Goal: Task Accomplishment & Management: Use online tool/utility

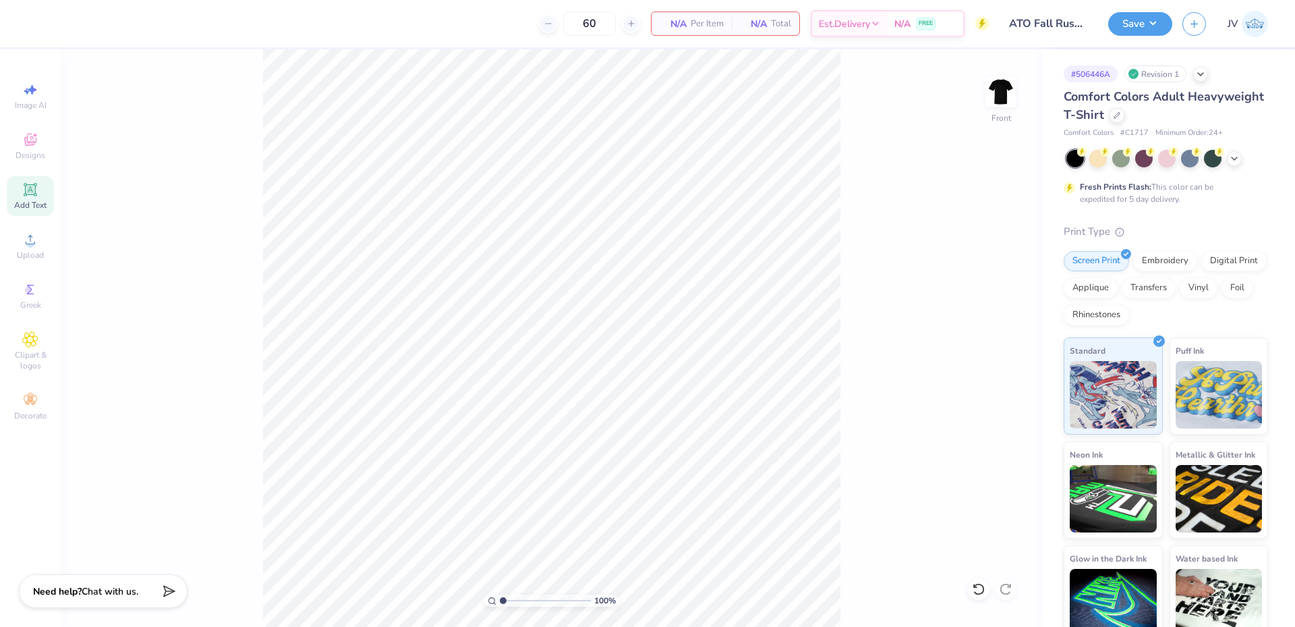
click at [28, 200] on span "Add Text" at bounding box center [30, 205] width 32 height 11
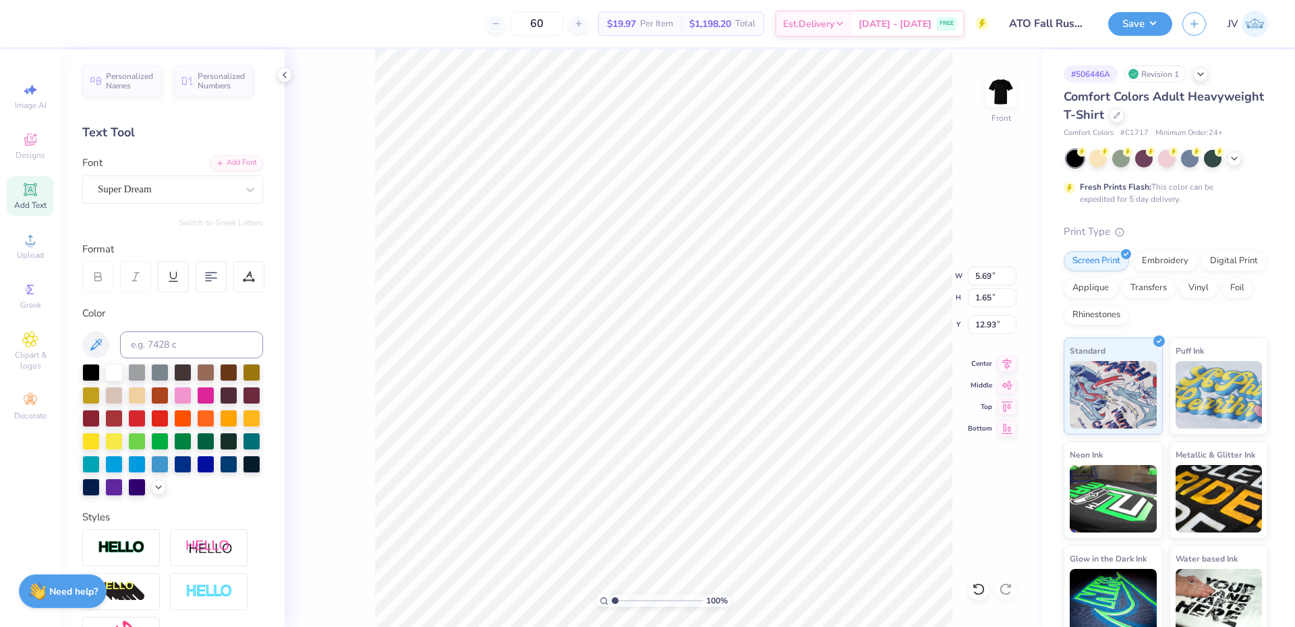
scroll to position [11, 5]
type textarea "Fall Rush 2025"
click at [241, 167] on div "Add Font" at bounding box center [236, 162] width 53 height 16
click at [32, 247] on circle at bounding box center [29, 243] width 7 height 7
type input "12.38"
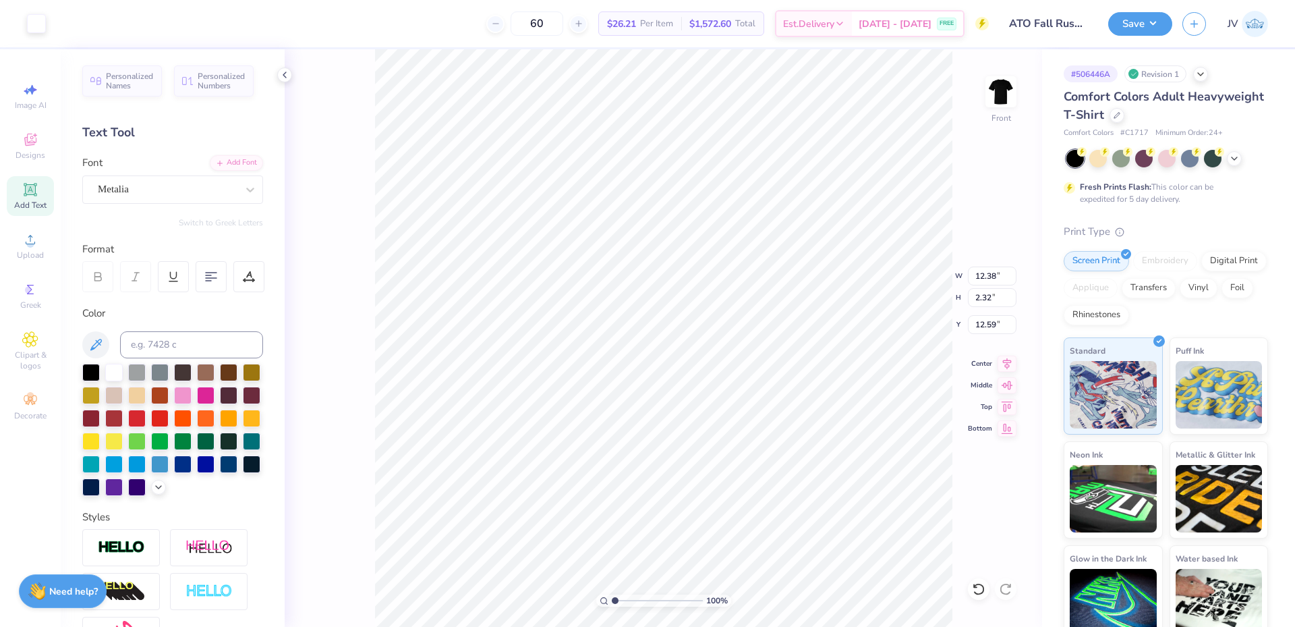
type input "2.32"
type input "20.28"
click at [362, 159] on div "100 % Front W 12.38 12.38 " H 2.32 2.32 " Y 20.28 20.28 " Center Middle Top Bot…" at bounding box center [664, 337] width 758 height 577
click at [157, 343] on input at bounding box center [191, 344] width 143 height 27
type input "651"
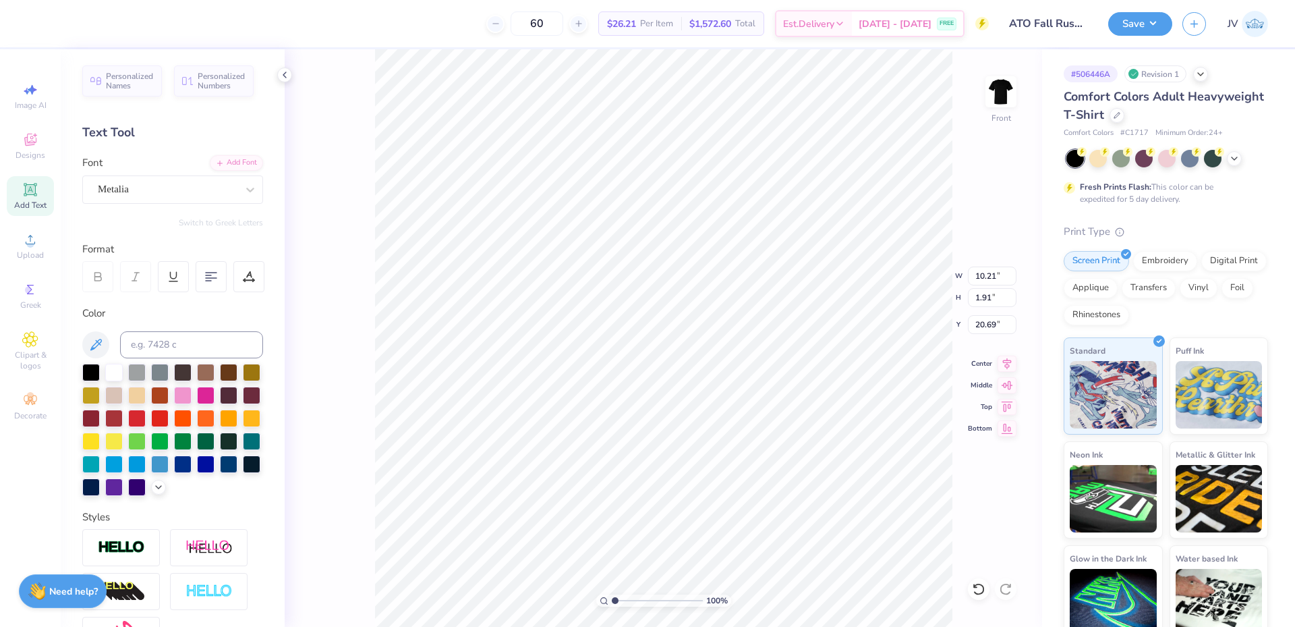
type input "10.21"
type input "1.91"
type input "20.69"
type input "7.69"
type input "1.44"
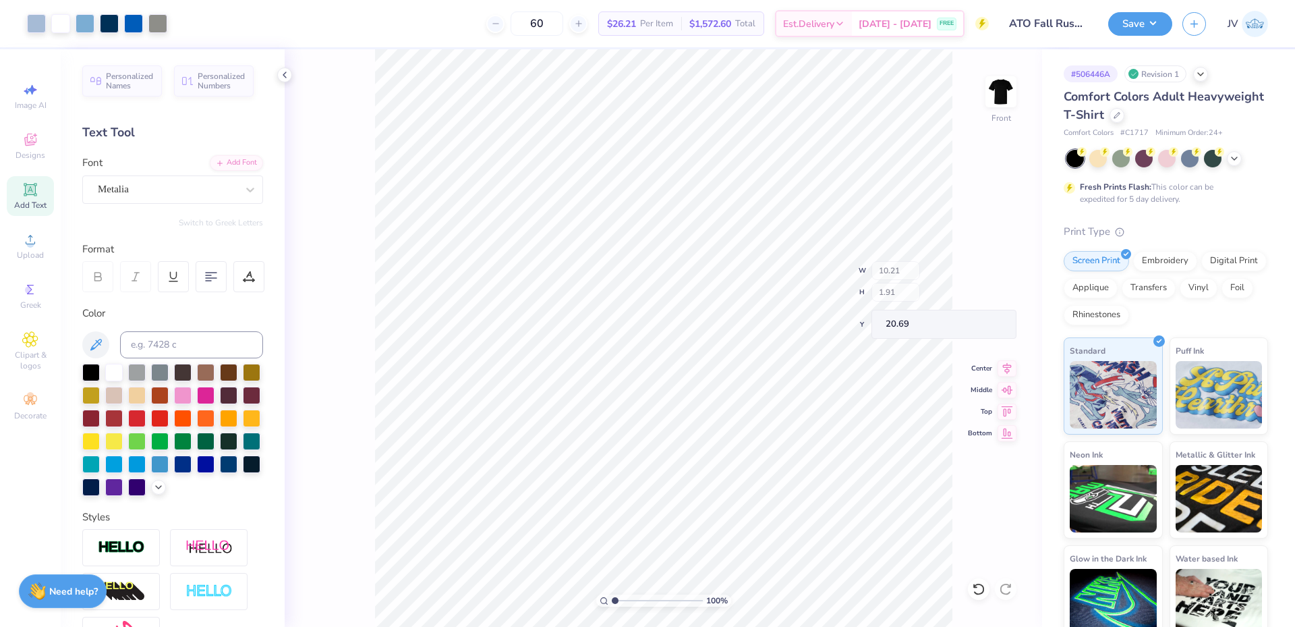
type input "21.16"
type input "19.50"
click at [374, 283] on div "100 % Front W 7.69 7.69 " H 1.44 1.44 " Y 19.50 19.50 " Center Middle Top Bottom" at bounding box center [664, 337] width 758 height 577
click at [176, 341] on input at bounding box center [191, 344] width 143 height 27
click at [171, 350] on input at bounding box center [191, 344] width 143 height 27
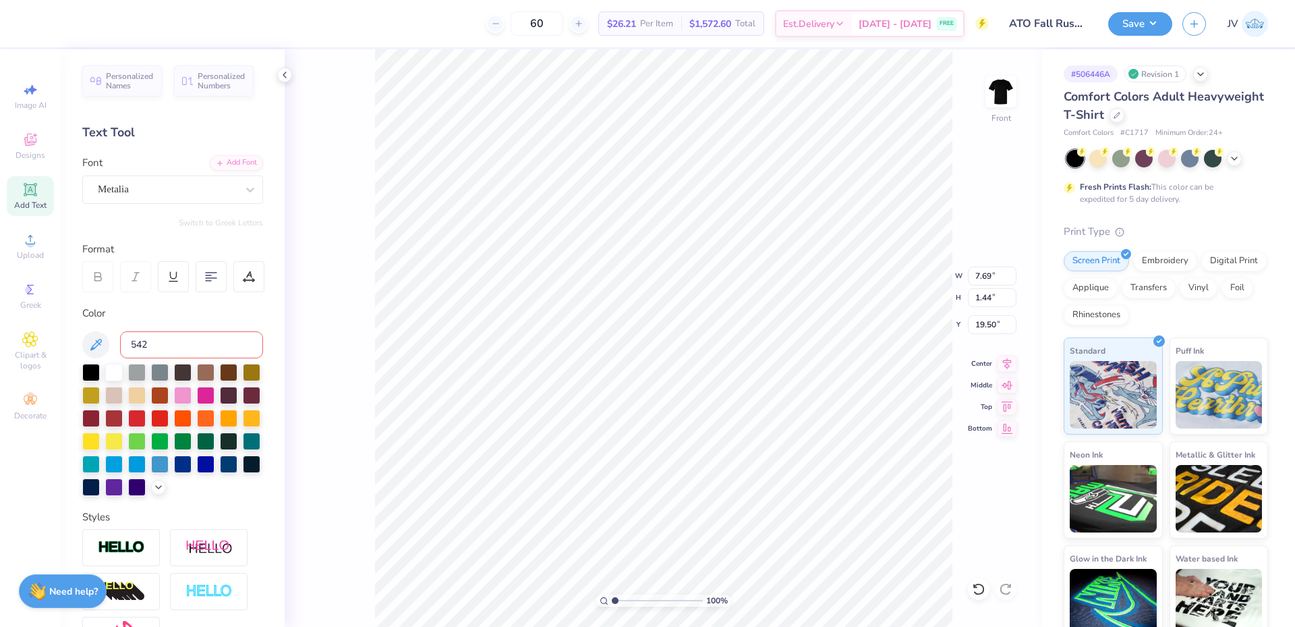
type input "542"
type input "19.50"
click at [978, 275] on input "7.69" at bounding box center [992, 275] width 49 height 19
type input "7.00"
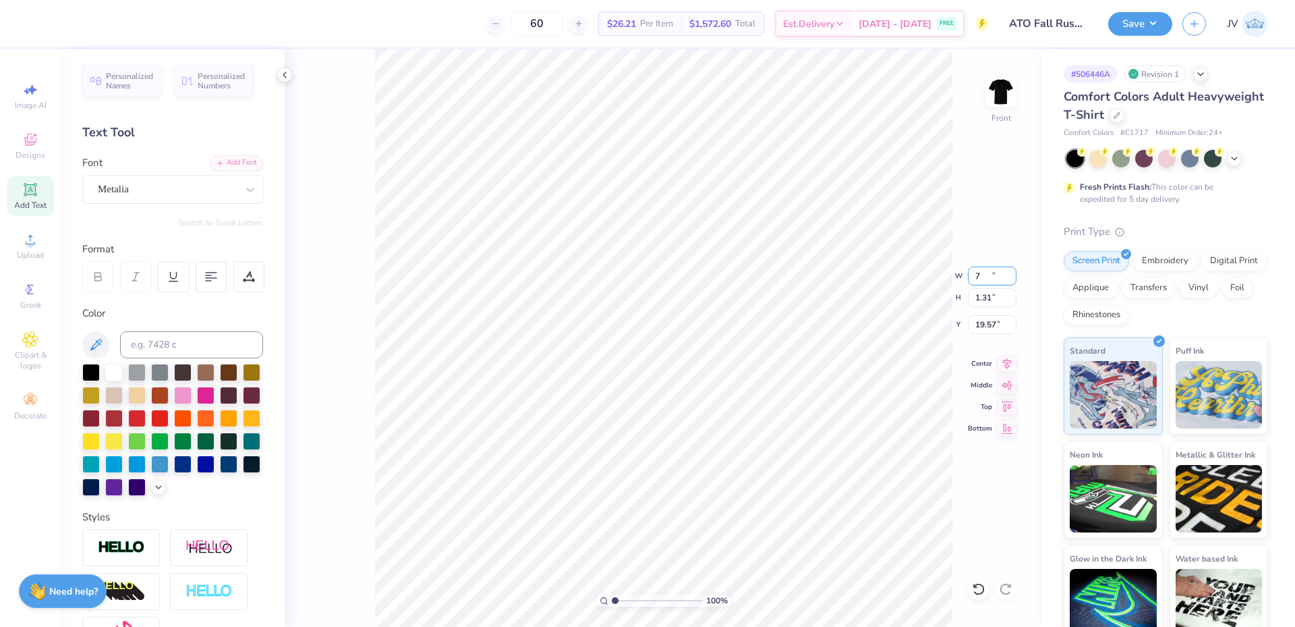
type input "1.31"
type input "19.57"
type input "7.01"
click at [713, 474] on li "Group" at bounding box center [699, 478] width 106 height 26
click at [986, 294] on input "12.16" at bounding box center [992, 297] width 49 height 19
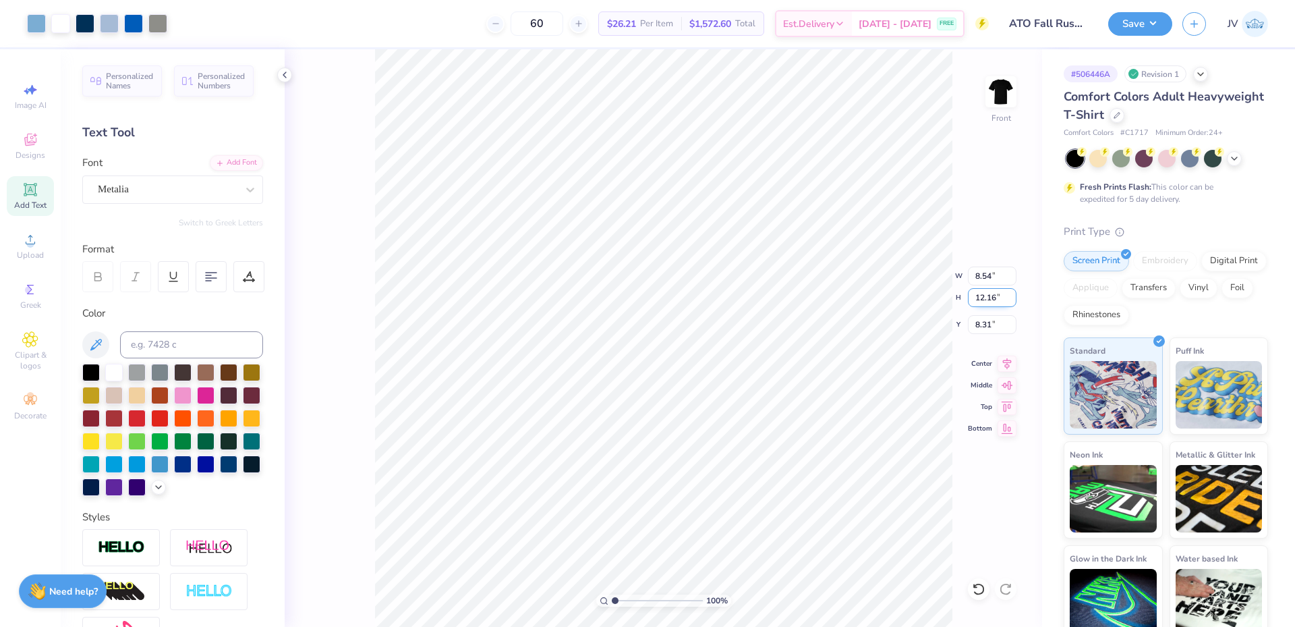
click at [986, 294] on input "12.16" at bounding box center [992, 297] width 49 height 19
type input "15"
type input "10.53"
type input "15.00"
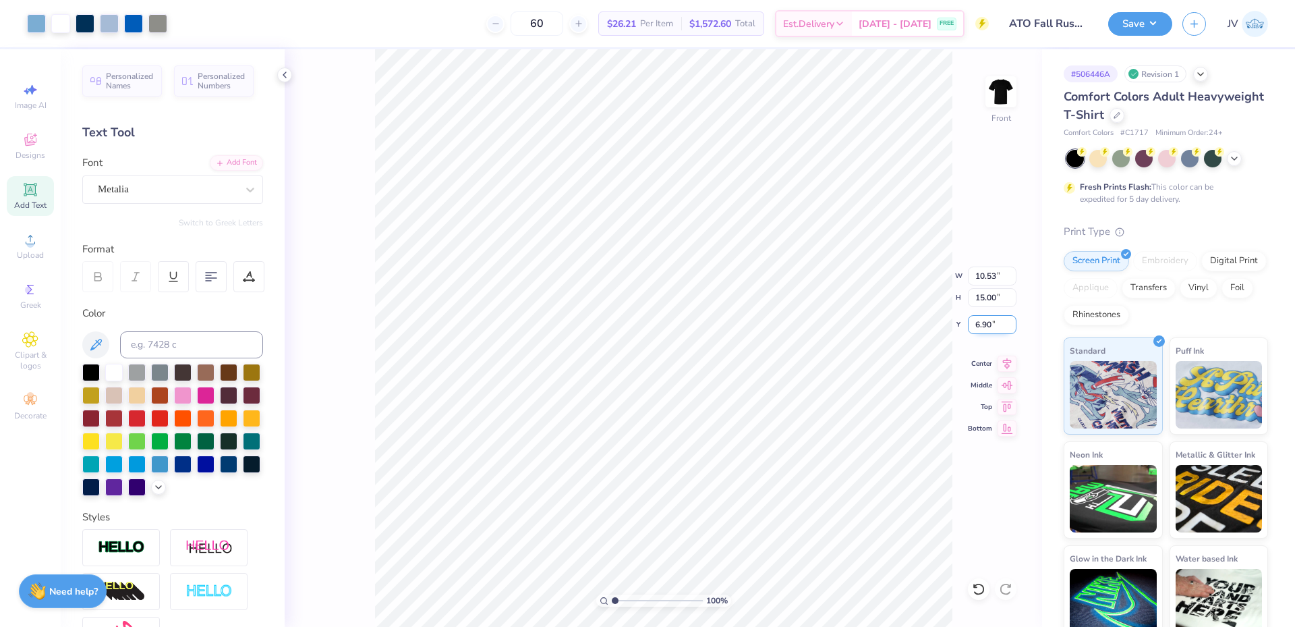
click at [987, 329] on input "6.90" at bounding box center [992, 324] width 49 height 19
type input "3.00"
click at [1002, 98] on img at bounding box center [1001, 92] width 54 height 54
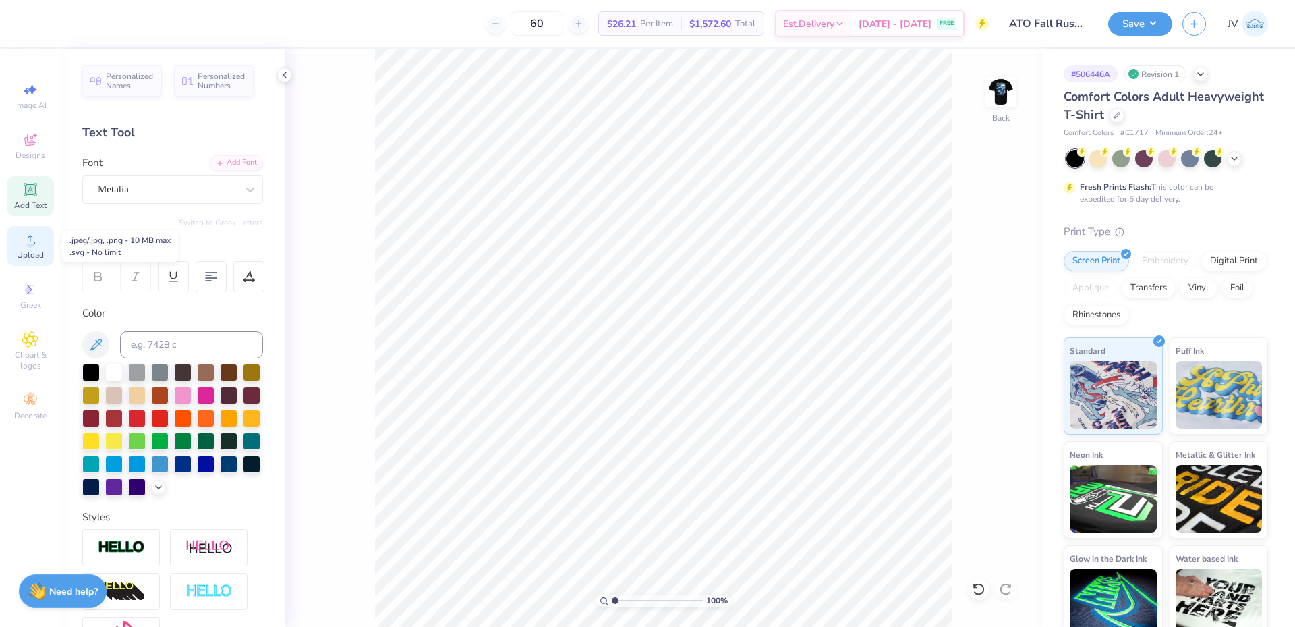
click at [31, 244] on icon at bounding box center [30, 239] width 9 height 9
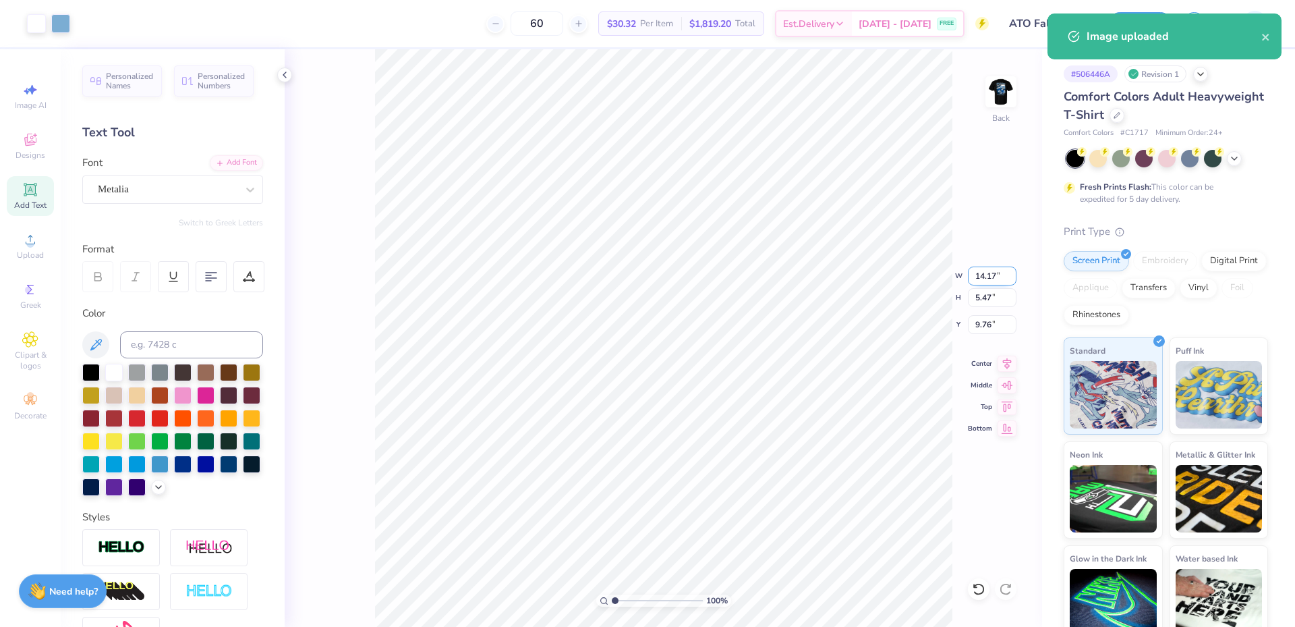
click at [984, 277] on input "14.17" at bounding box center [992, 275] width 49 height 19
type input "6.00"
type input "2.32"
type input "11.34"
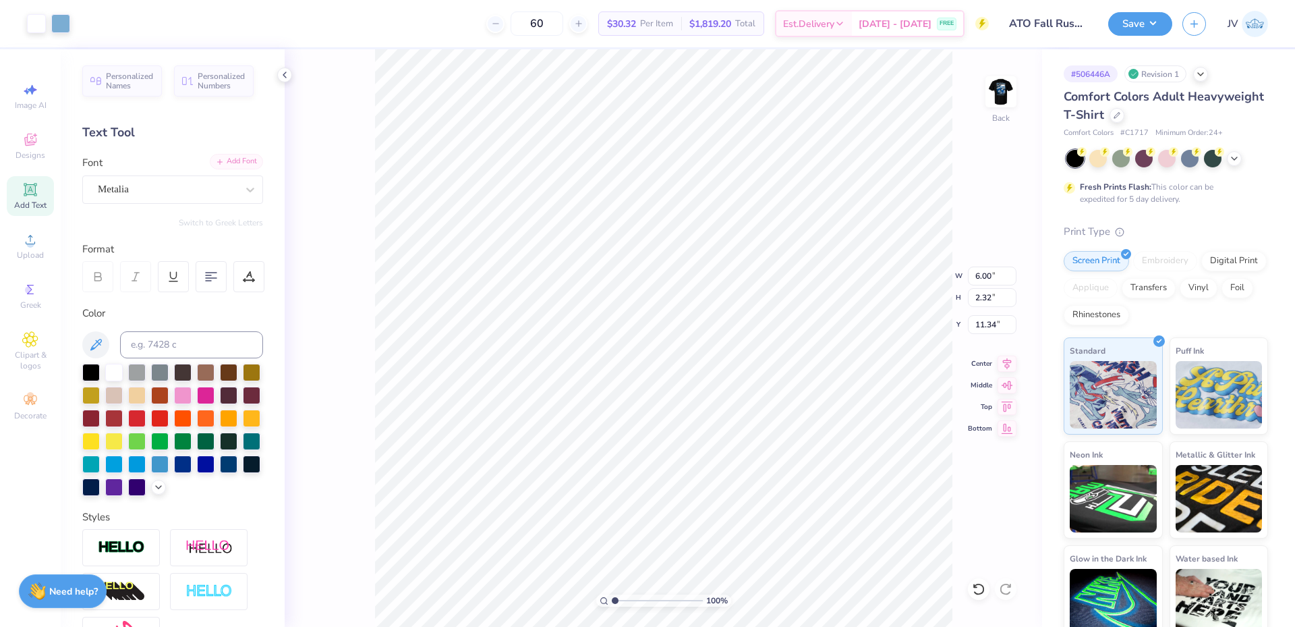
click at [218, 167] on div "Add Font" at bounding box center [236, 162] width 53 height 16
click at [30, 195] on icon at bounding box center [30, 189] width 13 height 13
type input "5.59"
type input "1.62"
type input "15.85"
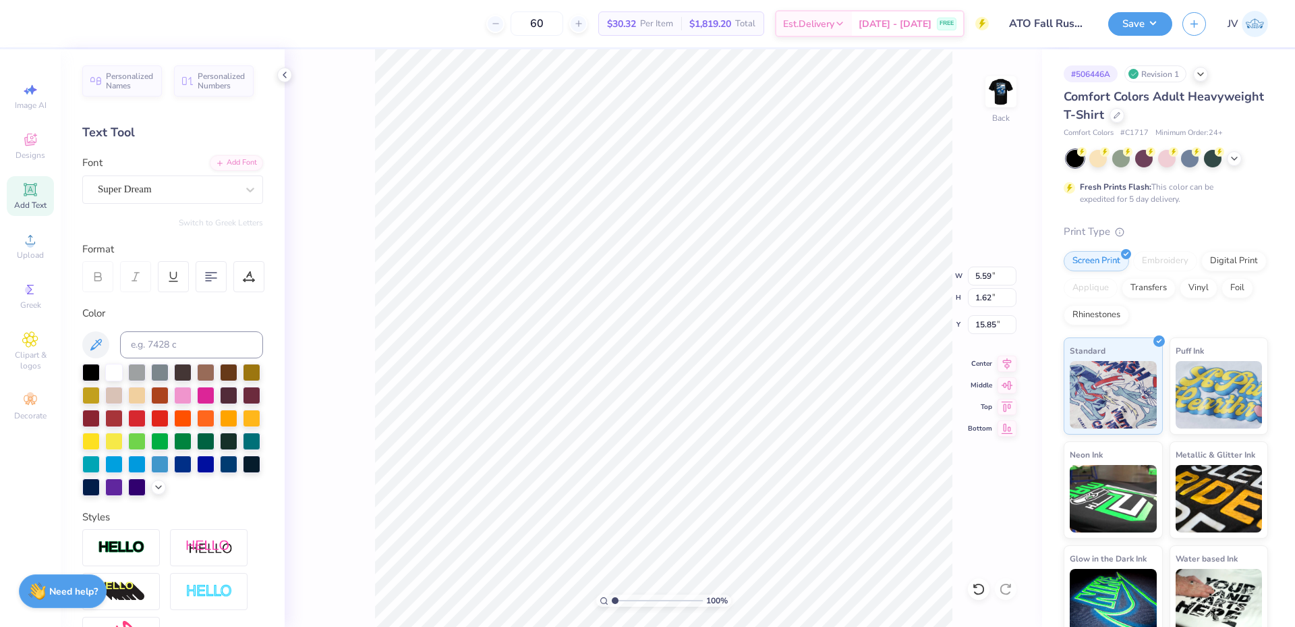
scroll to position [11, 3]
type textarea "Fall Rush ‘25"
click at [223, 163] on div "Add Font" at bounding box center [236, 162] width 53 height 16
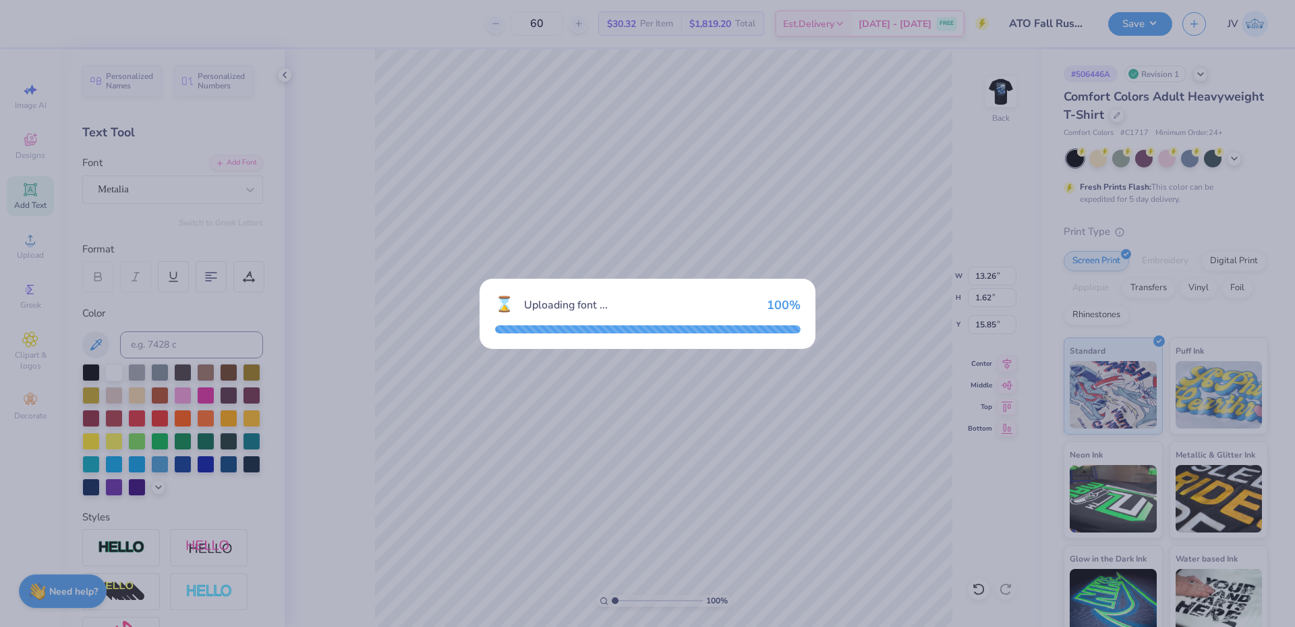
type input "9.78"
type input "2.28"
type input "15.52"
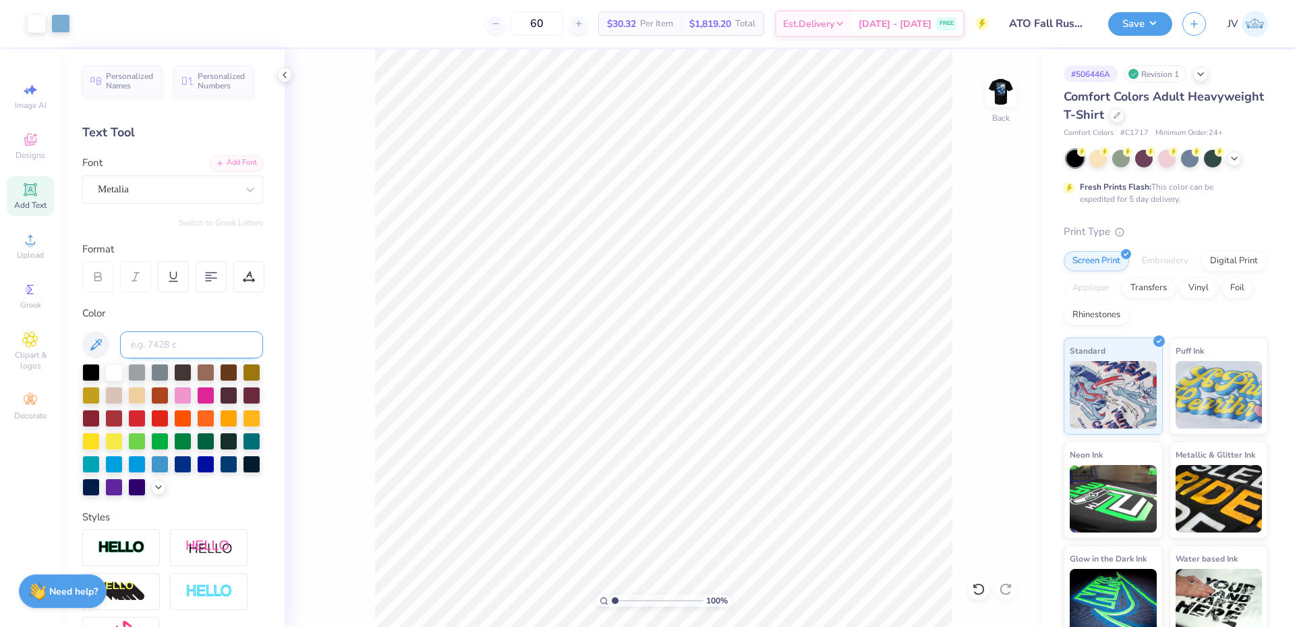
click at [183, 349] on input at bounding box center [191, 344] width 143 height 27
type input "542"
click at [779, 374] on li "Duplicate" at bounding box center [772, 373] width 106 height 26
type input "17.72"
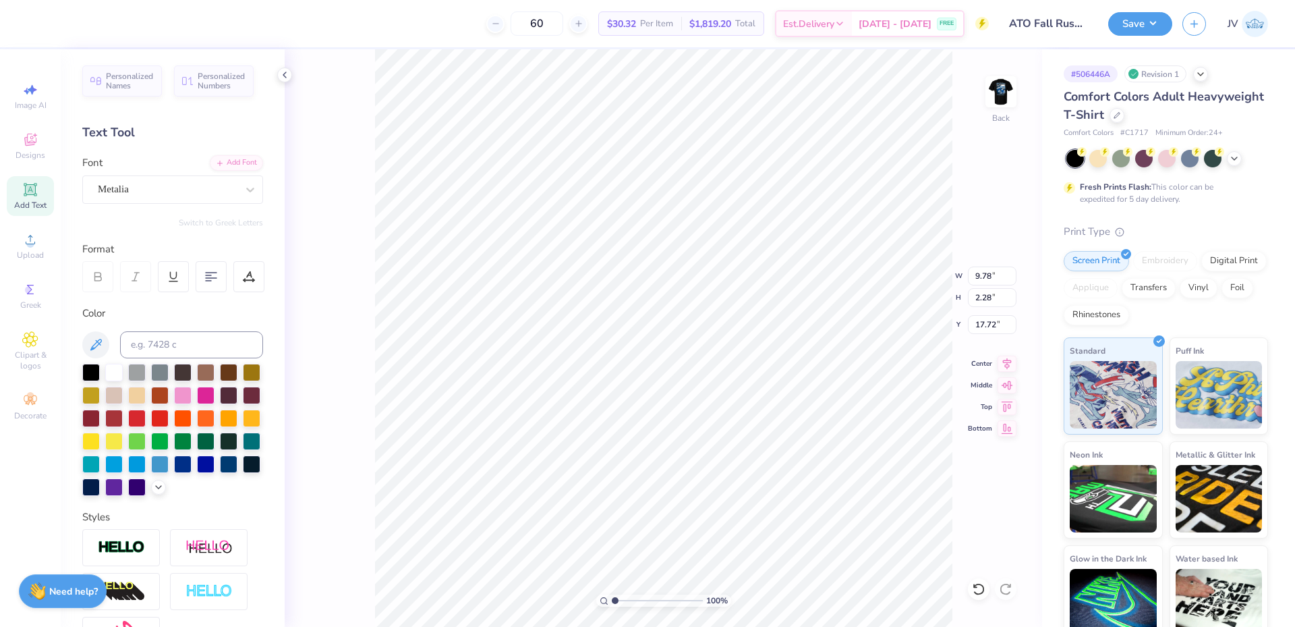
type textarea "'"
type input "14.63"
drag, startPoint x: 615, startPoint y: 600, endPoint x: 625, endPoint y: 598, distance: 10.5
click at [625, 598] on input "range" at bounding box center [657, 600] width 91 height 12
drag, startPoint x: 623, startPoint y: 598, endPoint x: 605, endPoint y: 596, distance: 17.7
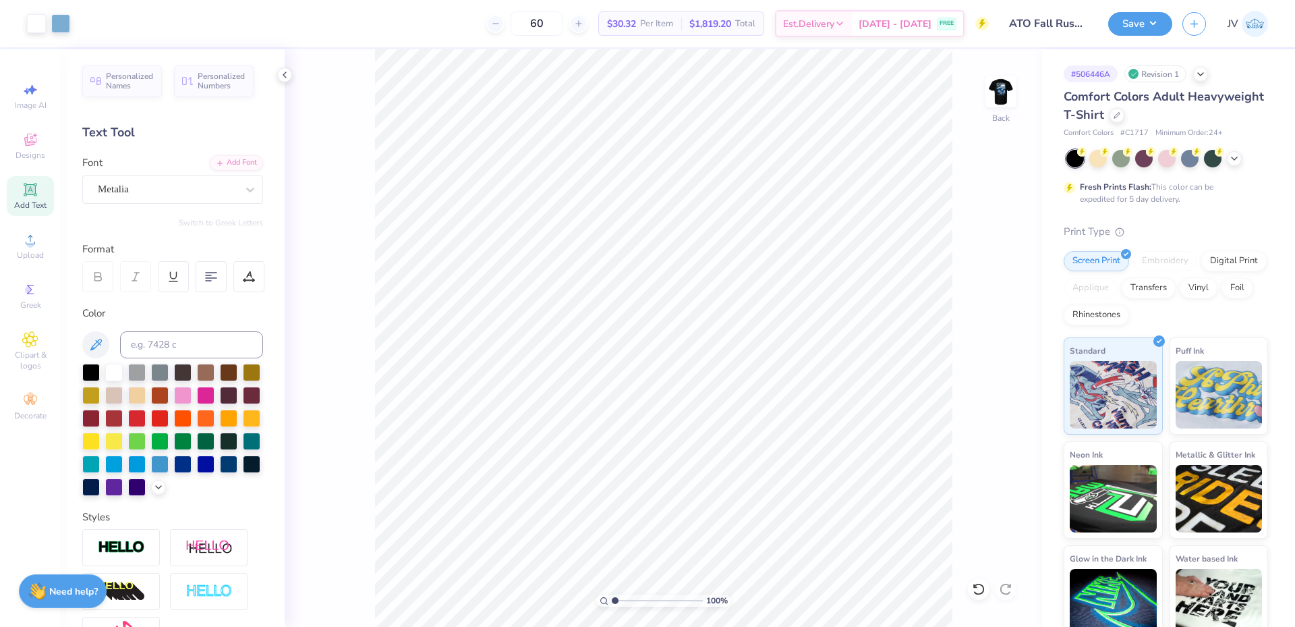
type input "1"
click at [612, 596] on input "range" at bounding box center [657, 600] width 91 height 12
click at [781, 478] on li "Group" at bounding box center [794, 478] width 106 height 26
click at [986, 273] on input "9.78" at bounding box center [992, 275] width 49 height 19
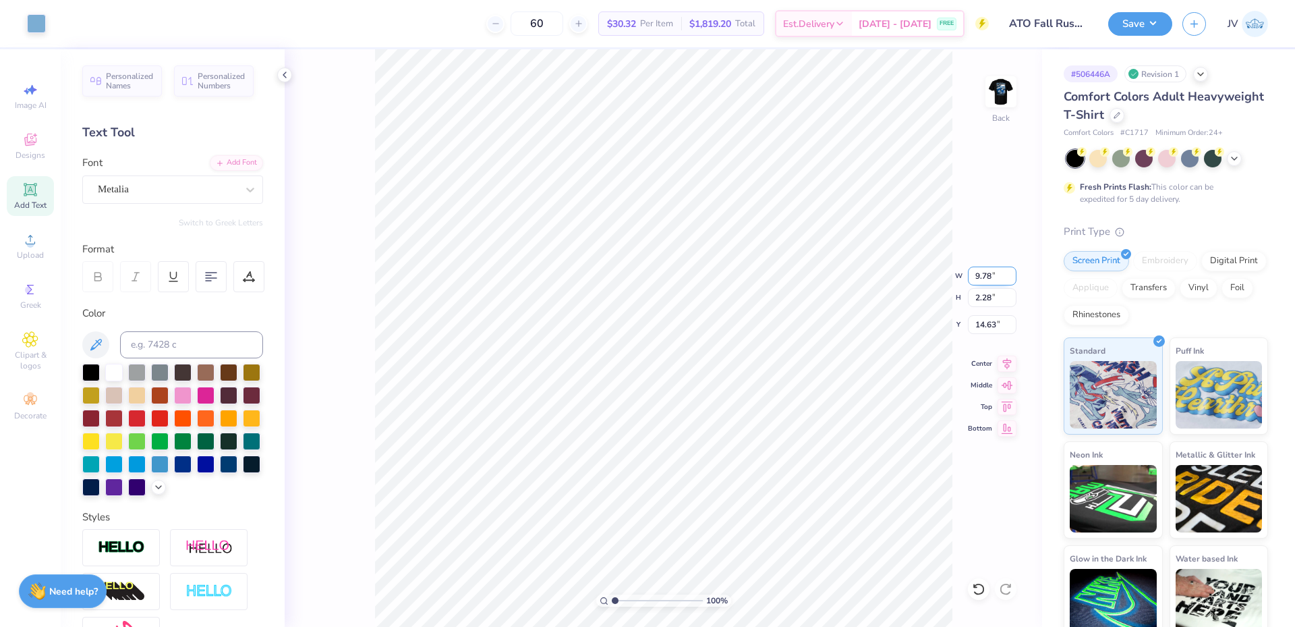
click at [986, 273] on input "9.78" at bounding box center [992, 275] width 49 height 19
type input "6.00"
type input "1.40"
type input "15.07"
click at [693, 474] on li "Group" at bounding box center [705, 478] width 106 height 26
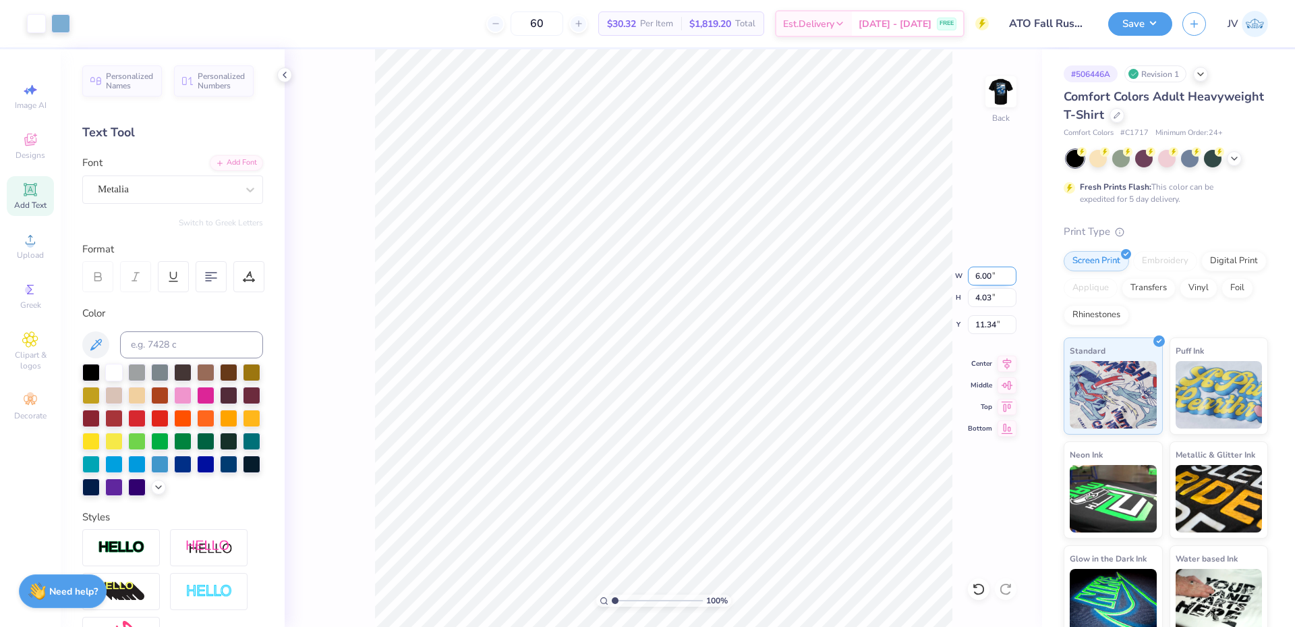
click at [988, 275] on input "6.00" at bounding box center [992, 275] width 49 height 19
type input "3.00"
type input "2.01"
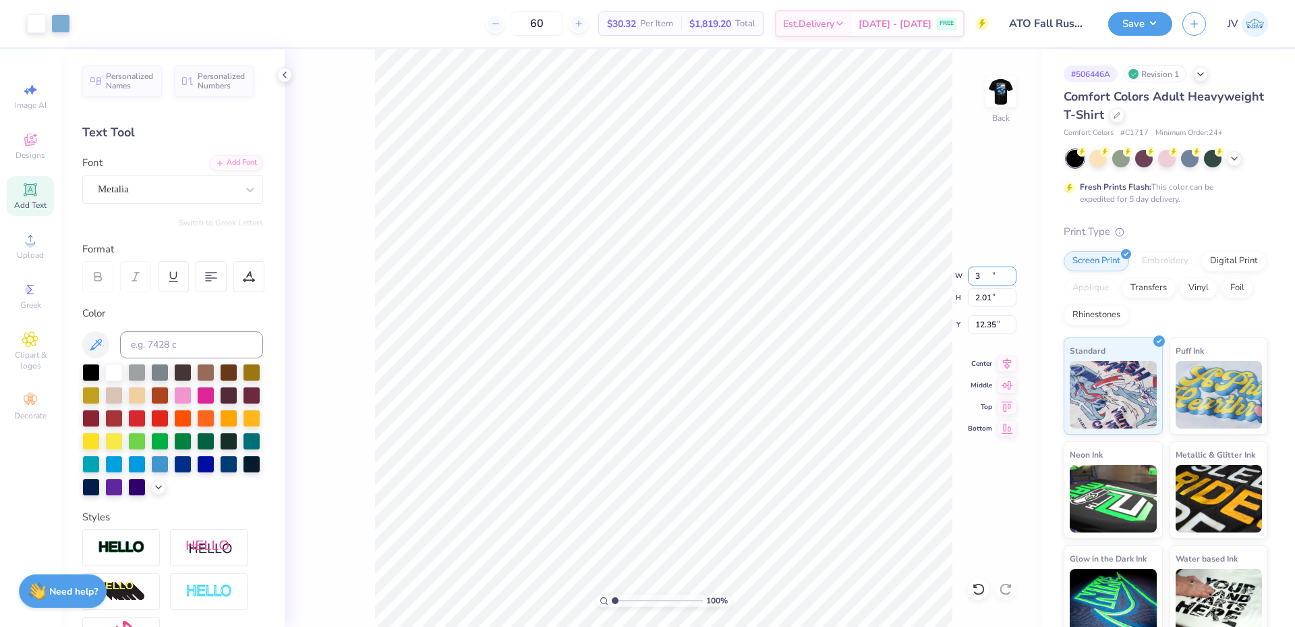
type input "12.35"
click at [986, 280] on input "3.00" at bounding box center [992, 275] width 49 height 19
type input "3.50"
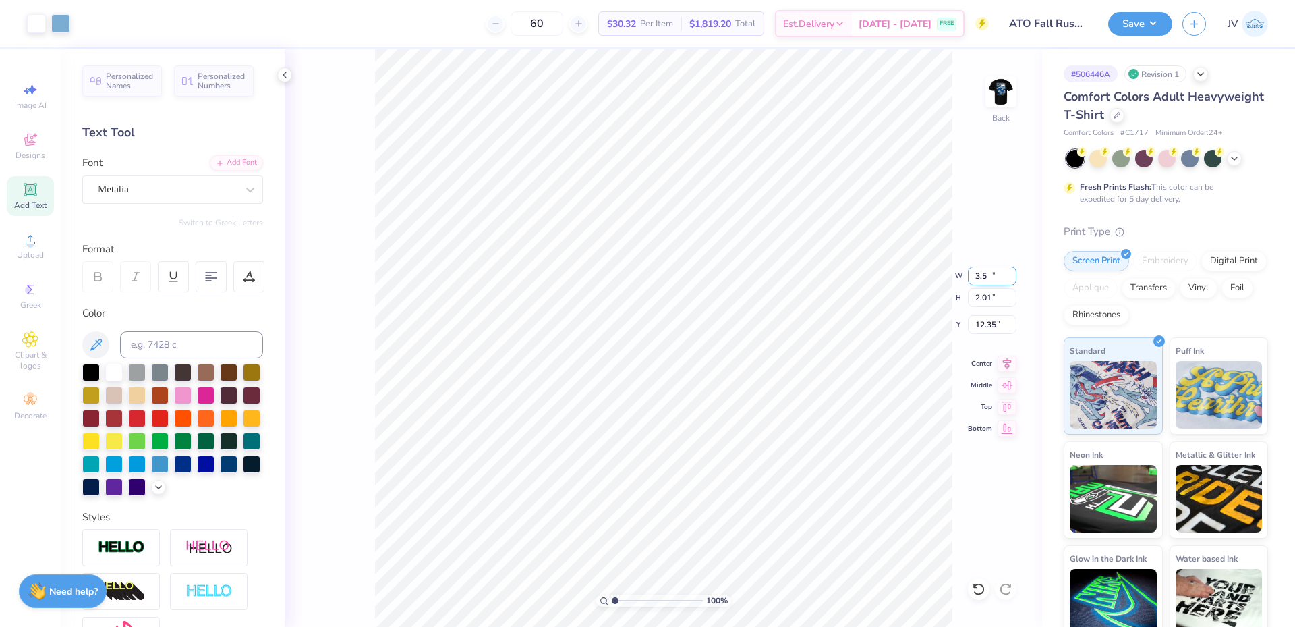
type input "2.35"
click at [988, 325] on input "12.18" at bounding box center [992, 324] width 49 height 19
type input "3.00"
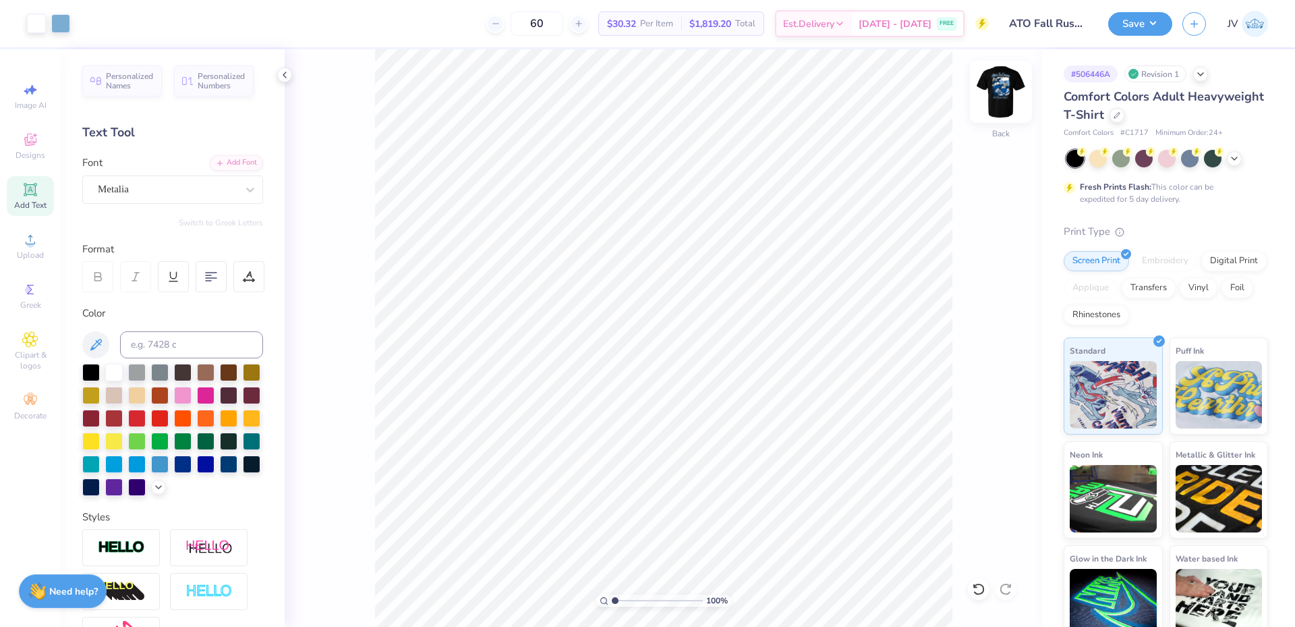
click at [1003, 89] on img at bounding box center [1001, 92] width 54 height 54
click at [1002, 84] on img at bounding box center [1001, 92] width 54 height 54
click at [1114, 26] on button "Save" at bounding box center [1140, 22] width 64 height 24
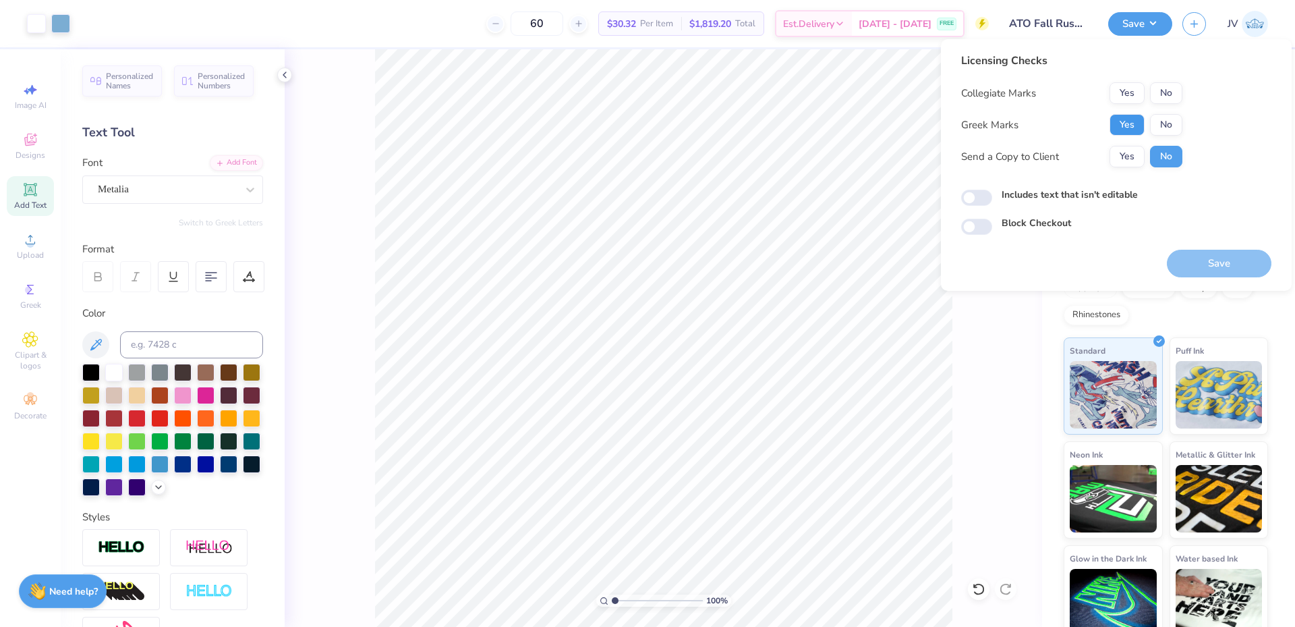
click at [1120, 125] on button "Yes" at bounding box center [1127, 125] width 35 height 22
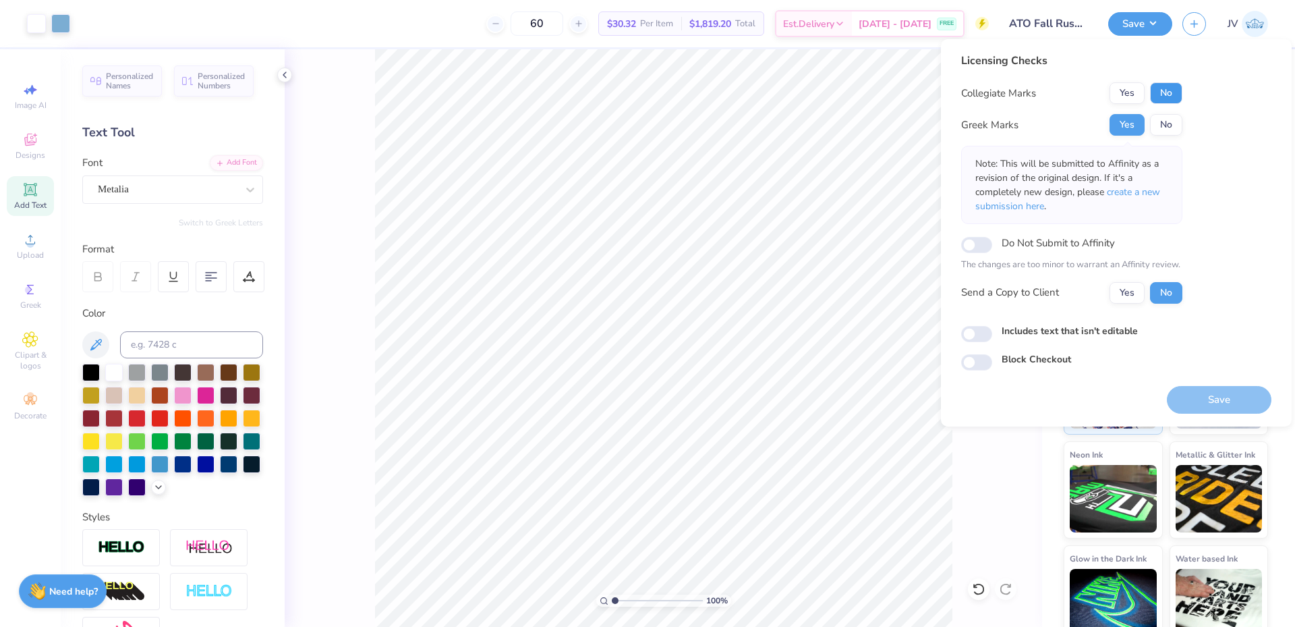
click at [1174, 90] on button "No" at bounding box center [1166, 93] width 32 height 22
click at [1143, 193] on span "create a new submission here" at bounding box center [1067, 199] width 185 height 27
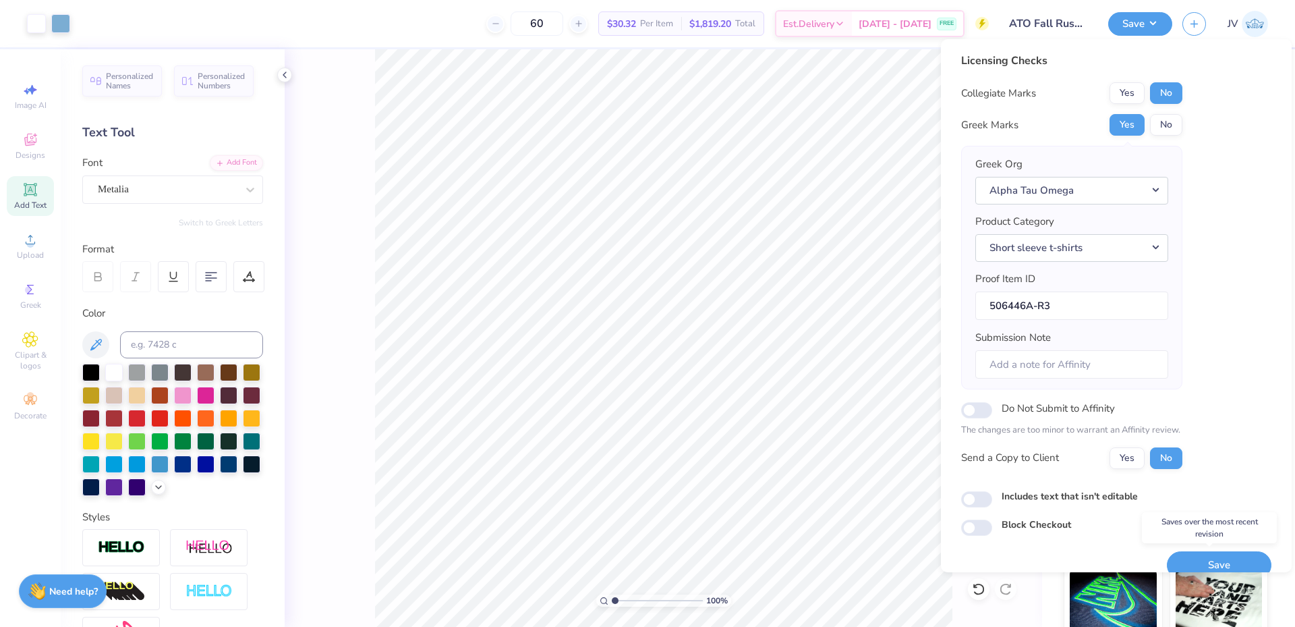
click at [1181, 560] on button "Save" at bounding box center [1219, 565] width 105 height 28
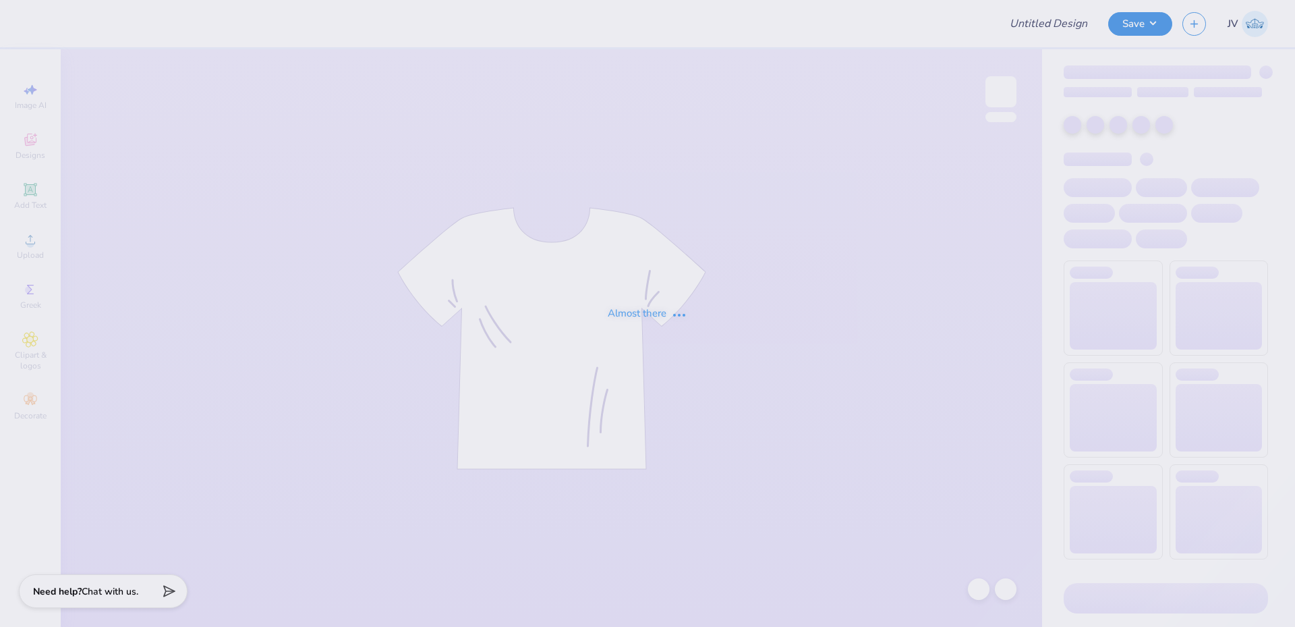
type input "Chi Omega Patchwork Yellow Set Tank Top"
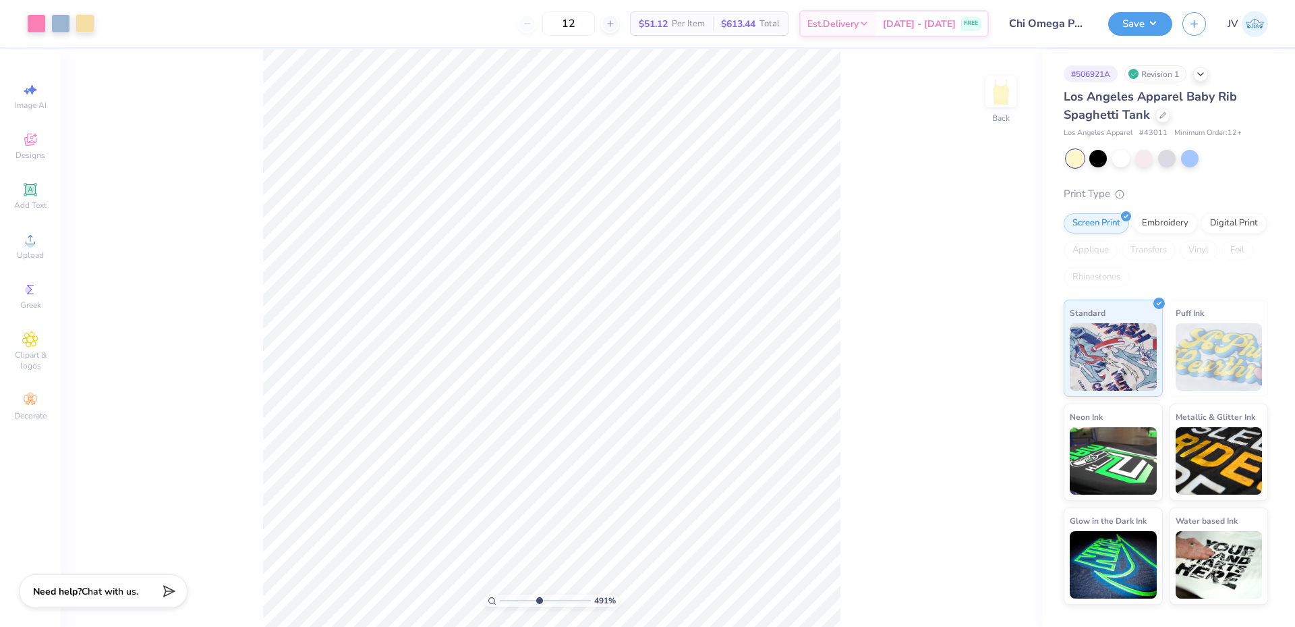
drag, startPoint x: 504, startPoint y: 602, endPoint x: 538, endPoint y: 619, distance: 38.3
click at [538, 606] on input "range" at bounding box center [545, 600] width 91 height 12
drag, startPoint x: 536, startPoint y: 600, endPoint x: 507, endPoint y: 594, distance: 29.5
type input "1.48"
click at [507, 594] on input "range" at bounding box center [545, 600] width 91 height 12
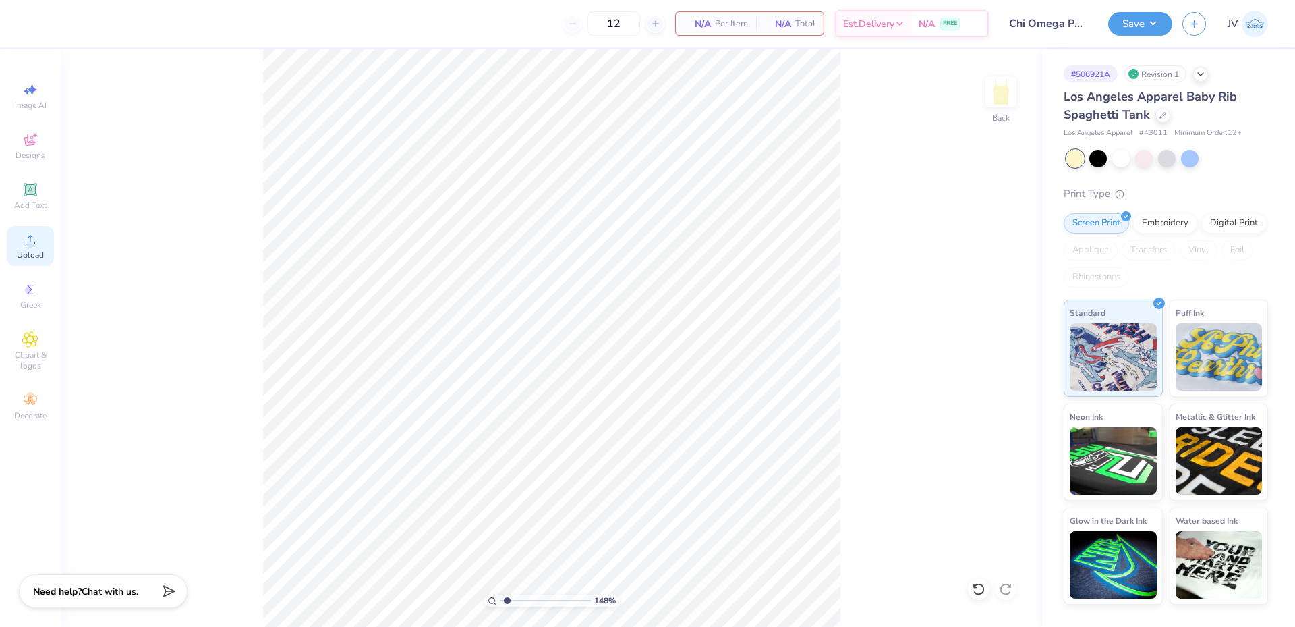
click at [24, 250] on span "Upload" at bounding box center [30, 255] width 27 height 11
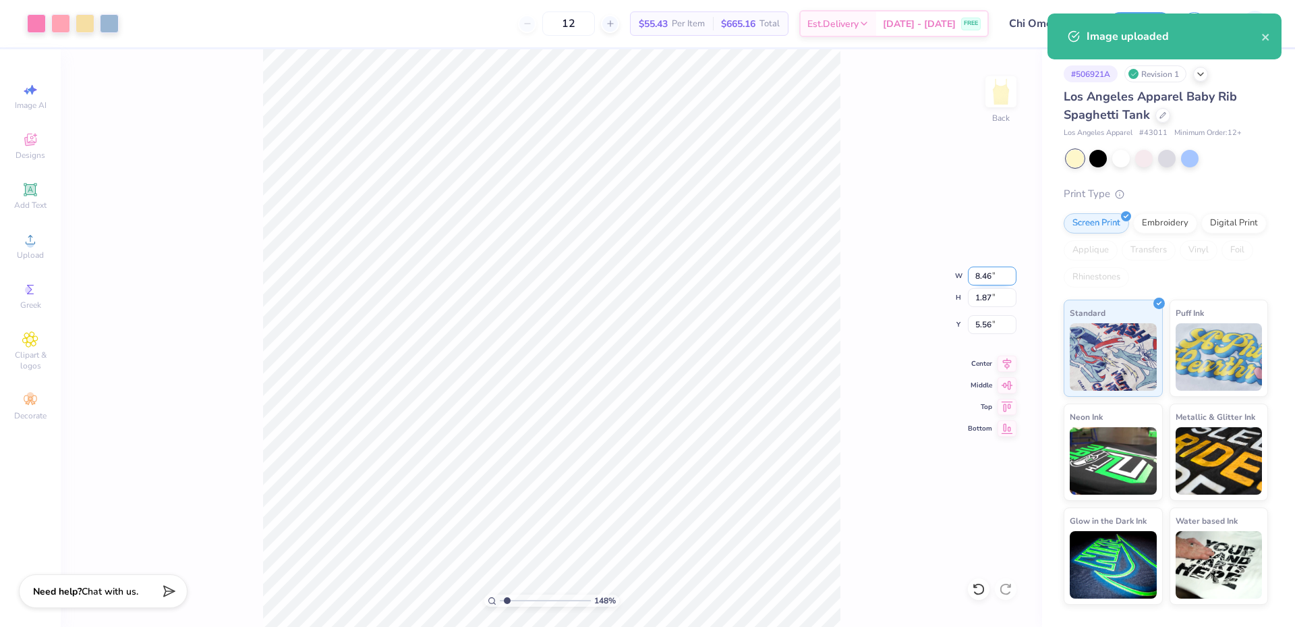
click at [981, 279] on input "8.46" at bounding box center [992, 275] width 49 height 19
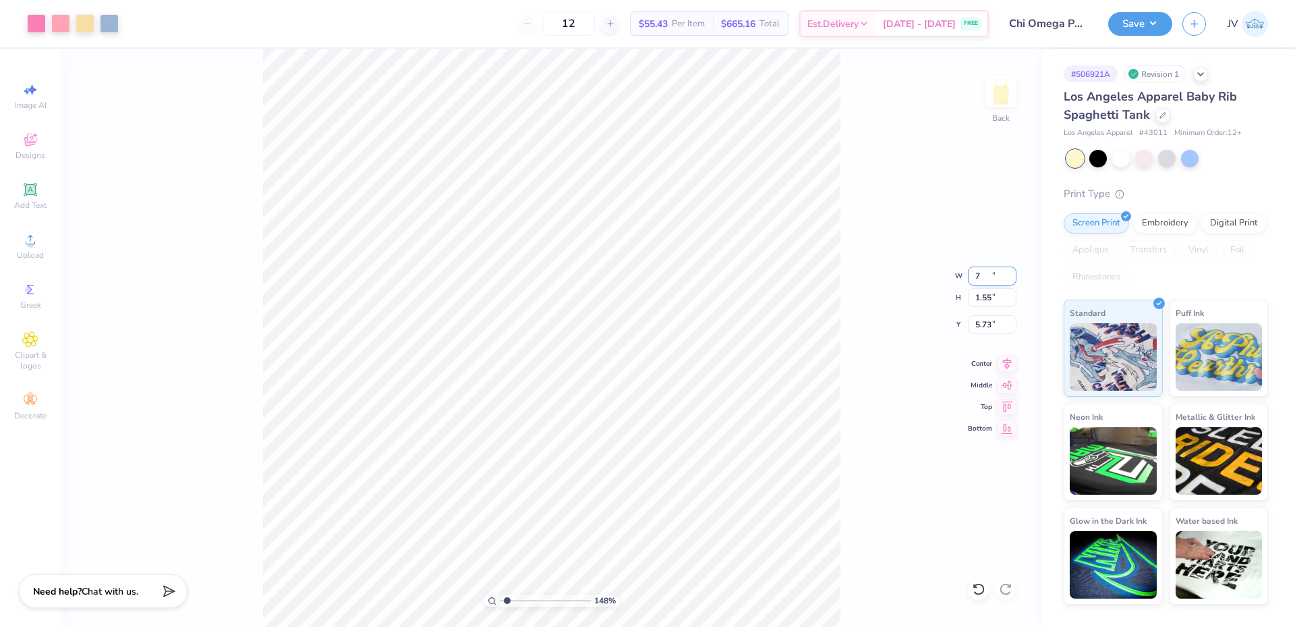
type input "7.00"
type input "1.55"
type input "5.73"
drag, startPoint x: 505, startPoint y: 602, endPoint x: 463, endPoint y: 596, distance: 42.2
click at [500, 596] on input "range" at bounding box center [545, 600] width 91 height 12
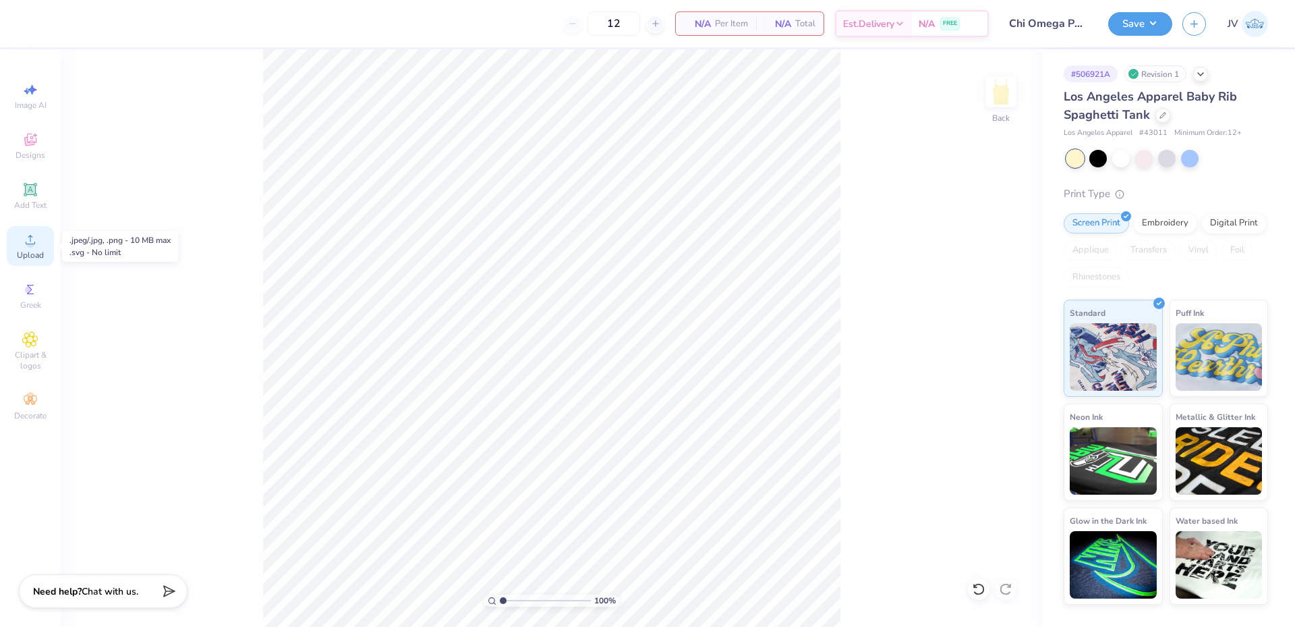
click at [40, 239] on div "Upload" at bounding box center [30, 246] width 47 height 40
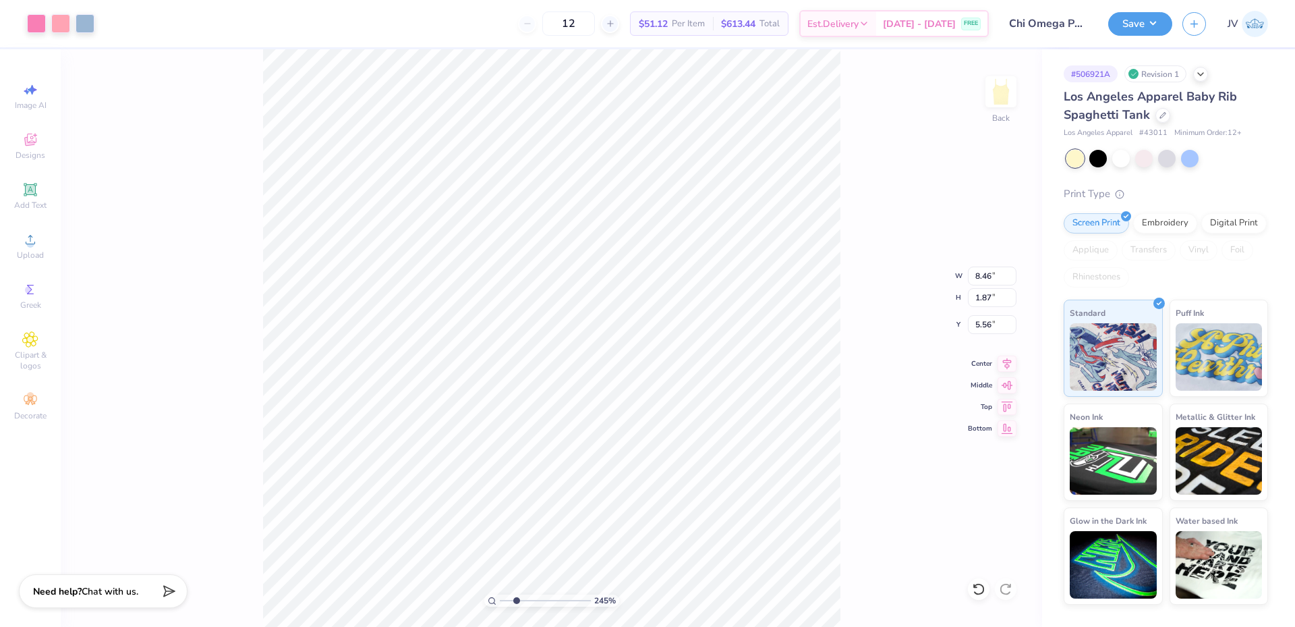
drag, startPoint x: 543, startPoint y: 600, endPoint x: 516, endPoint y: 607, distance: 27.8
type input "2.45"
click at [516, 606] on input "range" at bounding box center [545, 600] width 91 height 12
click at [987, 279] on input "8.46" at bounding box center [992, 275] width 49 height 19
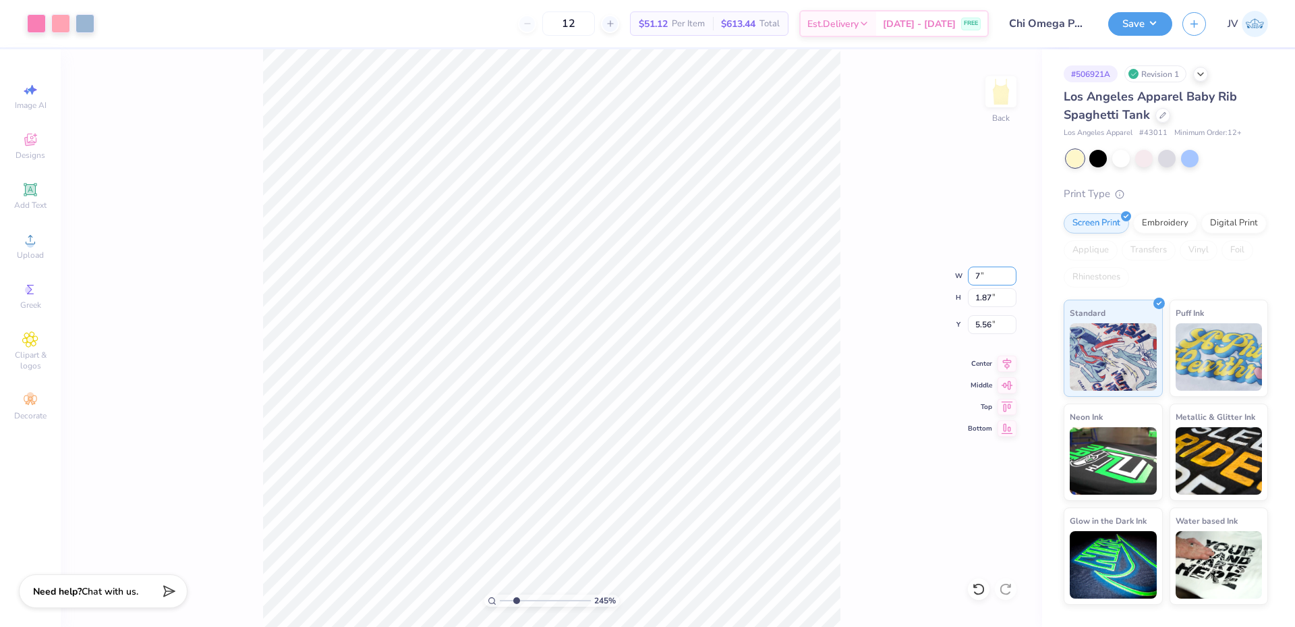
type input "7.00"
type input "1.55"
click at [982, 330] on input "5.73" at bounding box center [992, 324] width 49 height 19
click at [982, 329] on input "5.73" at bounding box center [992, 324] width 49 height 19
type input "3.00"
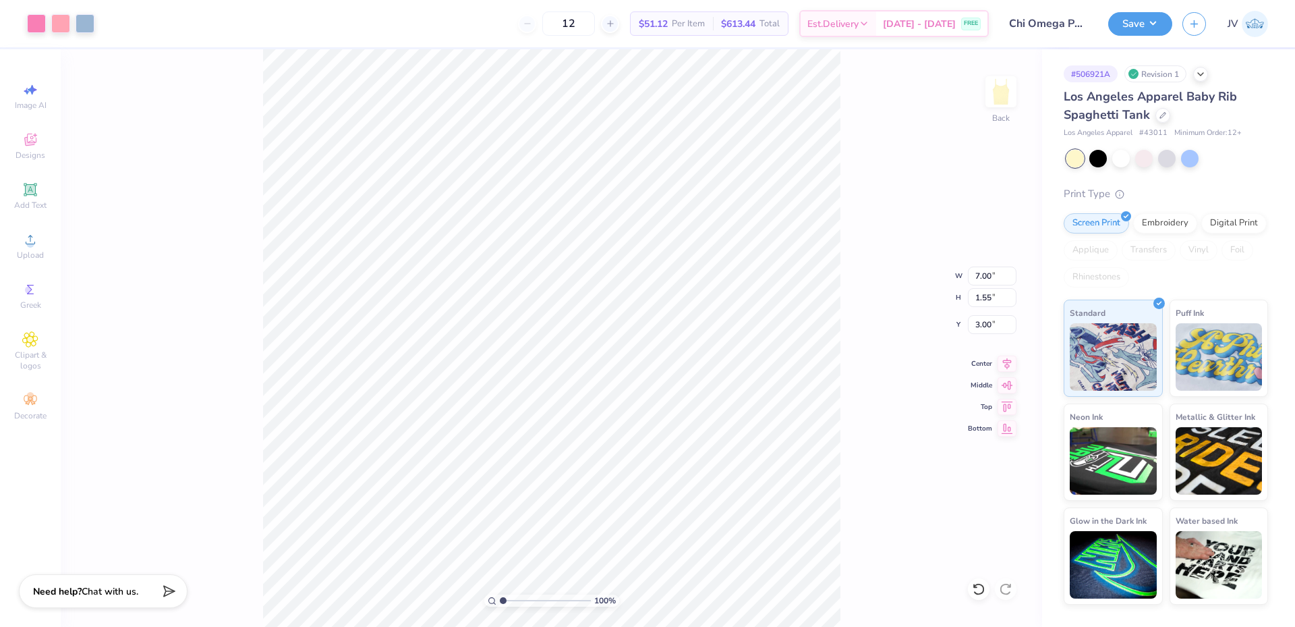
drag, startPoint x: 517, startPoint y: 598, endPoint x: 499, endPoint y: 597, distance: 18.2
type input "1"
click at [500, 599] on input "range" at bounding box center [545, 600] width 91 height 12
click at [976, 330] on input "3.00" at bounding box center [992, 324] width 49 height 19
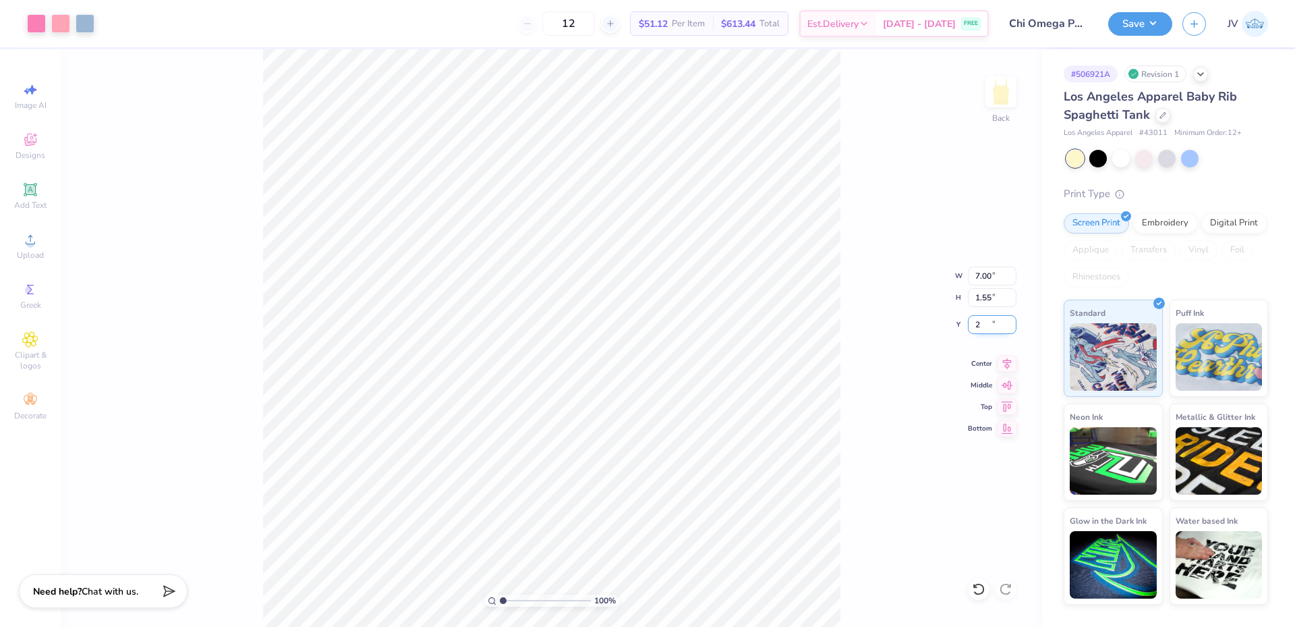
type input "2.00"
click at [1155, 23] on button "Save" at bounding box center [1140, 22] width 64 height 24
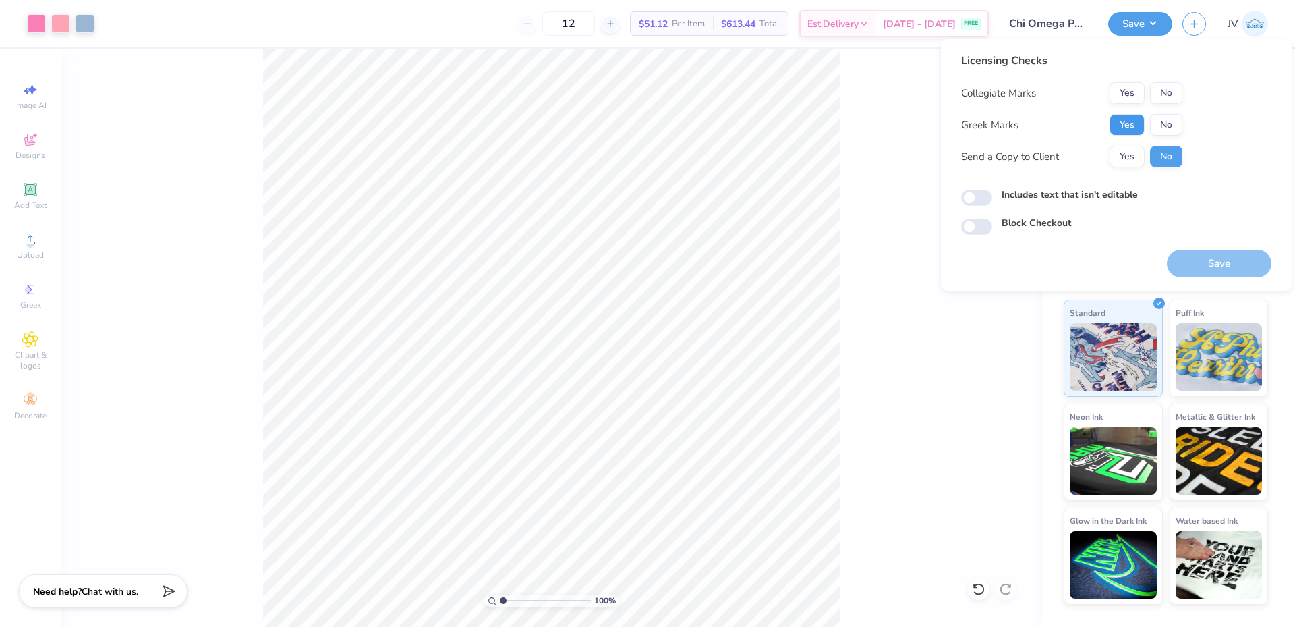
click at [1126, 130] on button "Yes" at bounding box center [1127, 125] width 35 height 22
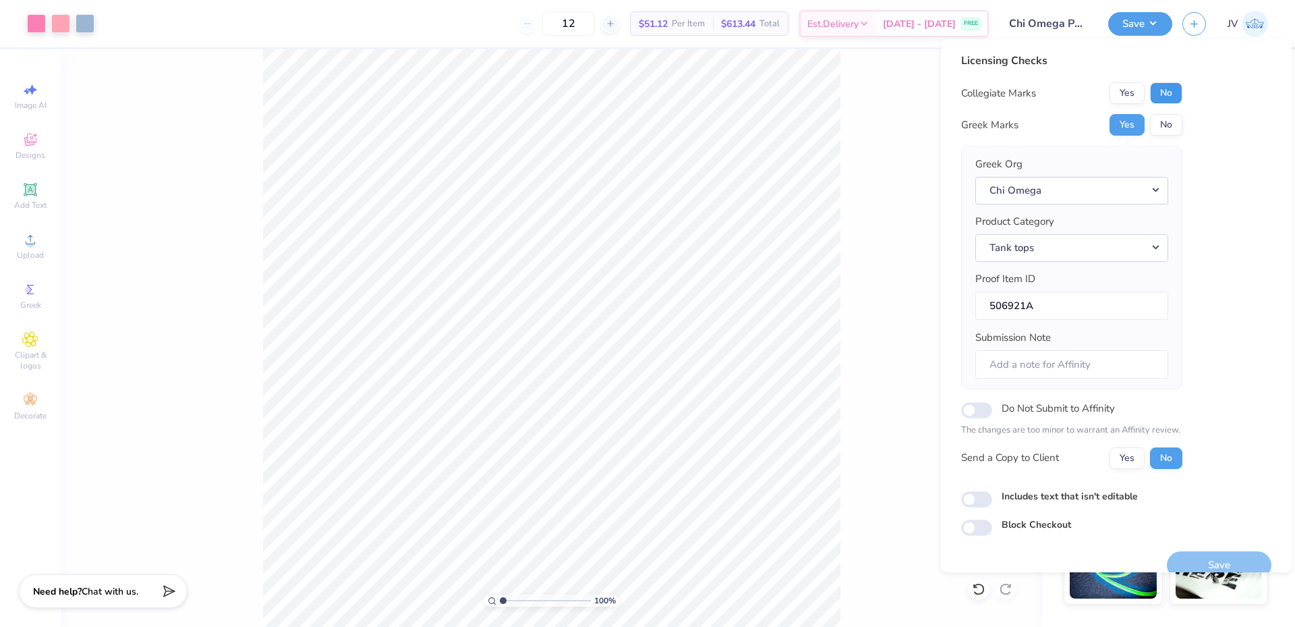
click at [1170, 86] on button "No" at bounding box center [1166, 93] width 32 height 22
click at [1201, 561] on button "Save" at bounding box center [1219, 565] width 105 height 28
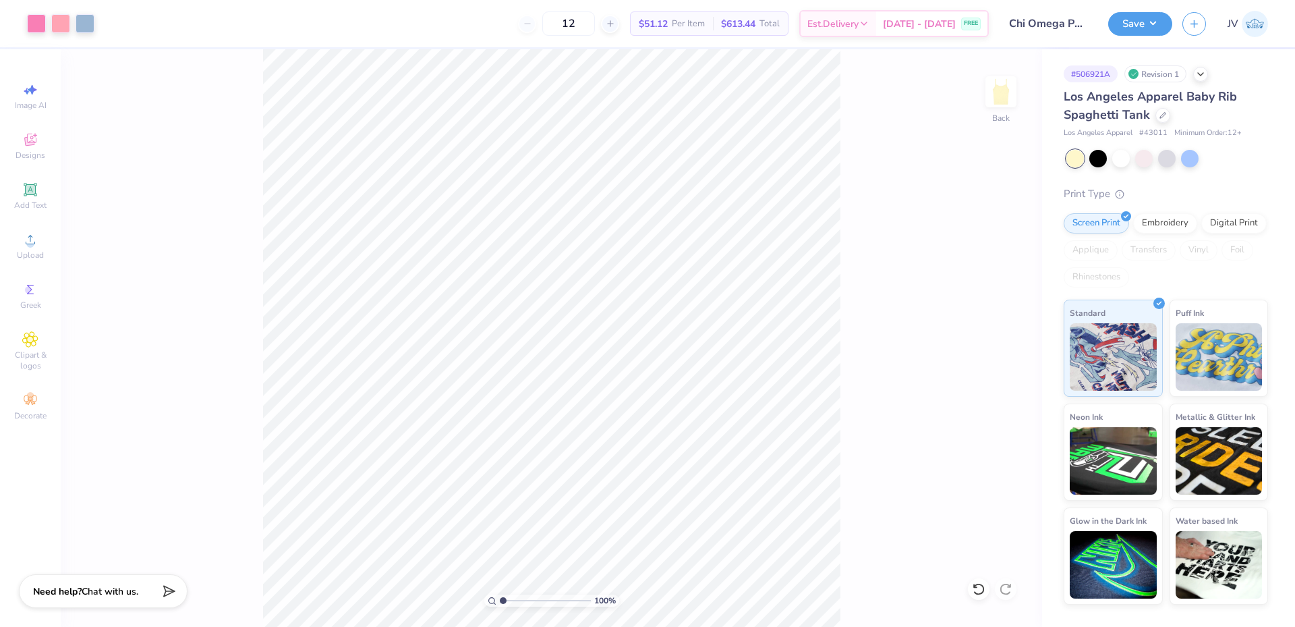
click at [118, 529] on div "100 % Back" at bounding box center [552, 337] width 982 height 577
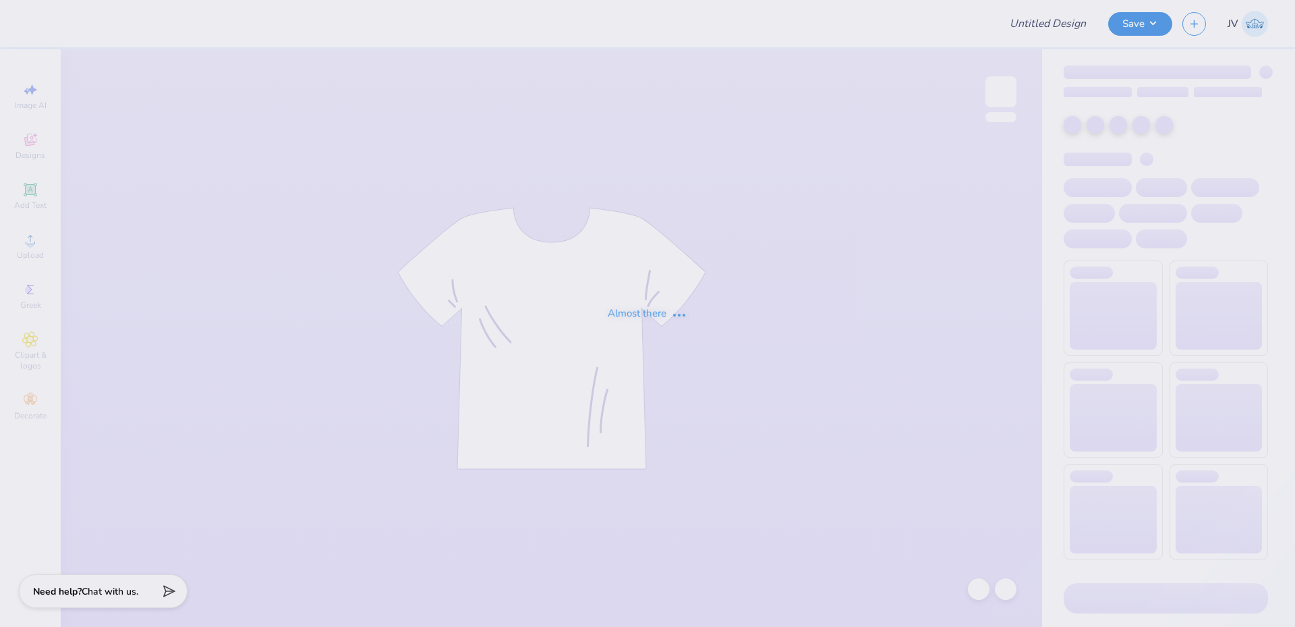
type input "Chi Omega Patchwork Yellow Set Shorts"
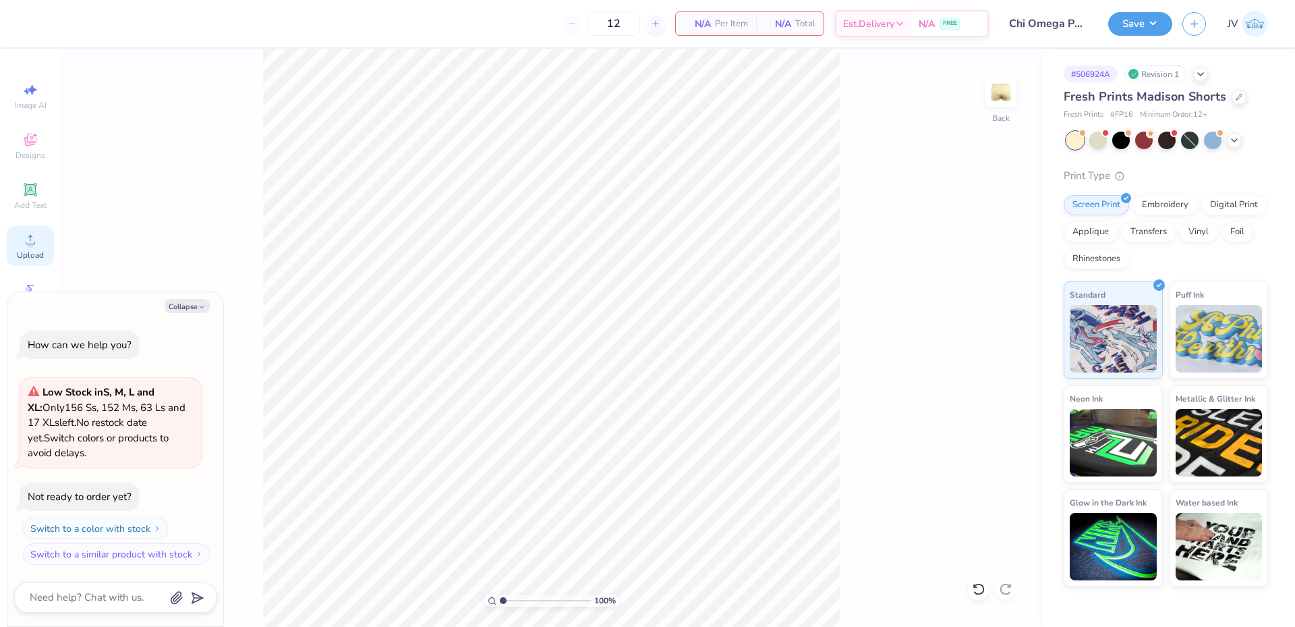
click at [28, 250] on span "Upload" at bounding box center [30, 255] width 27 height 11
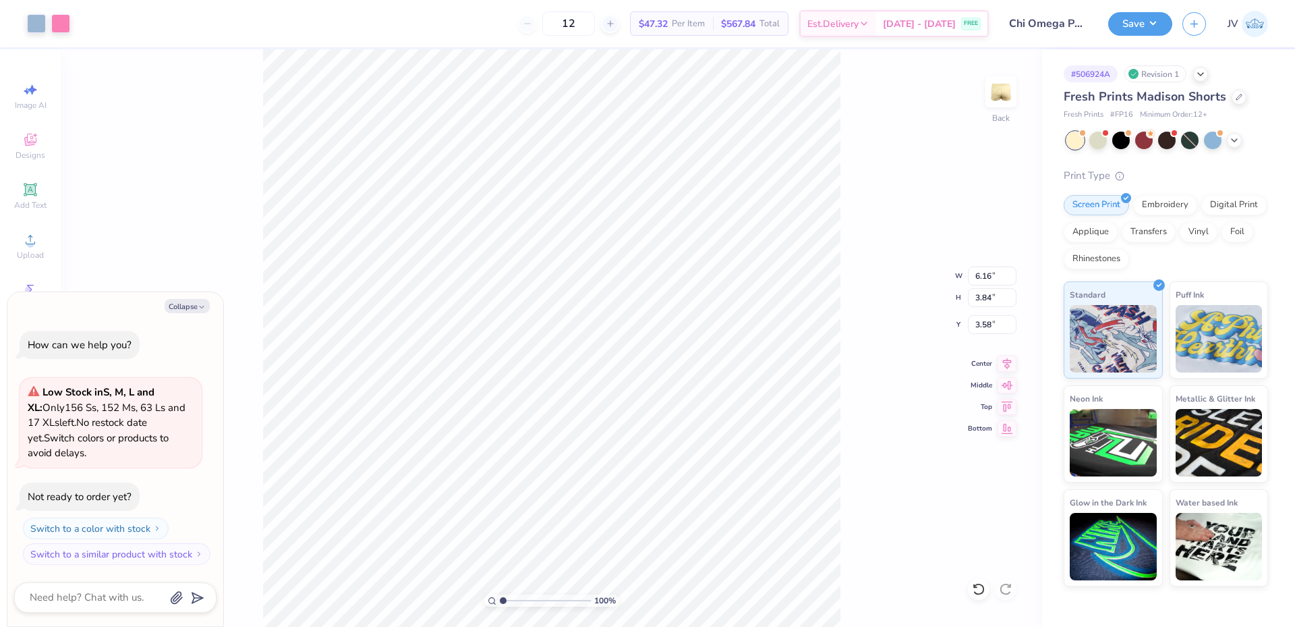
type textarea "x"
click at [988, 297] on input "3.84" at bounding box center [992, 297] width 49 height 19
type input "2"
type textarea "x"
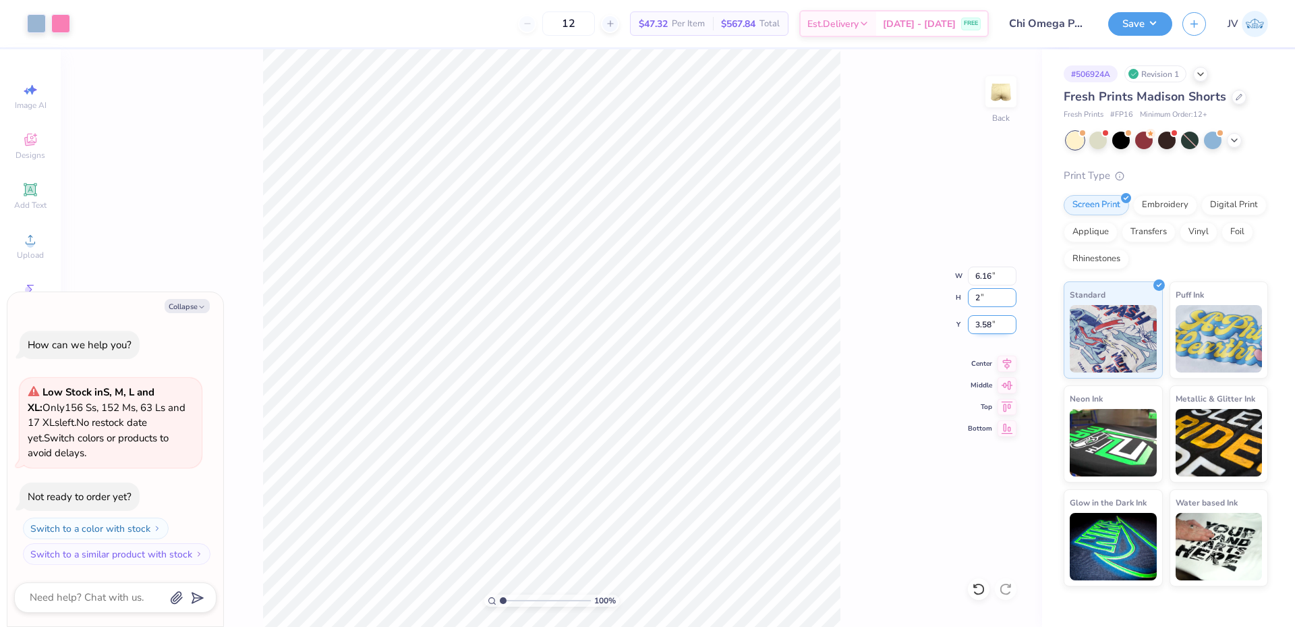
type input "3.21"
type input "2.00"
click at [990, 331] on input "4.50" at bounding box center [992, 324] width 49 height 19
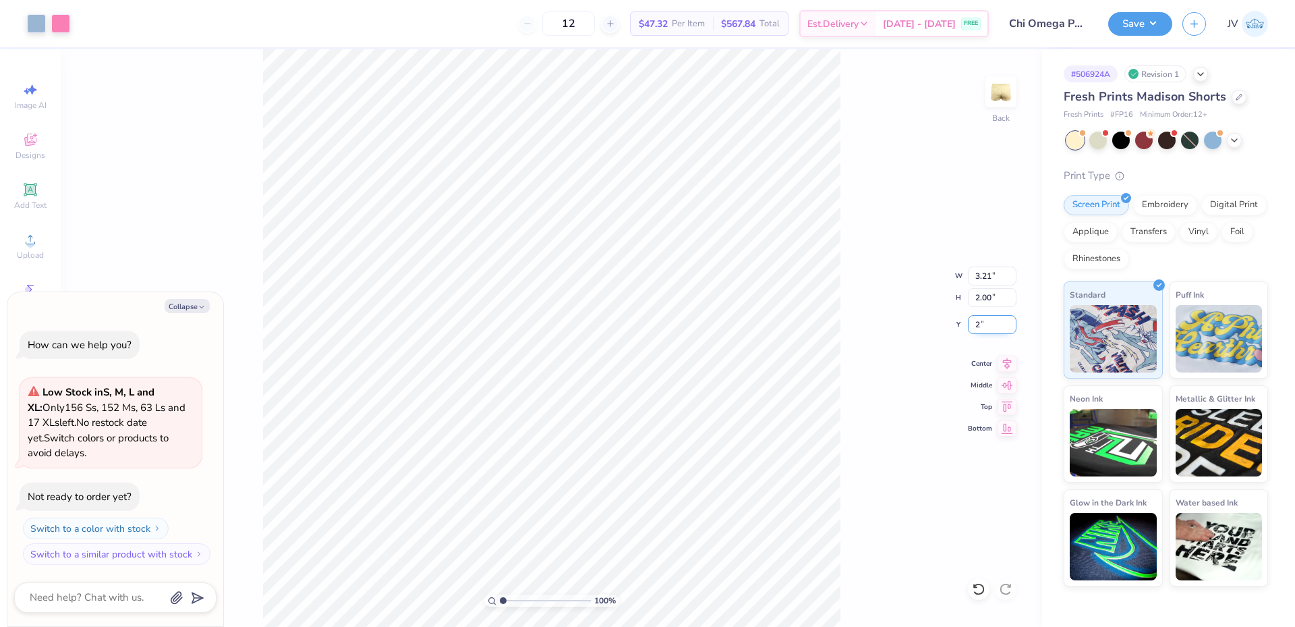
type input "2"
type textarea "x"
type input "2.00"
type textarea "x"
click at [984, 326] on input "2.14" at bounding box center [992, 324] width 49 height 19
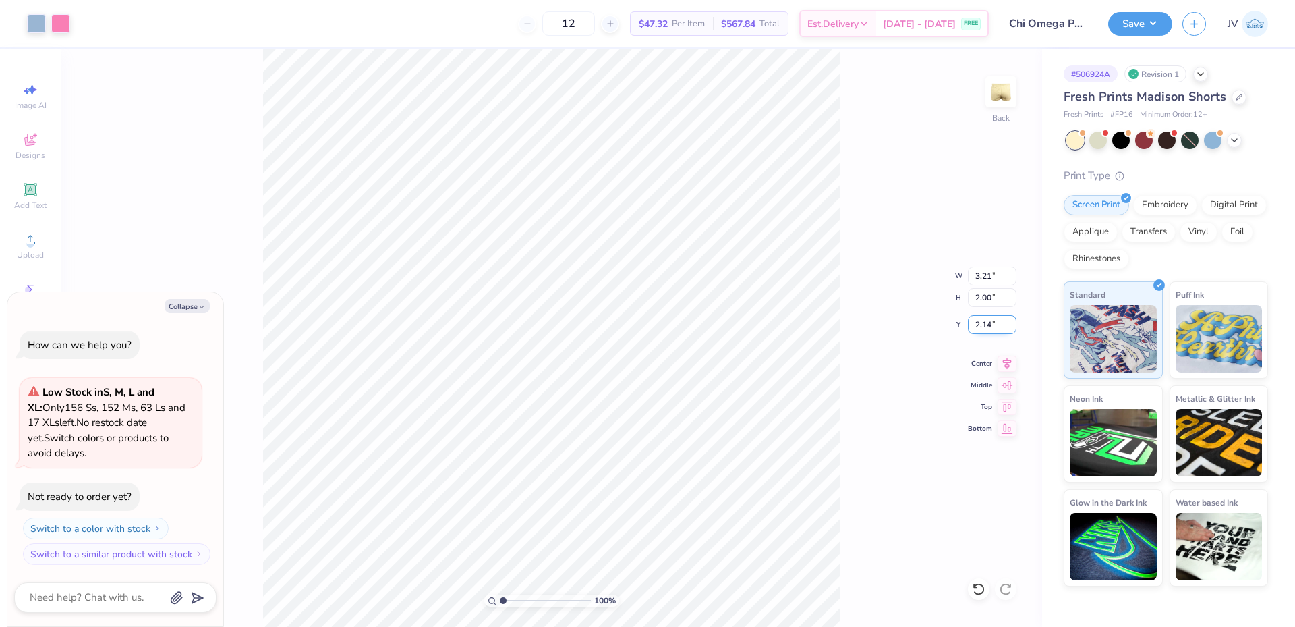
click at [984, 326] on input "2.14" at bounding box center [992, 324] width 49 height 19
type input "2"
type textarea "x"
type input "2.00"
click at [1131, 20] on button "Save" at bounding box center [1140, 22] width 64 height 24
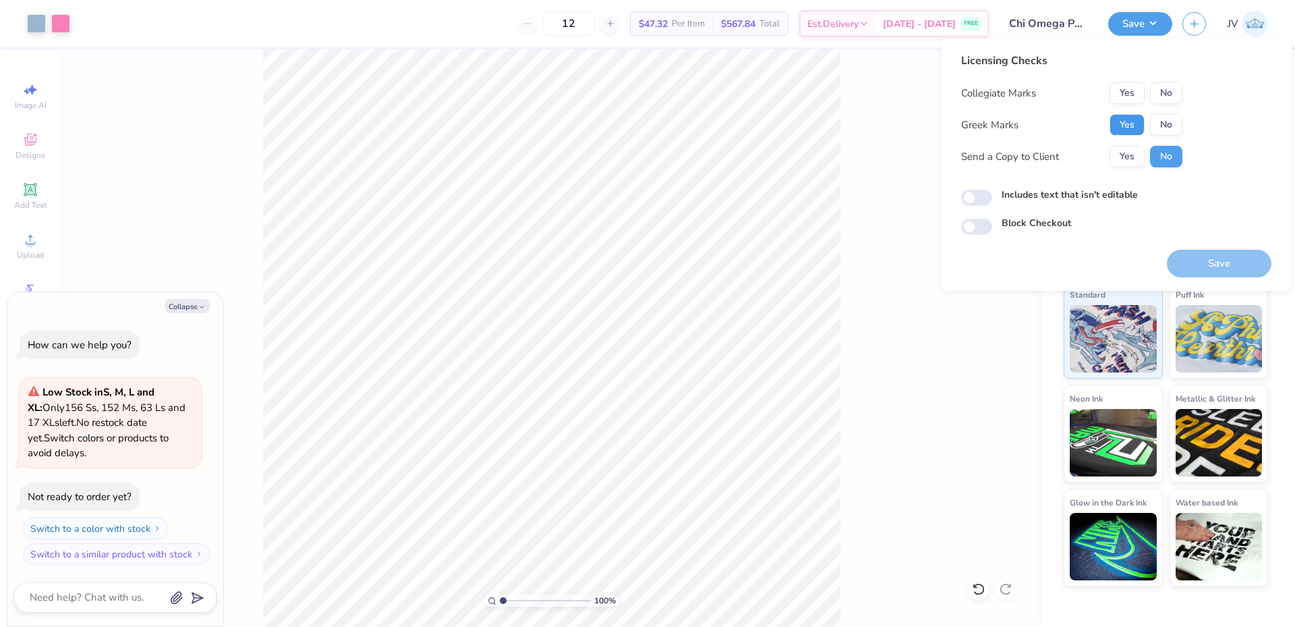
click at [1118, 127] on button "Yes" at bounding box center [1127, 125] width 35 height 22
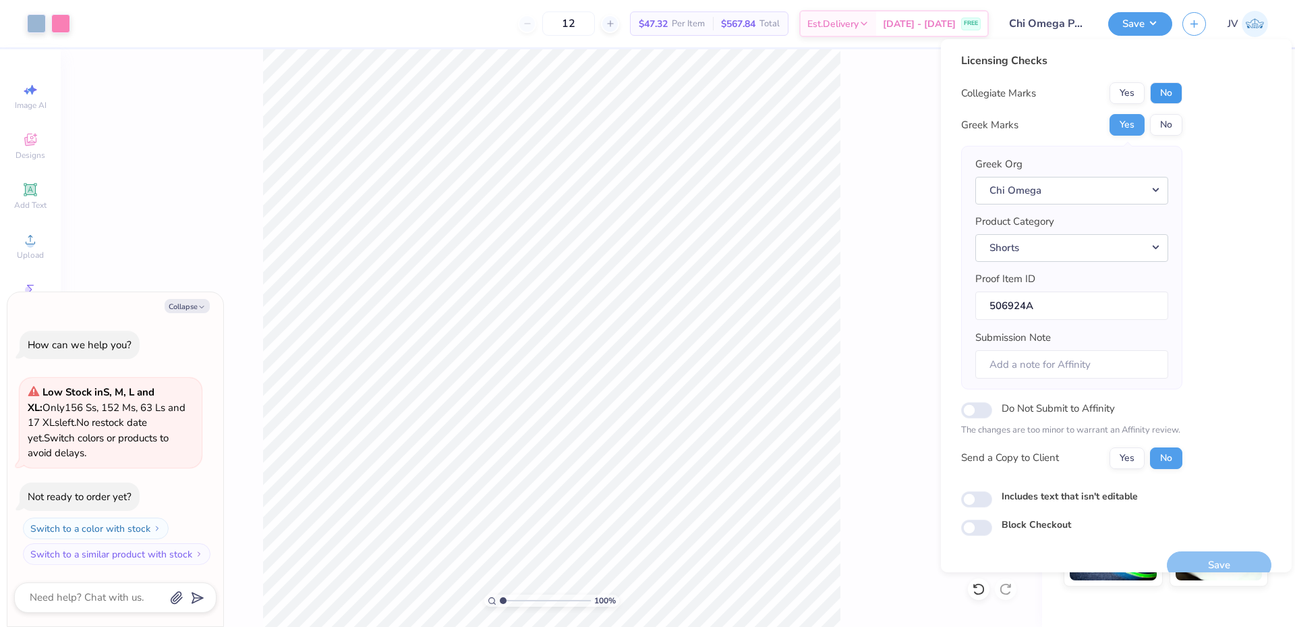
click at [1155, 98] on button "No" at bounding box center [1166, 93] width 32 height 22
click at [1197, 554] on button "Save" at bounding box center [1219, 565] width 105 height 28
type textarea "x"
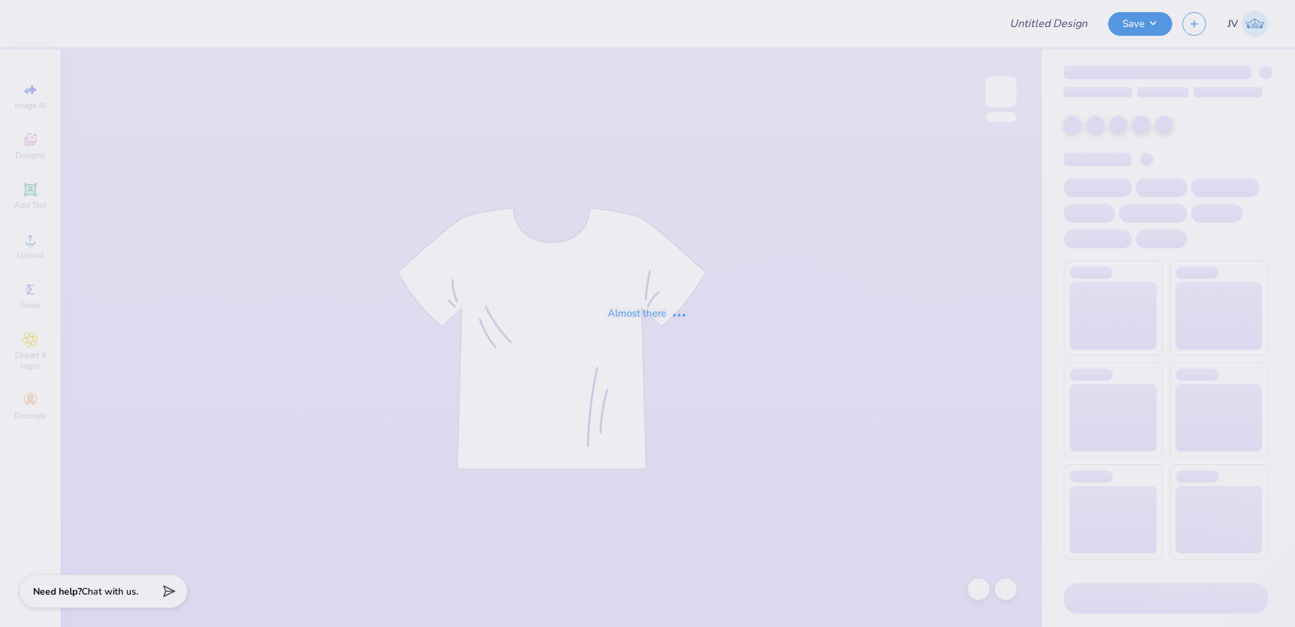
type input "Aphi Bid day"
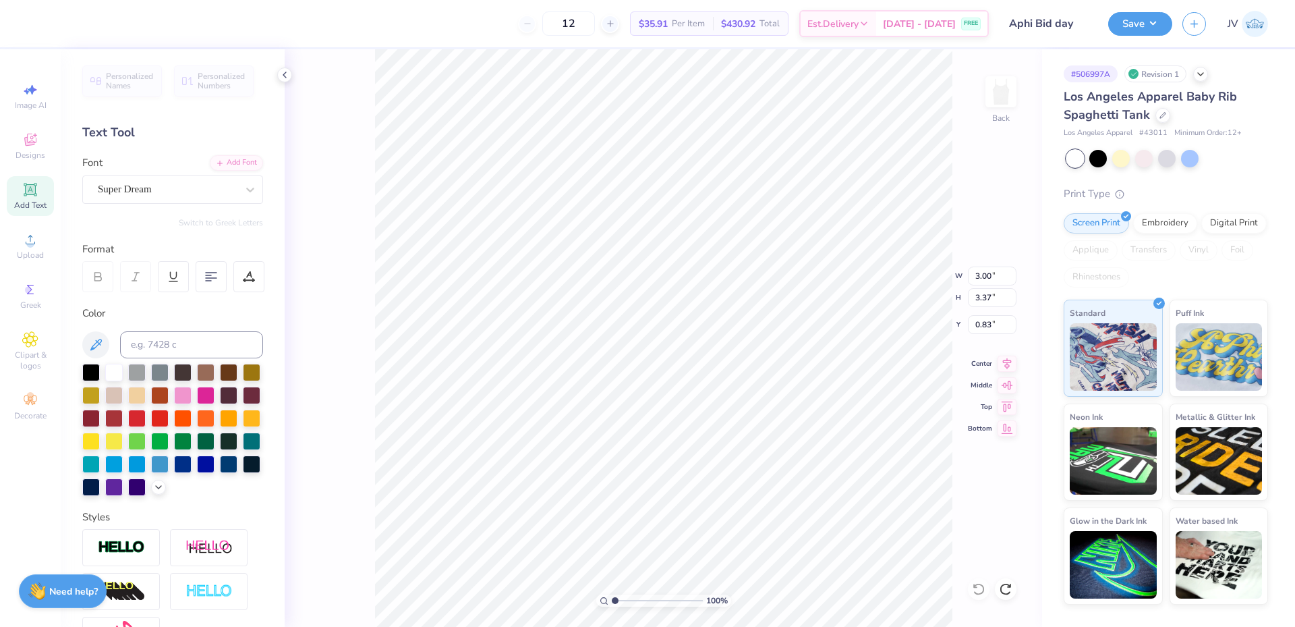
scroll to position [11, 2]
type textarea "APHI"
click at [231, 160] on div "Add Font" at bounding box center [236, 162] width 53 height 16
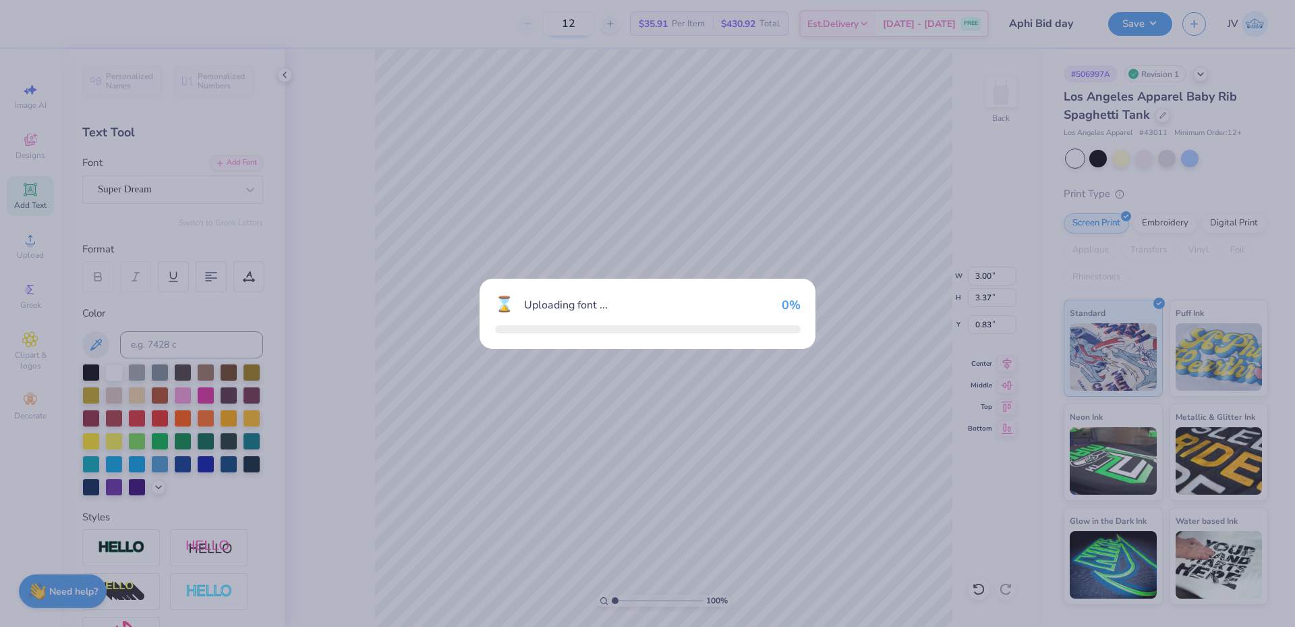
type input "3.42"
type input "1.11"
type input "1.96"
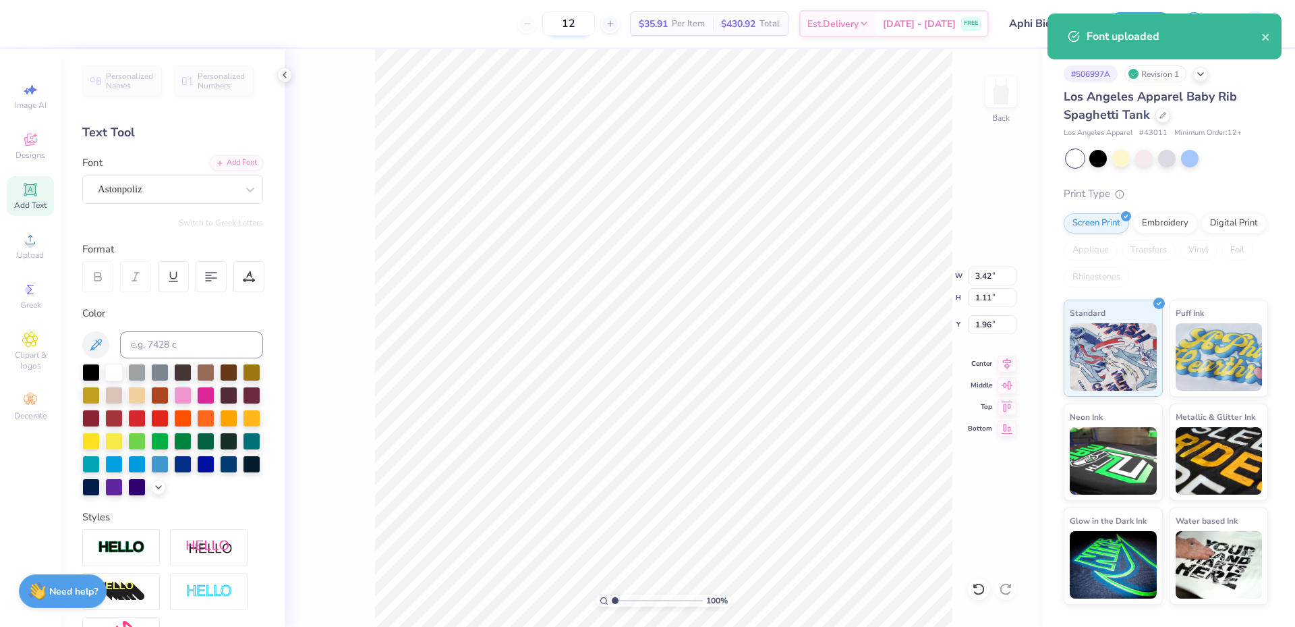
type input "3.14"
type input "1.13"
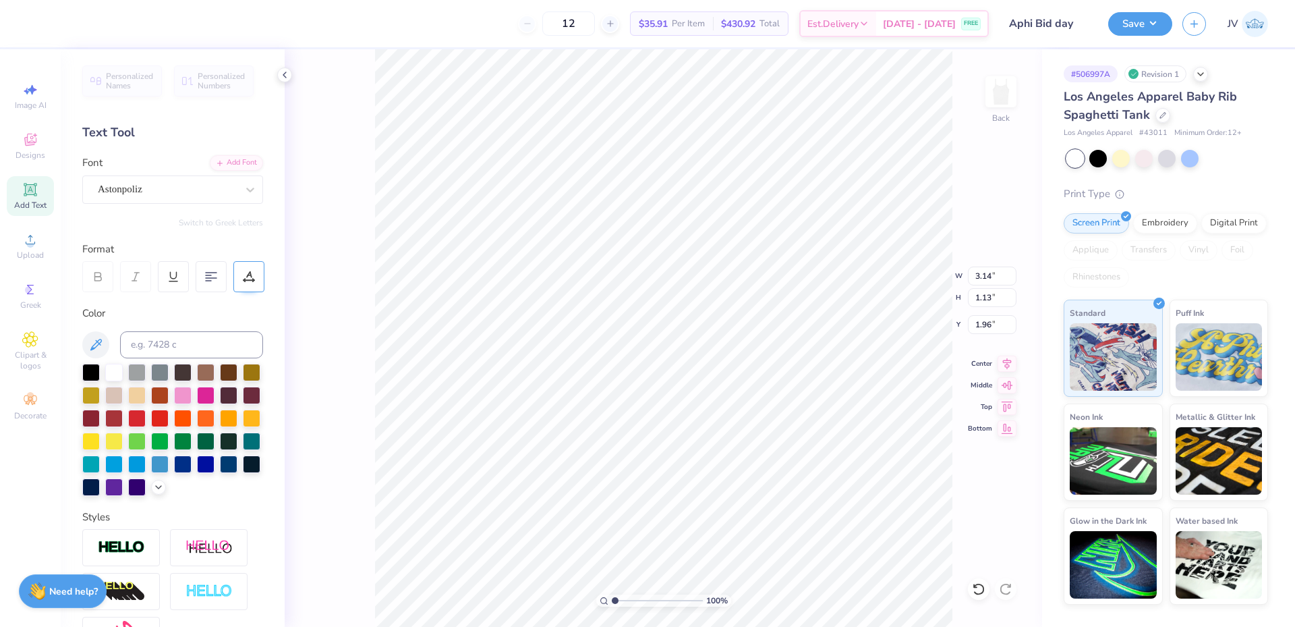
click at [242, 275] on div at bounding box center [248, 276] width 31 height 31
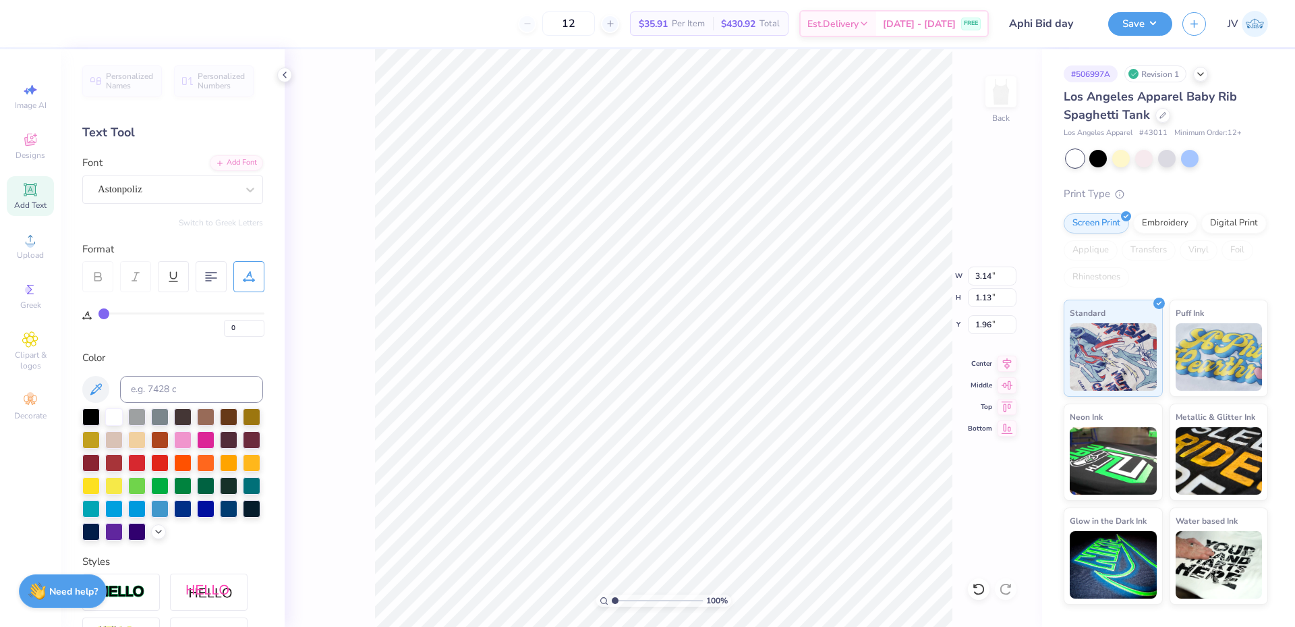
type input "2"
type input "3"
type input "4"
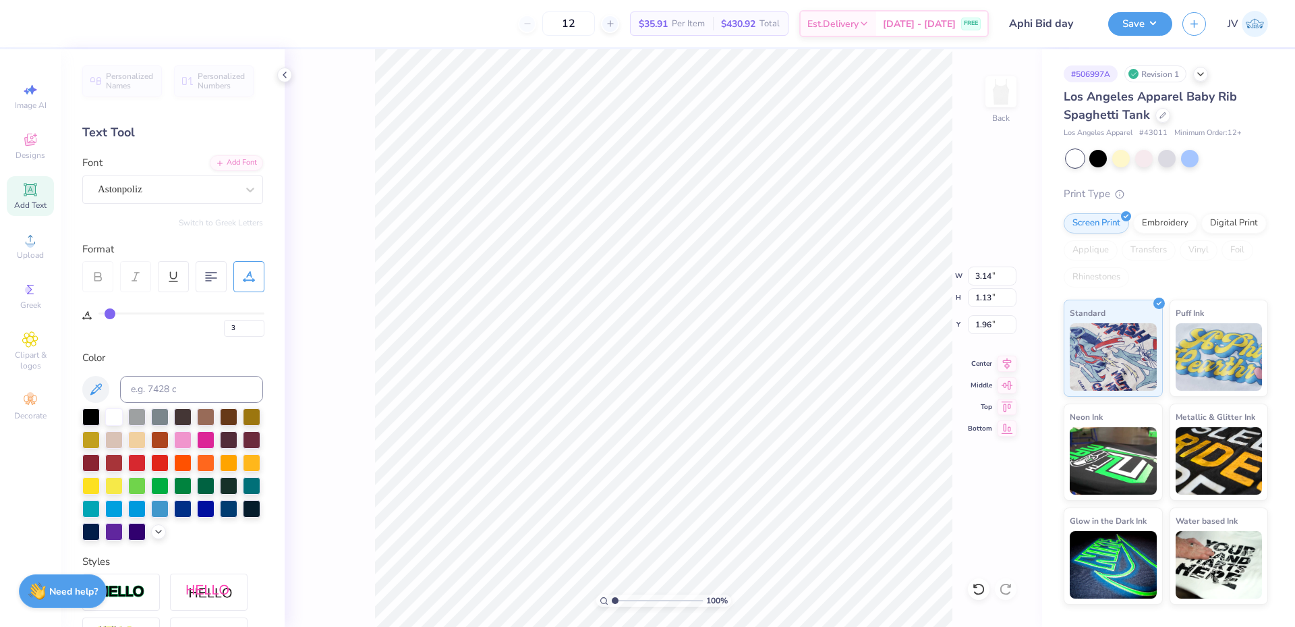
type input "4"
type input "5"
type input "6"
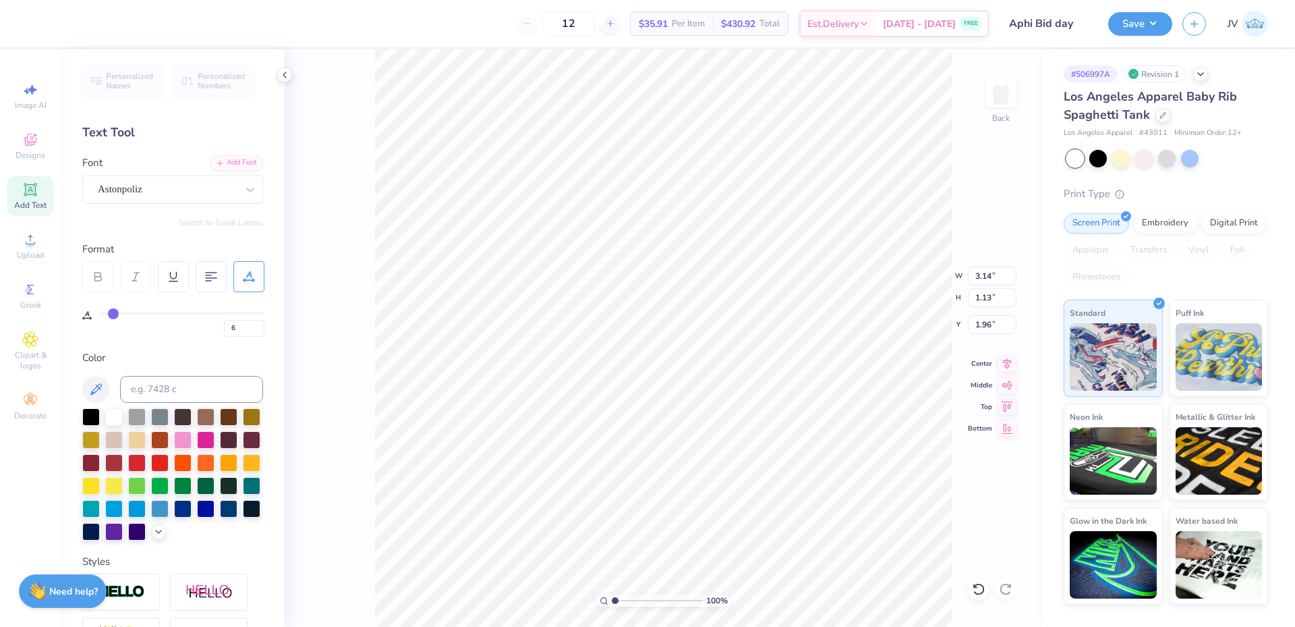
drag, startPoint x: 106, startPoint y: 317, endPoint x: 113, endPoint y: 315, distance: 7.7
type input "6"
click at [113, 314] on input "range" at bounding box center [181, 313] width 166 height 2
type input "3.42"
type input "7"
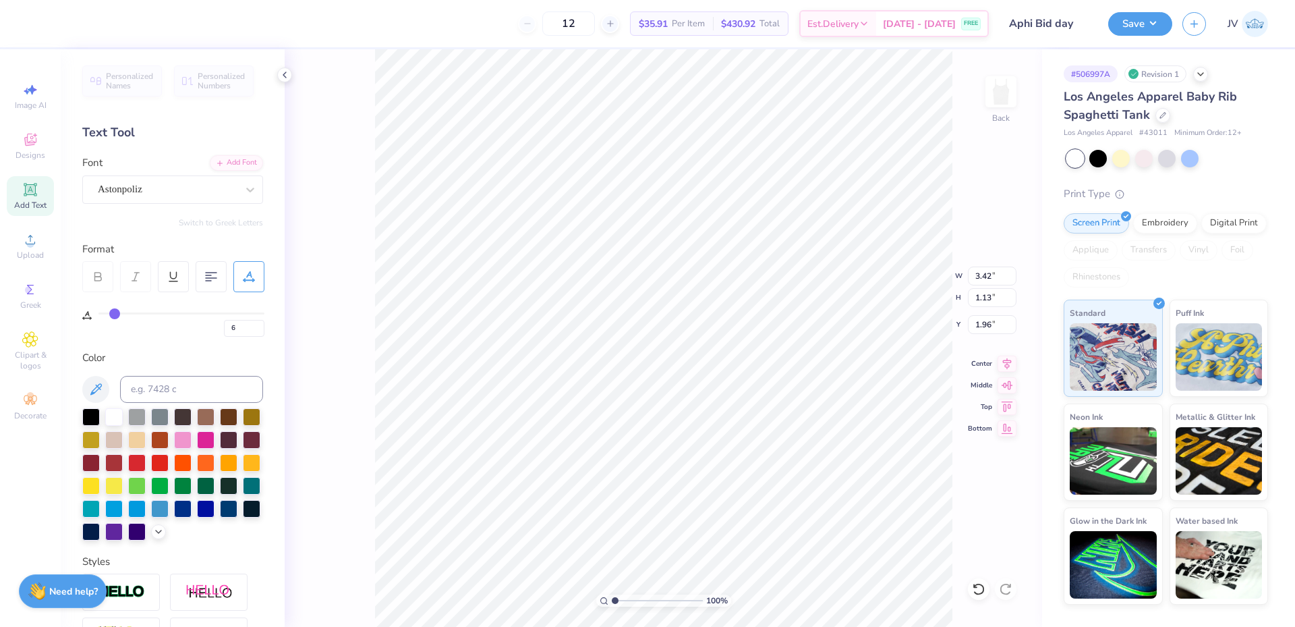
type input "7"
type input "8"
type input "9"
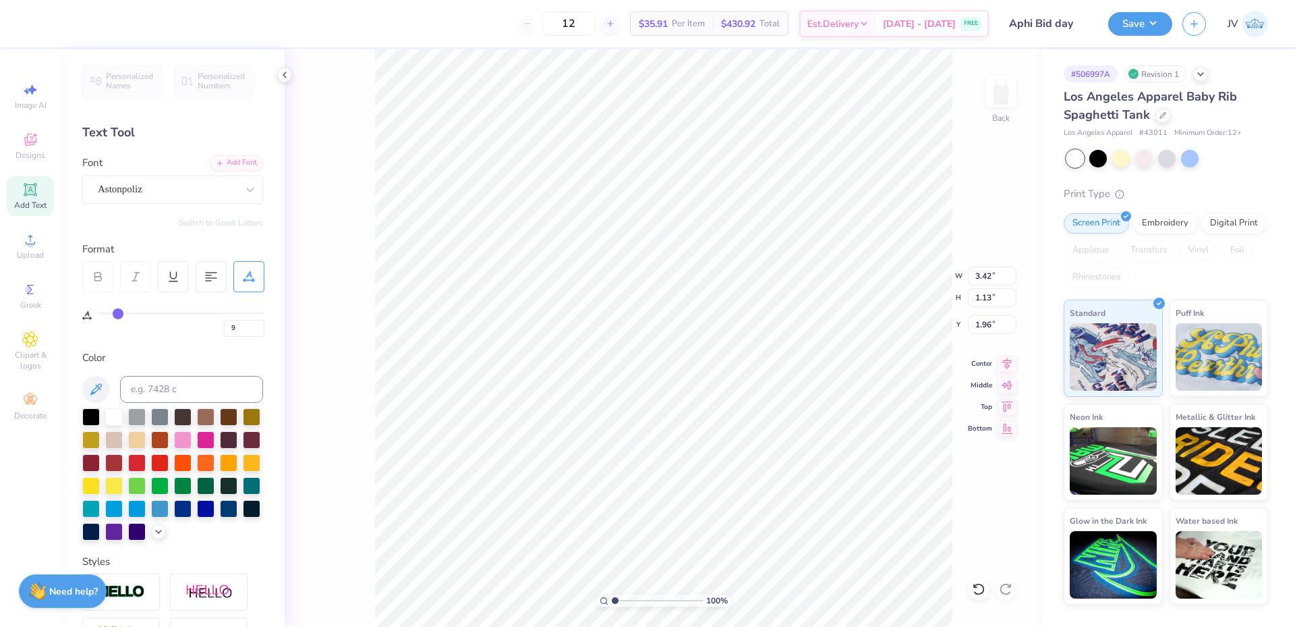
type input "9"
click at [117, 314] on input "range" at bounding box center [181, 313] width 166 height 2
click at [125, 600] on img at bounding box center [121, 592] width 47 height 16
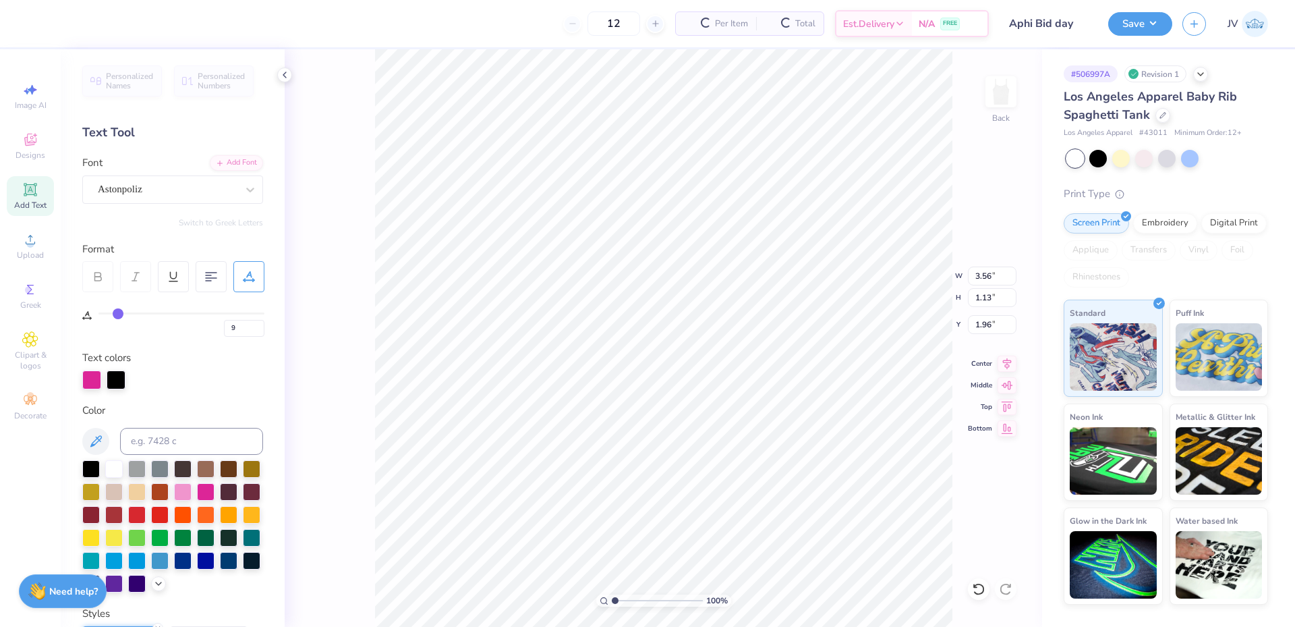
type input "3.58"
type input "1.15"
type input "1.95"
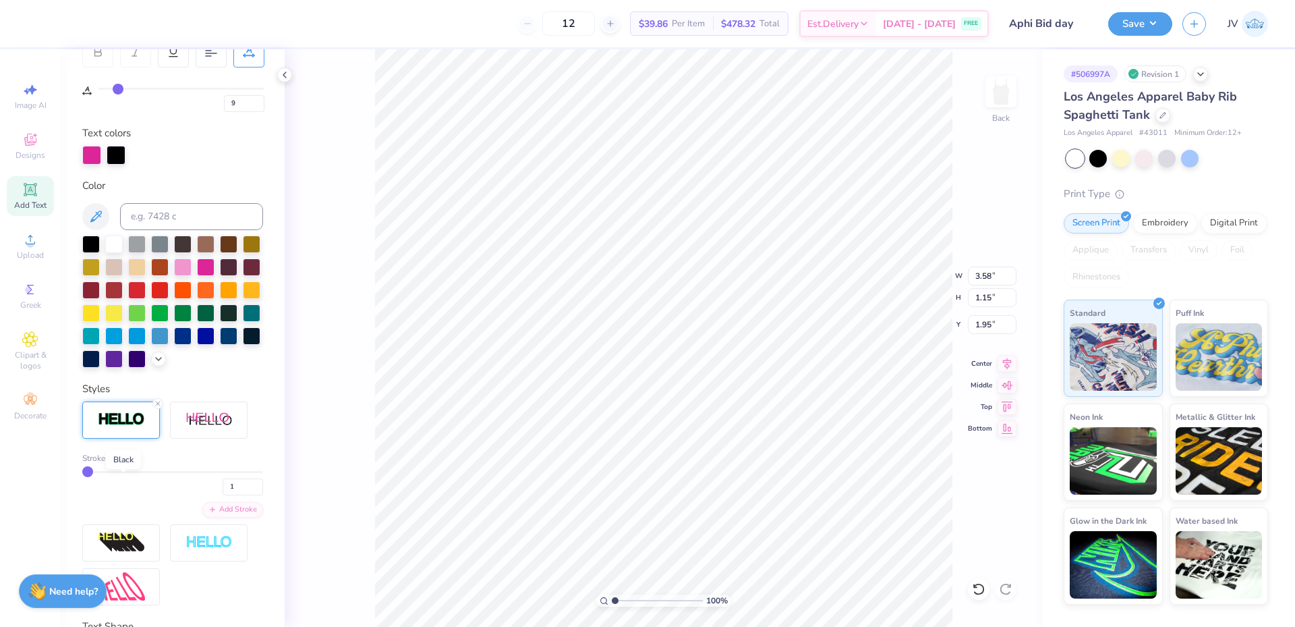
click at [121, 462] on div at bounding box center [123, 458] width 8 height 8
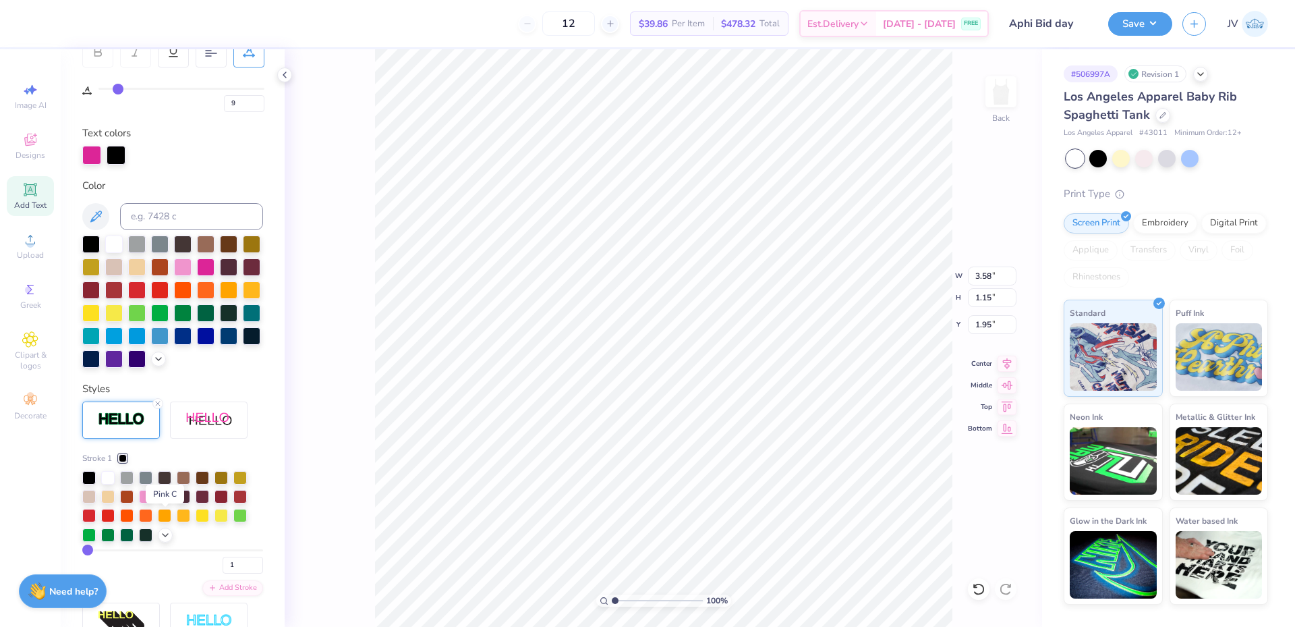
click at [164, 502] on div at bounding box center [164, 494] width 13 height 13
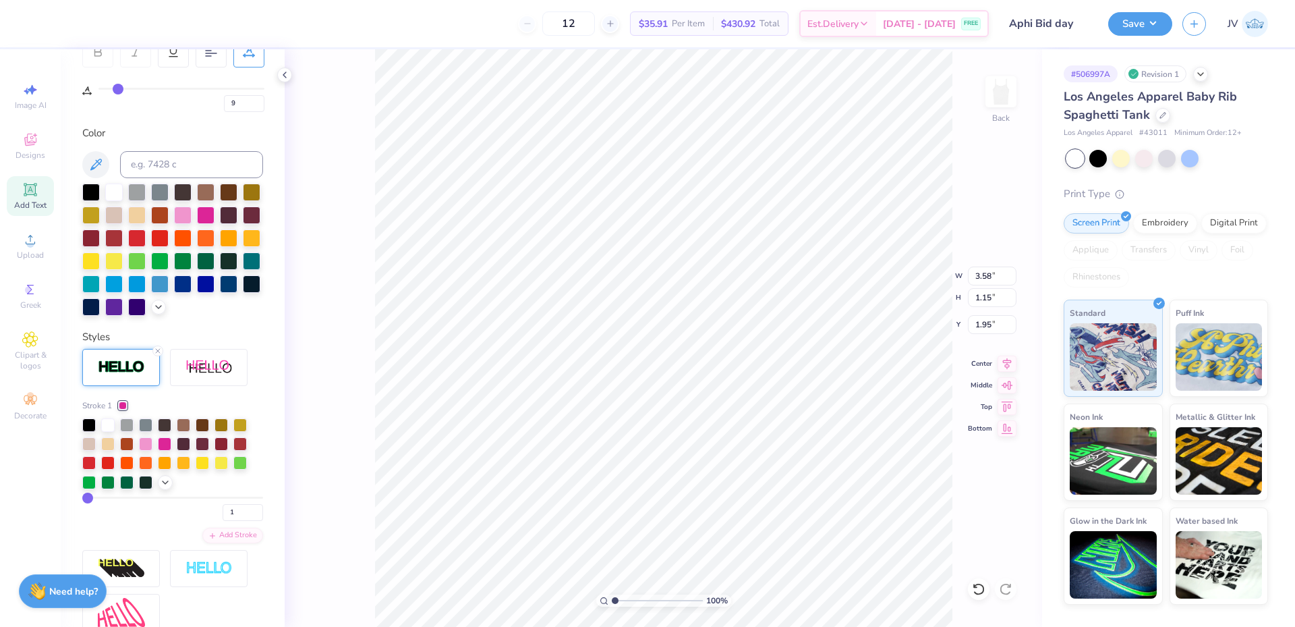
type input "2"
type input "3"
type input "4"
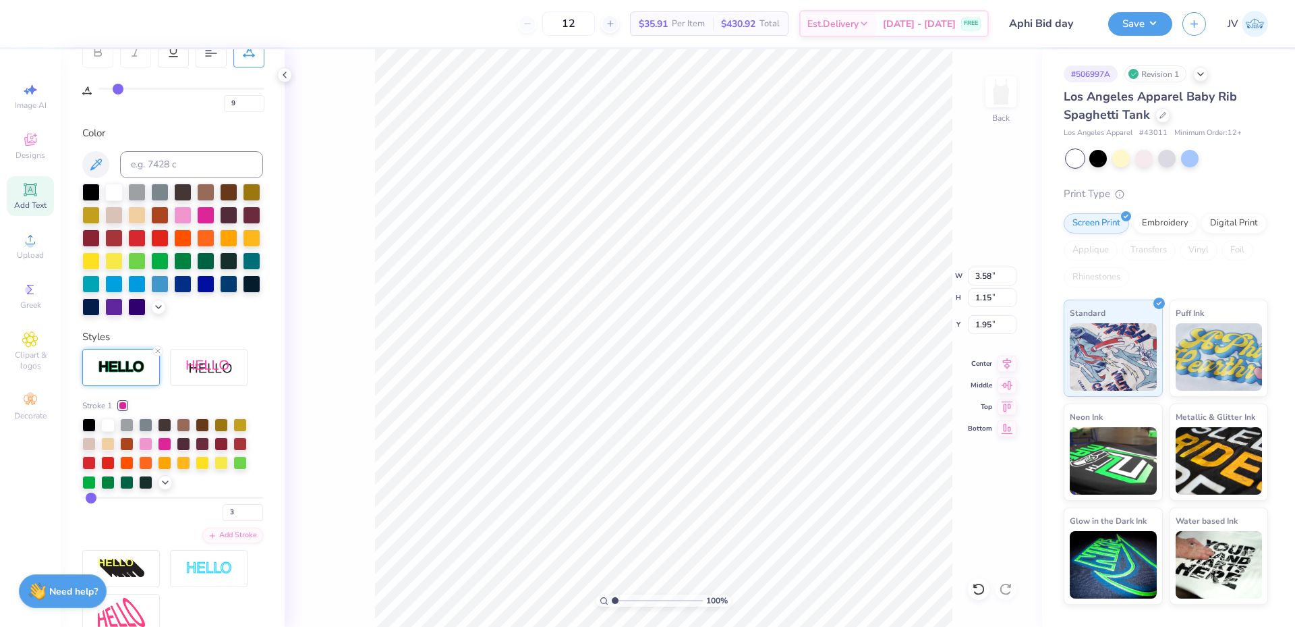
type input "4"
click at [93, 499] on input "range" at bounding box center [172, 497] width 181 height 2
type input "3.65"
type input "1.21"
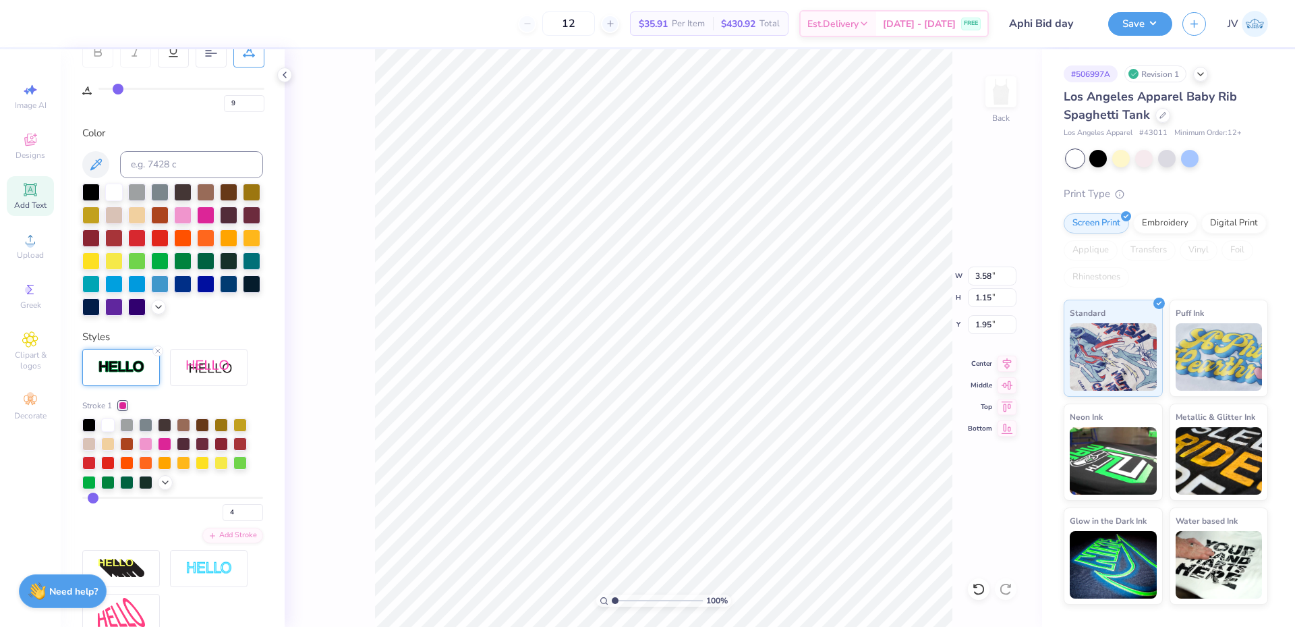
type input "1.91"
type input "6"
type input "7"
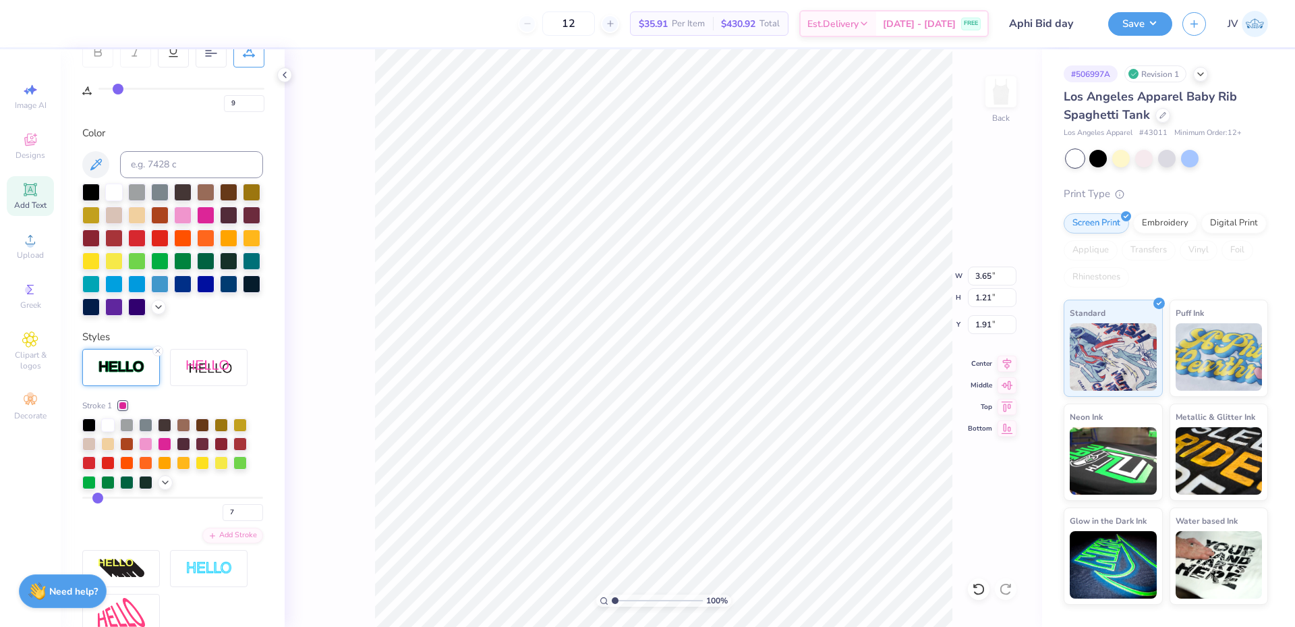
type input "8"
type input "9"
type input "3.75"
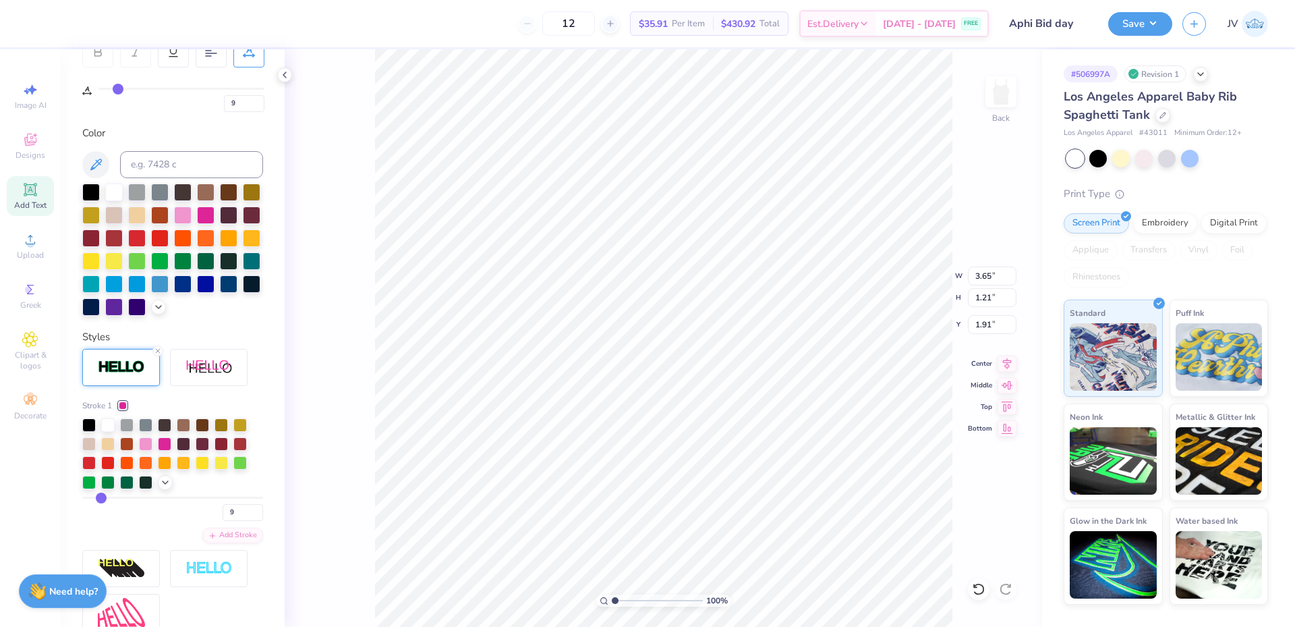
type input "1.31"
type input "1.86"
type input "8"
type input "7"
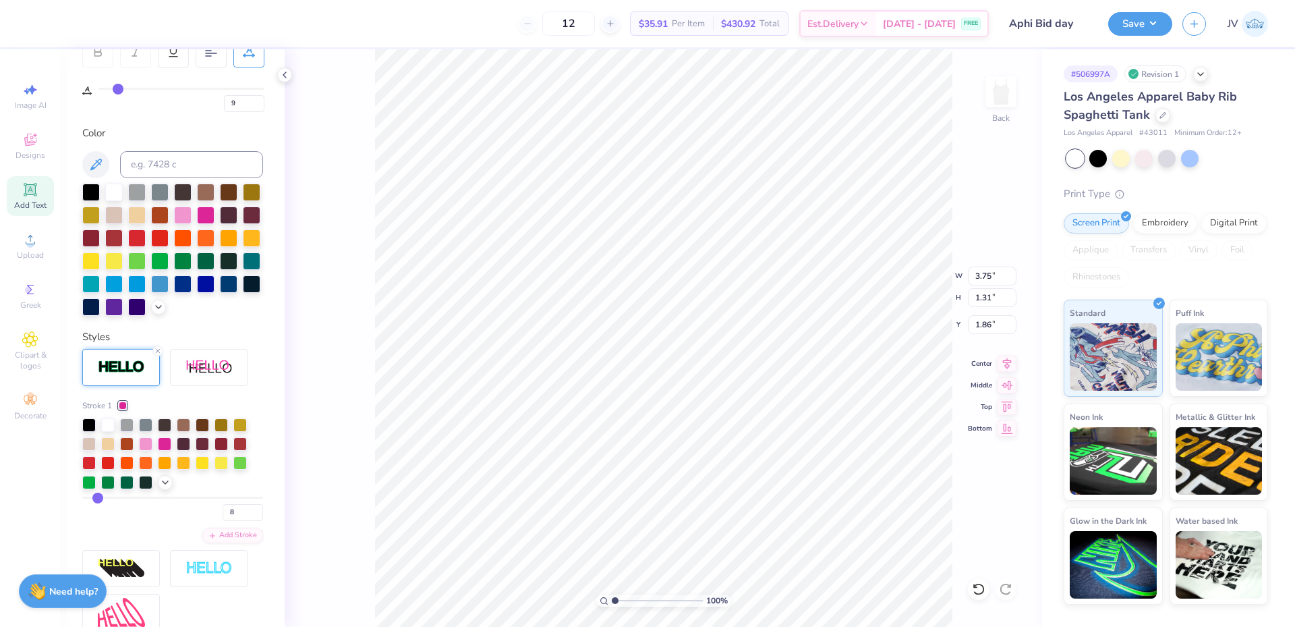
type input "7"
type input "3.71"
type input "1.27"
type input "1.88"
type input "6"
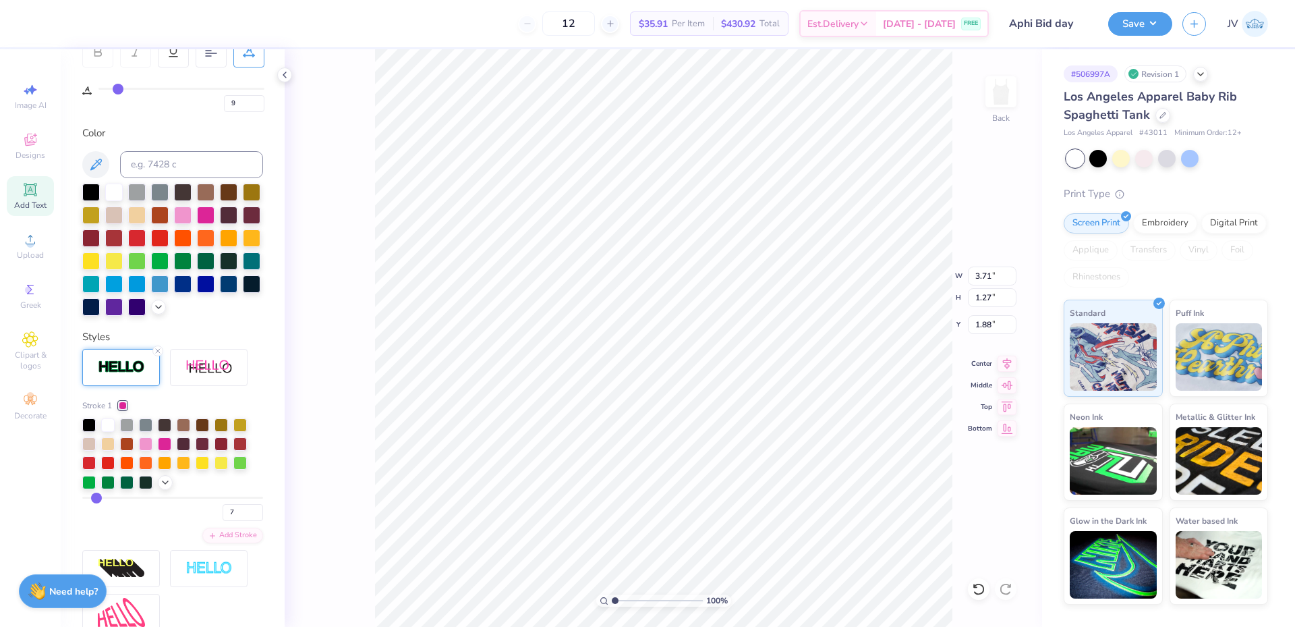
type input "6"
type input "3.69"
type input "1.25"
type input "1.89"
type input "5"
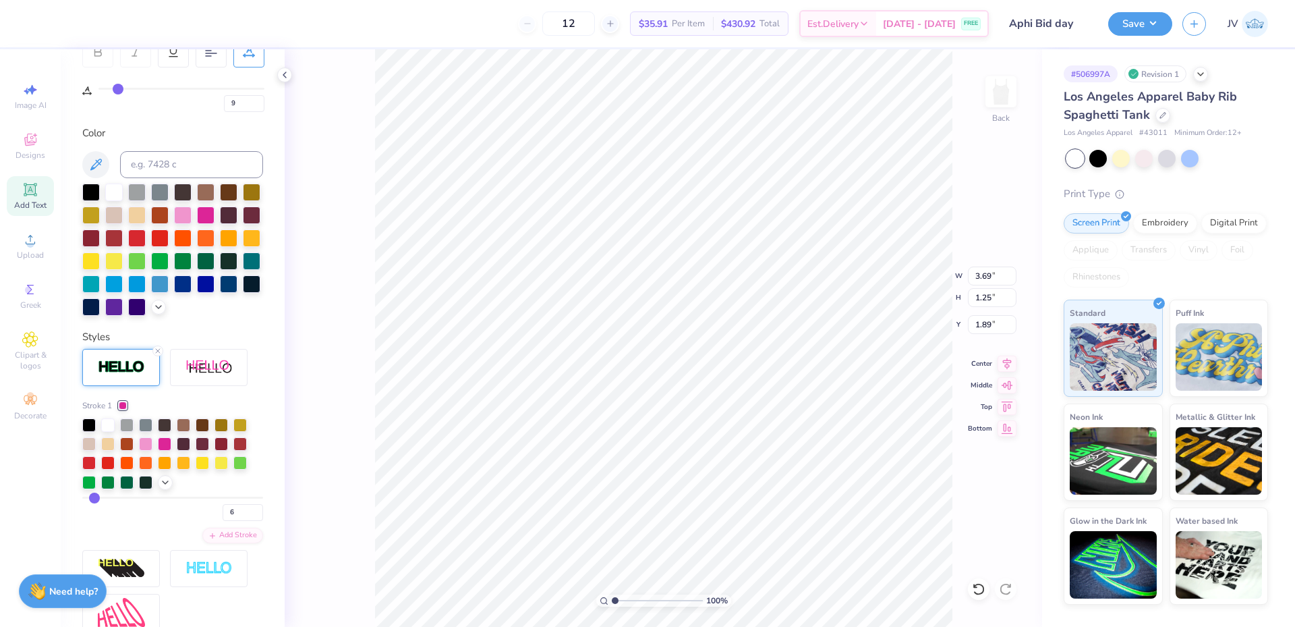
type input "5"
click at [94, 499] on input "range" at bounding box center [172, 497] width 181 height 2
type input "3.67"
type input "1.23"
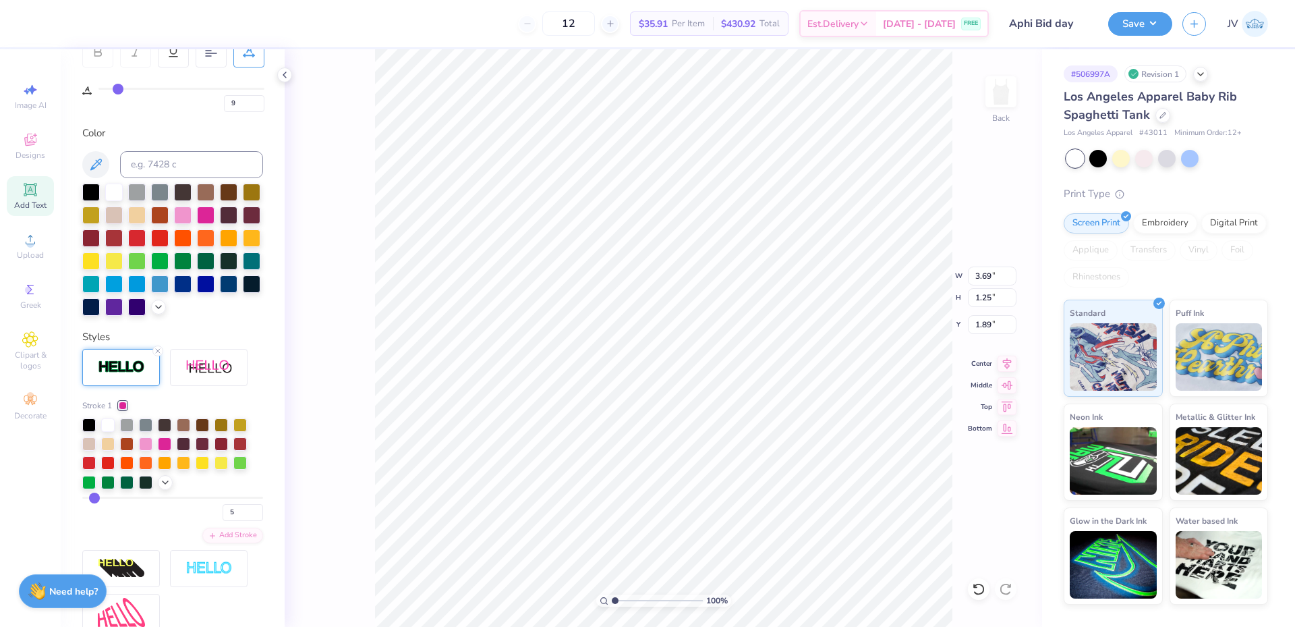
type input "1.90"
click at [747, 375] on li "Duplicate" at bounding box center [746, 373] width 106 height 26
type input "2.90"
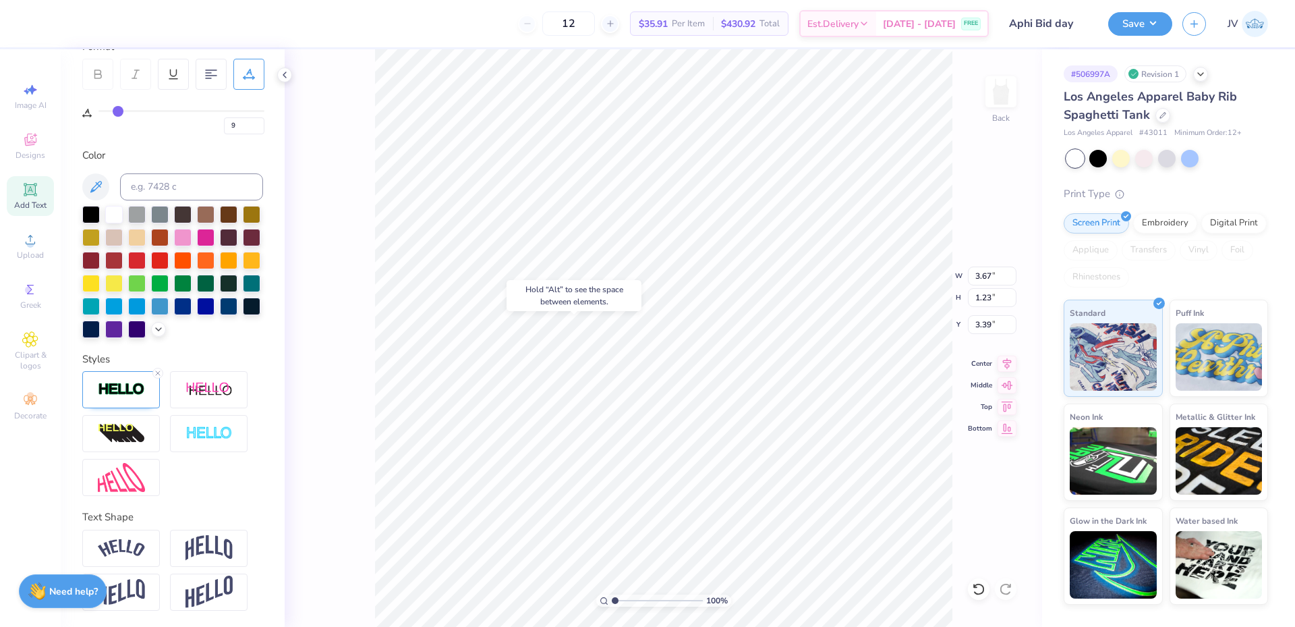
type input "3.39"
click at [679, 482] on li "Group" at bounding box center [695, 478] width 106 height 26
click at [987, 277] on input "3.67" at bounding box center [992, 275] width 49 height 19
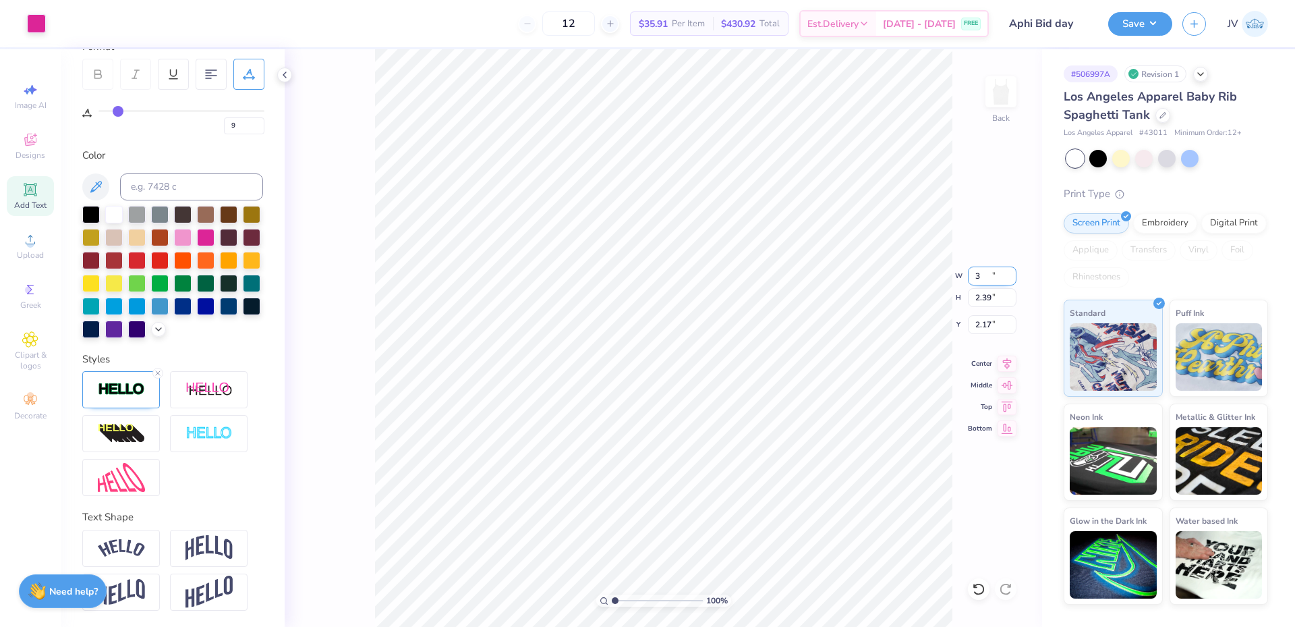
type input "3.00"
type input "2.39"
click at [984, 329] on input "2.17" at bounding box center [992, 324] width 49 height 19
type input "1.00"
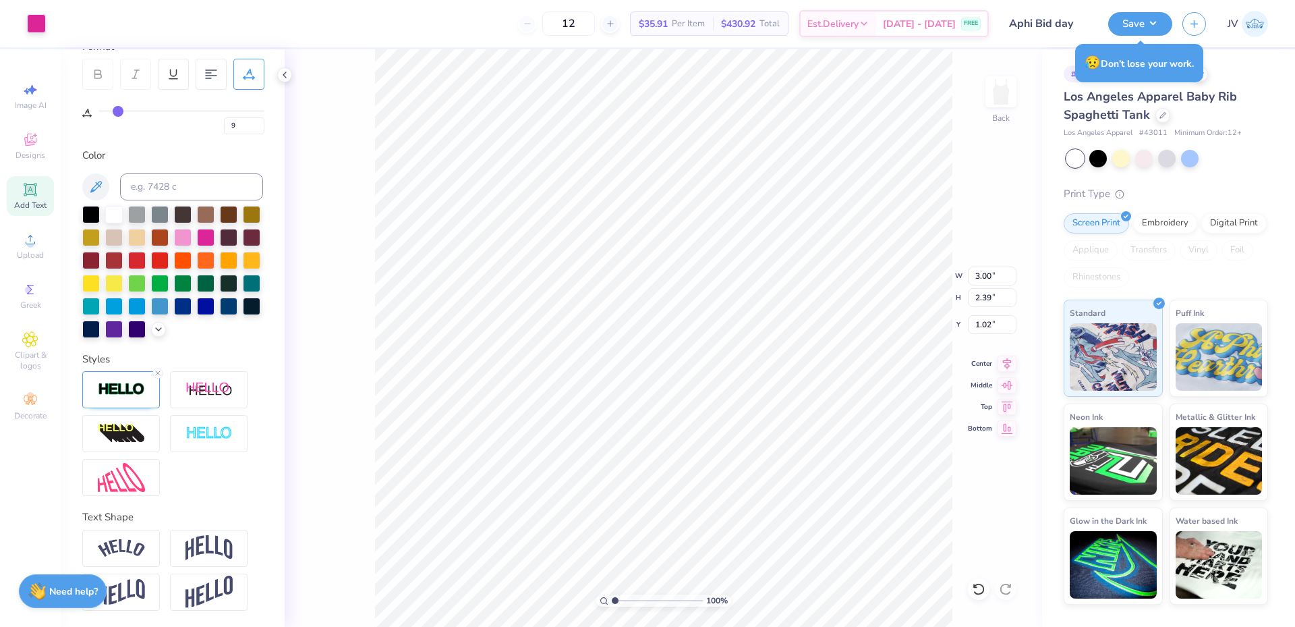
type input "1.02"
click at [123, 250] on div at bounding box center [114, 259] width 18 height 18
click at [37, 23] on div at bounding box center [36, 22] width 19 height 19
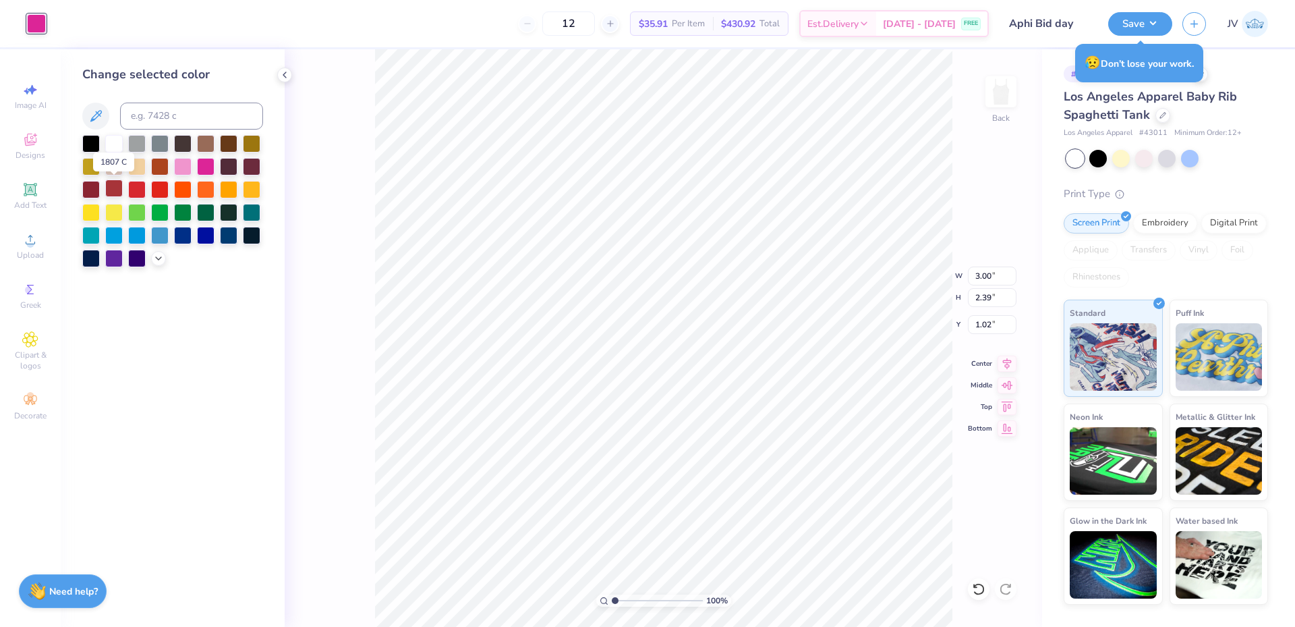
click at [117, 185] on div at bounding box center [114, 188] width 18 height 18
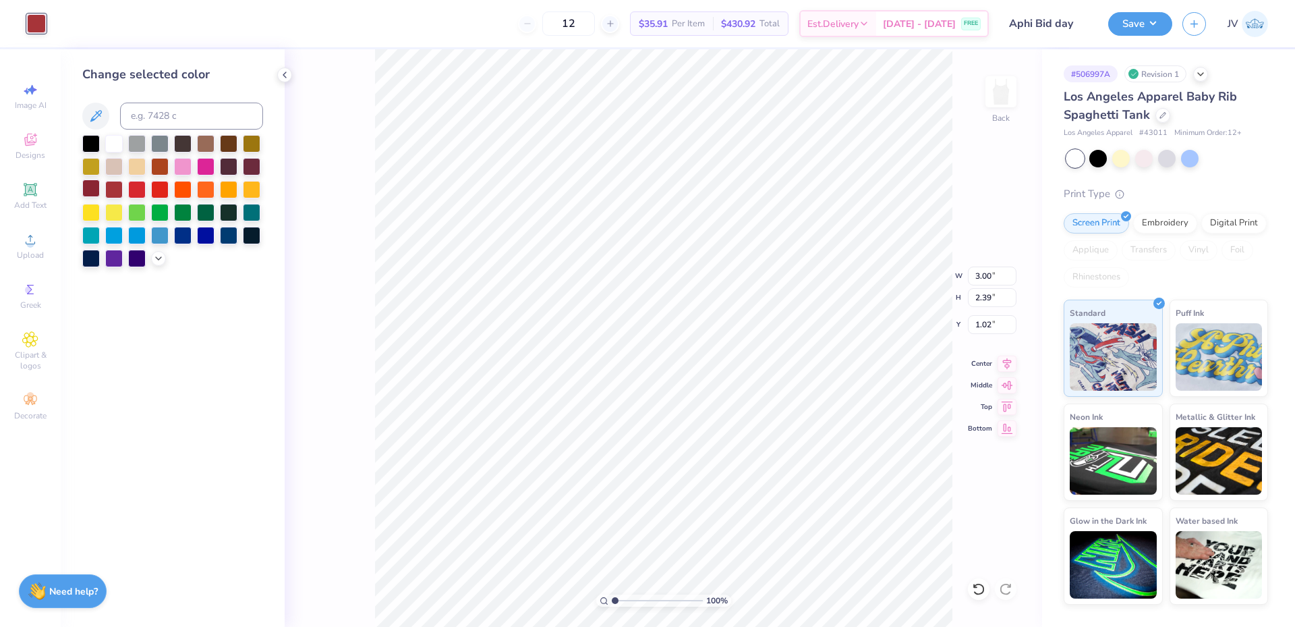
click at [92, 187] on div at bounding box center [91, 188] width 18 height 18
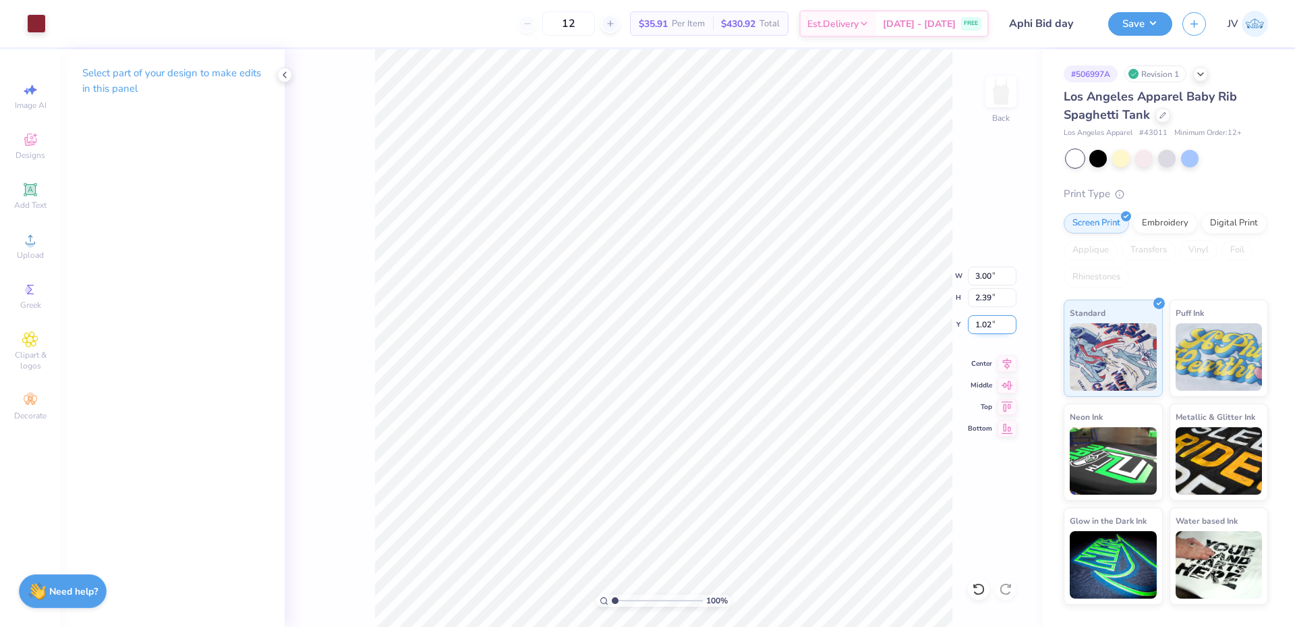
click at [980, 324] on input "1.02" at bounding box center [992, 324] width 49 height 19
type input "1.00"
click at [1147, 22] on button "Save" at bounding box center [1140, 22] width 64 height 24
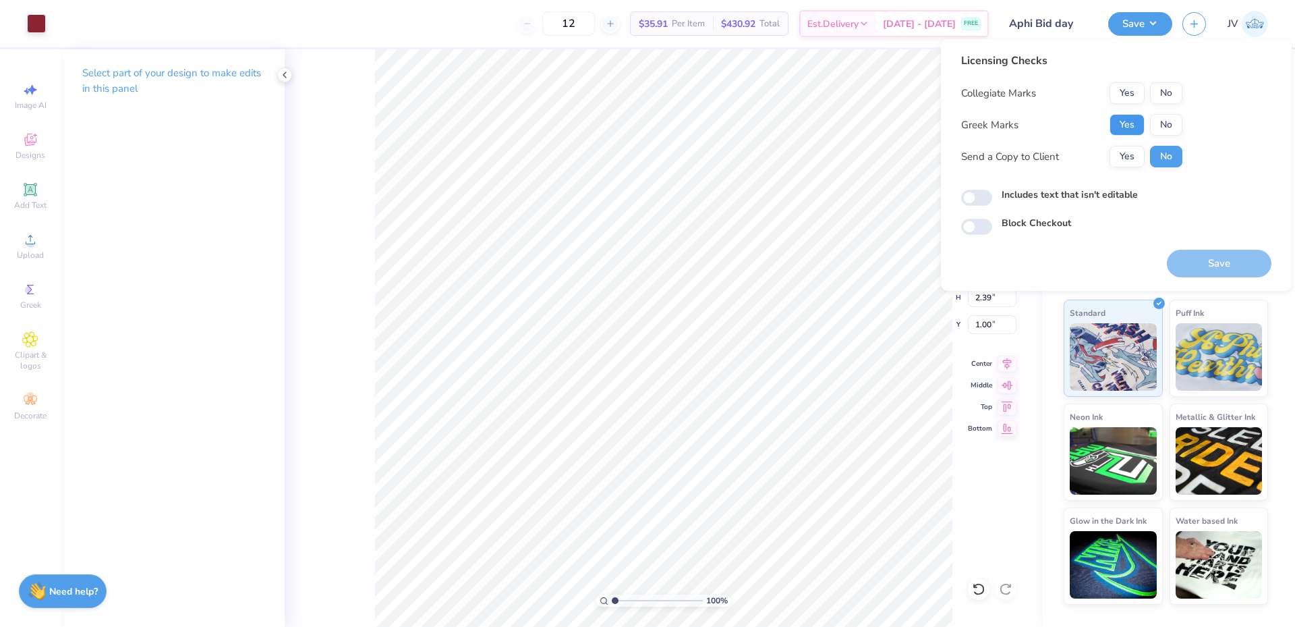
click at [1129, 119] on button "Yes" at bounding box center [1127, 125] width 35 height 22
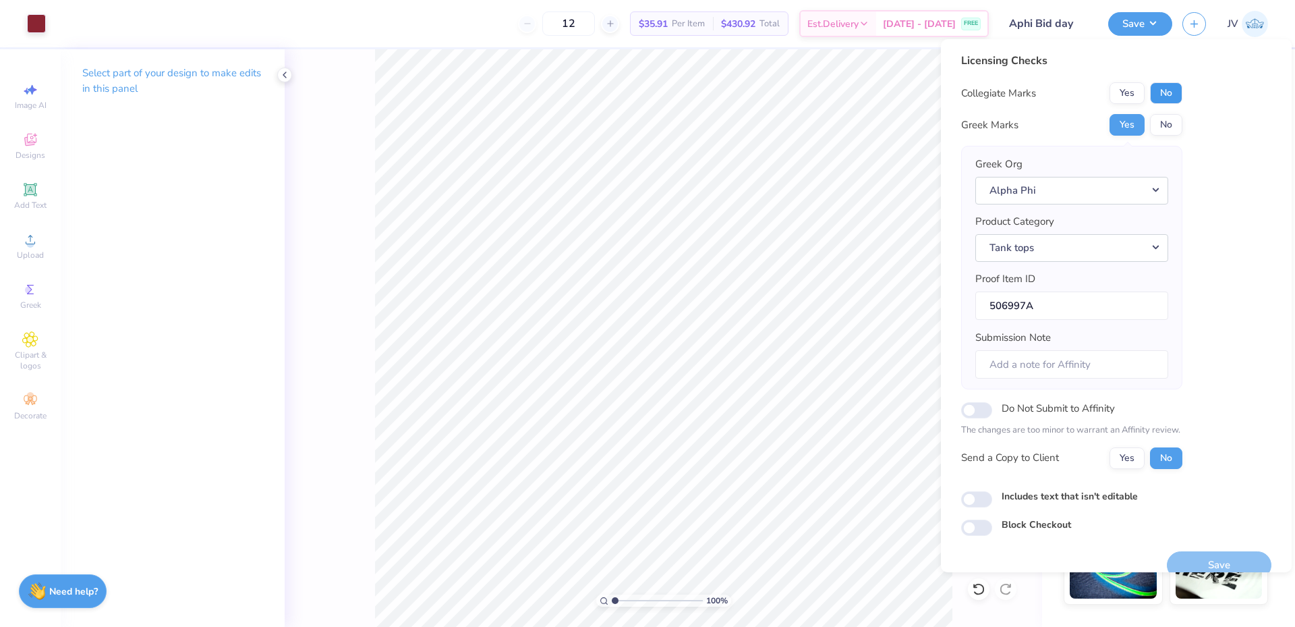
click at [1178, 90] on button "No" at bounding box center [1166, 93] width 32 height 22
click at [1207, 552] on button "Save" at bounding box center [1219, 565] width 105 height 28
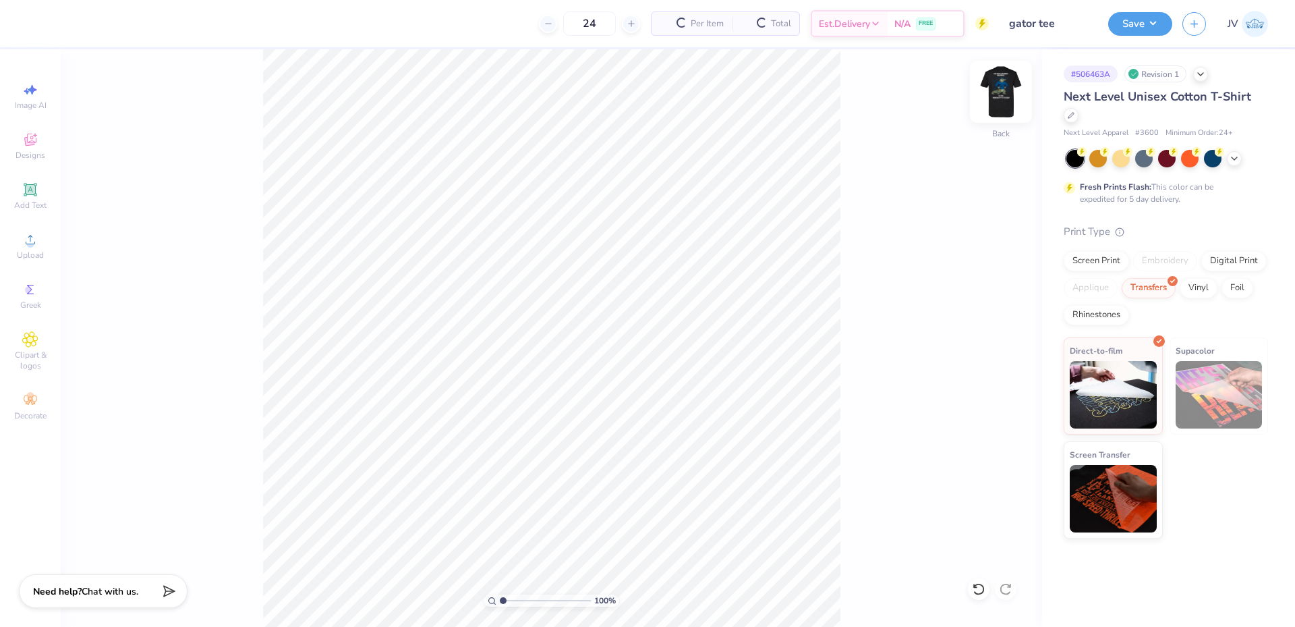
click at [994, 107] on img at bounding box center [1001, 92] width 54 height 54
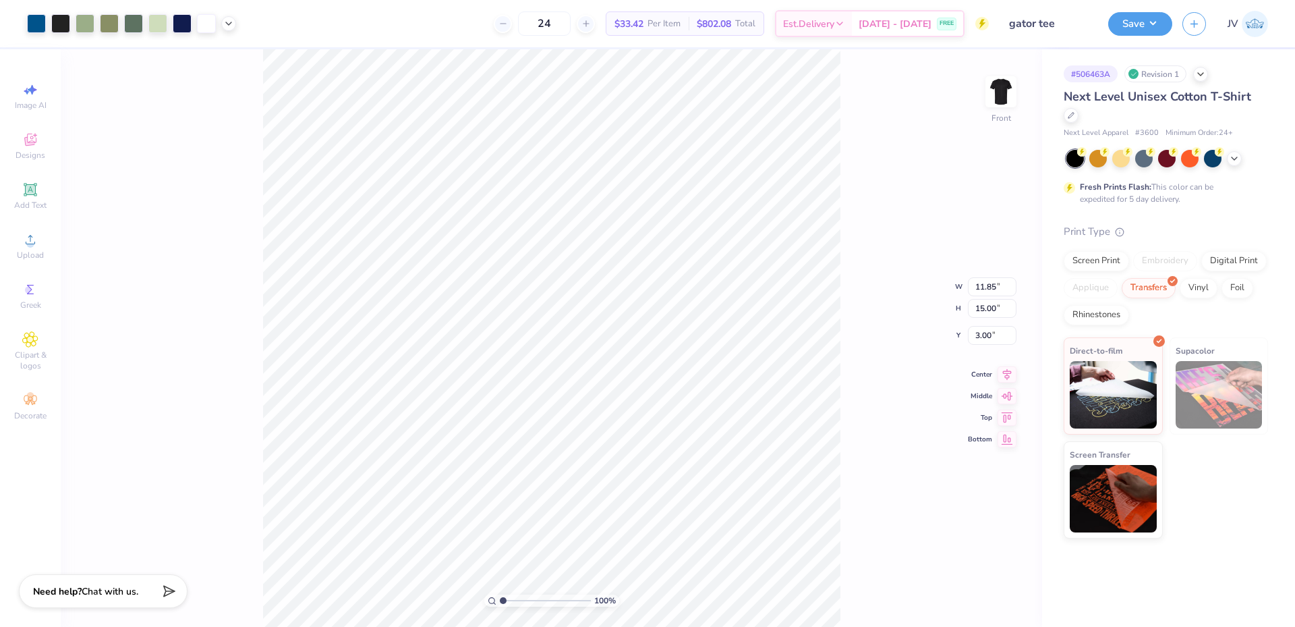
click at [860, 204] on div "100 % Front W 11.85 11.85 " H 15.00 15.00 " Y 3.00 3.00 " Center Middle Top Bot…" at bounding box center [552, 337] width 982 height 577
click at [602, 501] on li "Ungroup" at bounding box center [630, 505] width 106 height 26
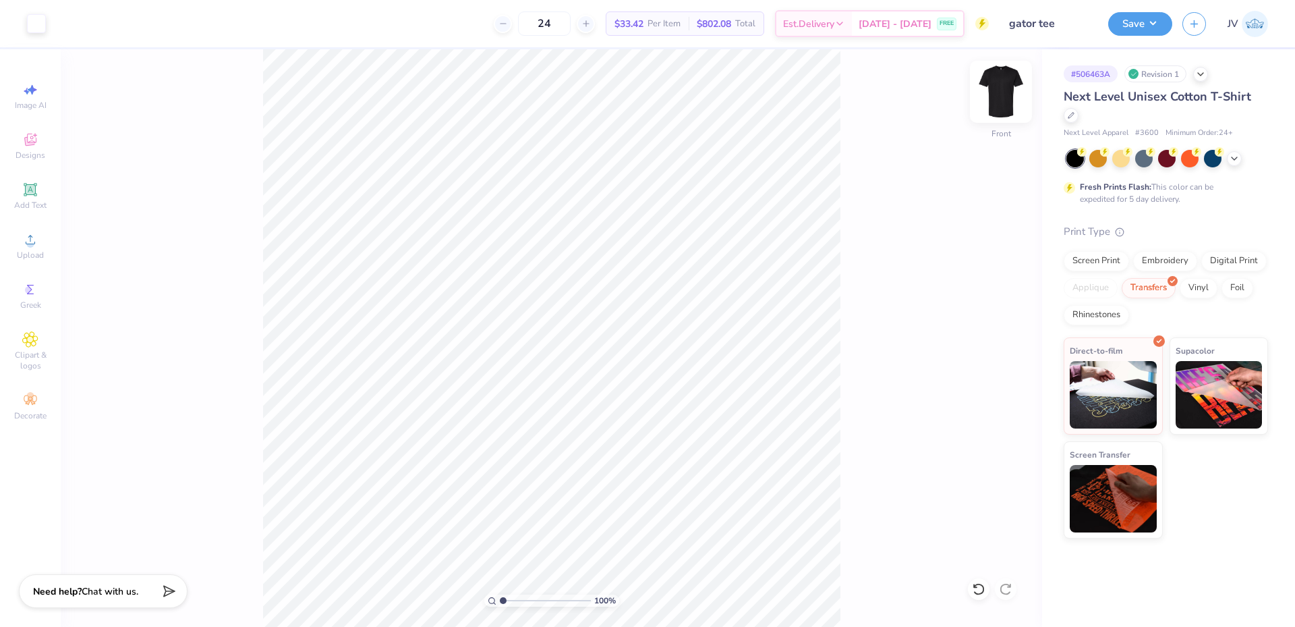
click at [1010, 94] on img at bounding box center [1001, 92] width 54 height 54
click at [30, 239] on icon at bounding box center [30, 239] width 9 height 9
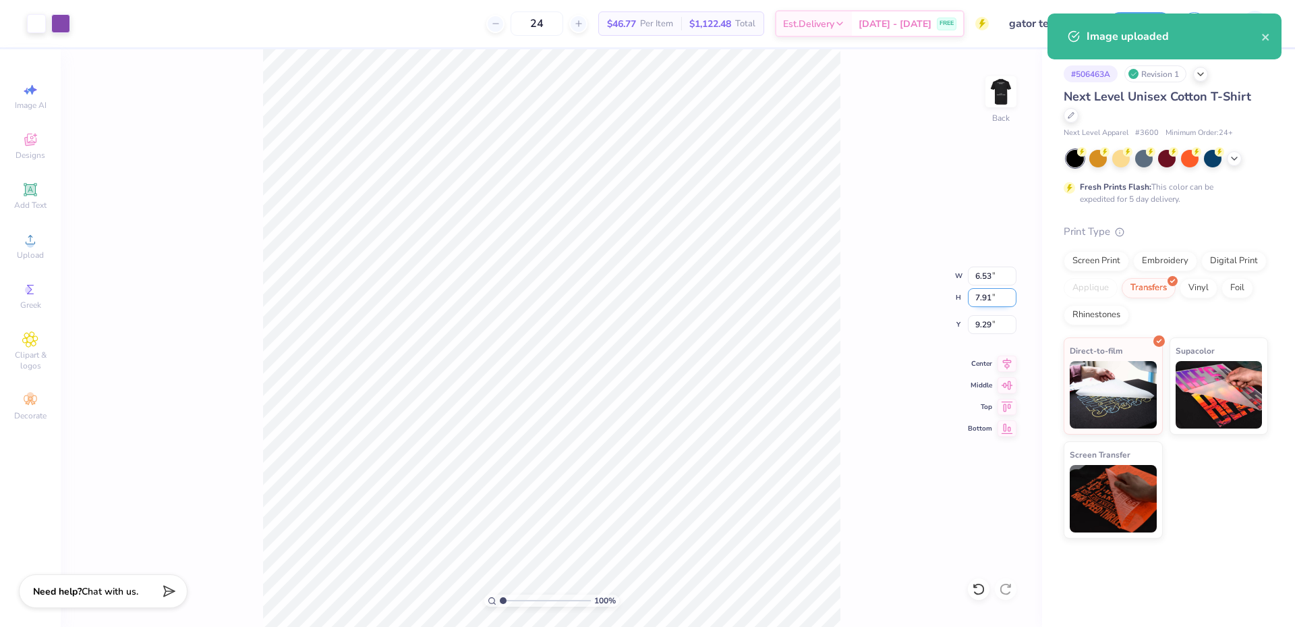
click at [978, 295] on input "7.91" at bounding box center [992, 297] width 49 height 19
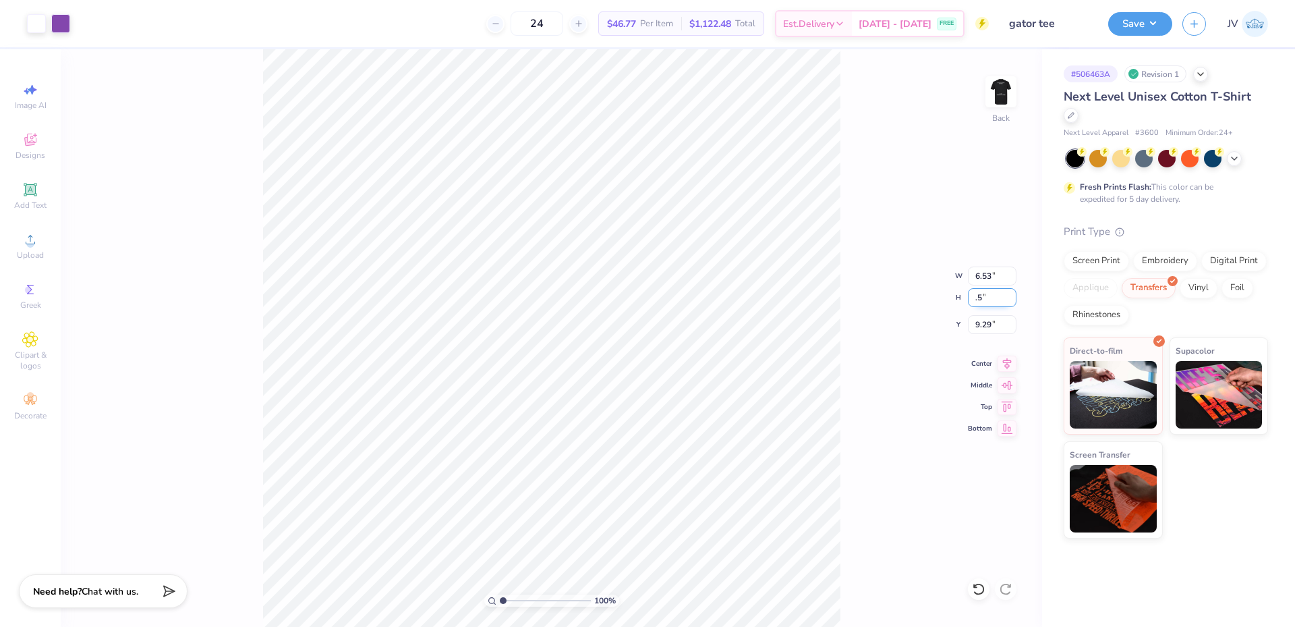
type input ".5"
type input "0.41"
type input "0.50"
type input "13.00"
click at [978, 295] on input "0.50" at bounding box center [992, 297] width 49 height 19
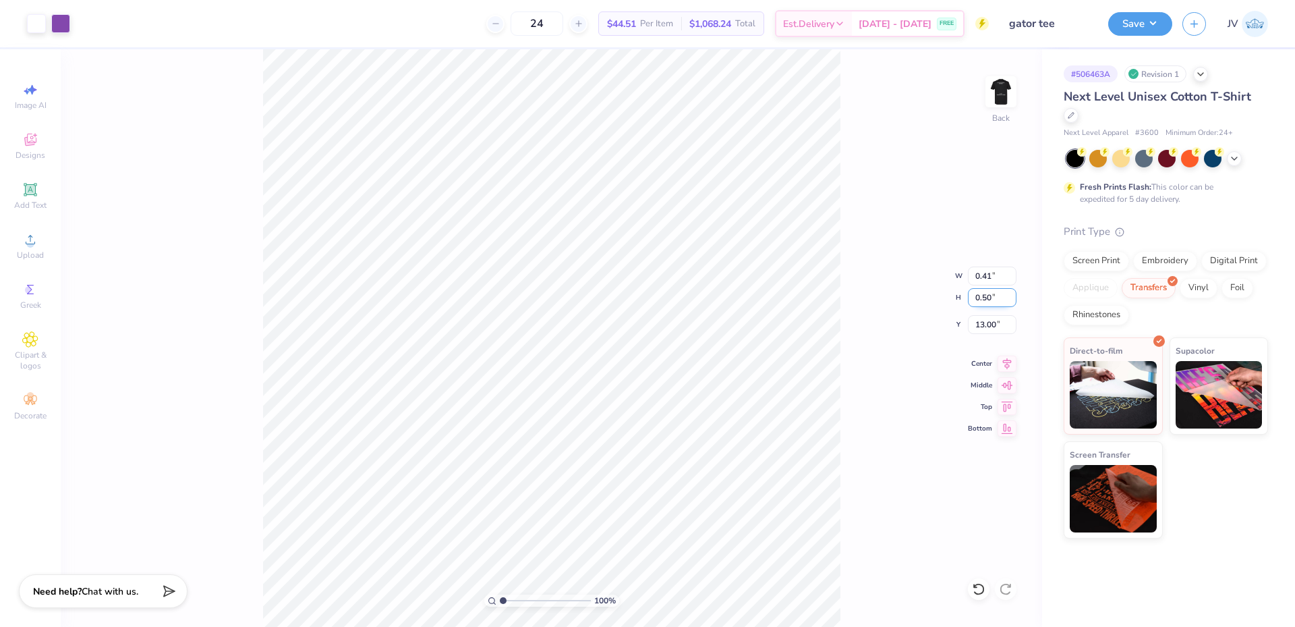
click at [978, 295] on input "0.50" at bounding box center [992, 297] width 49 height 19
type input "3.5"
type input "2.89"
type input "3.50"
click at [984, 323] on input "11.50" at bounding box center [992, 324] width 49 height 19
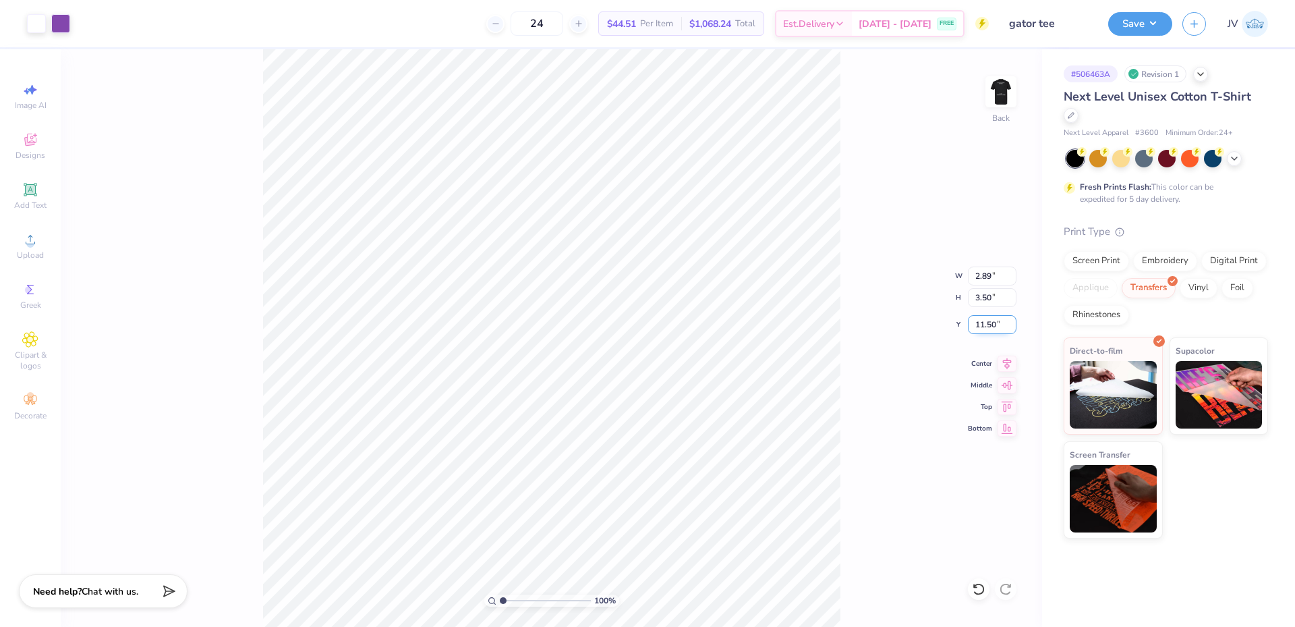
click at [984, 323] on input "11.50" at bounding box center [992, 324] width 49 height 19
type input "3.00"
click at [990, 91] on img at bounding box center [1001, 92] width 54 height 54
click at [29, 259] on span "Upload" at bounding box center [30, 255] width 27 height 11
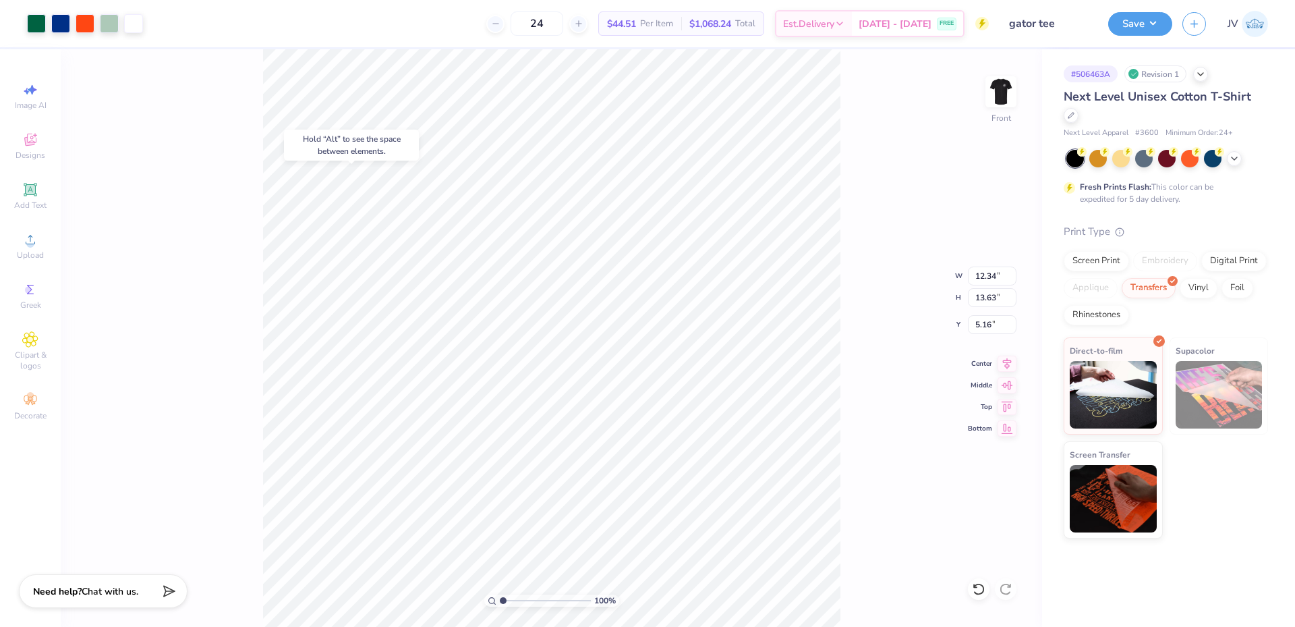
type input "5.16"
type input "9.55"
type input "10.54"
click at [1008, 357] on icon at bounding box center [1007, 361] width 19 height 16
click at [933, 423] on div "100 % Front W 9.55 9.55 " H 10.54 10.54 " Y 5.16 5.16 " Center Middle Top Bottom" at bounding box center [552, 337] width 982 height 577
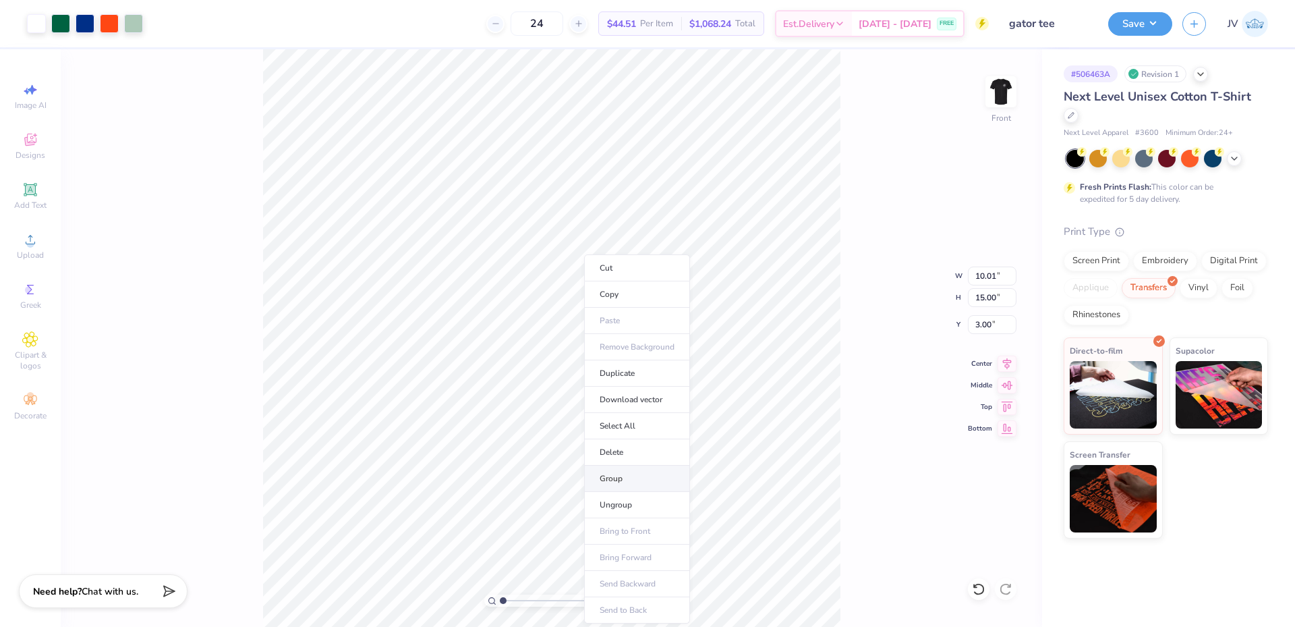
click at [642, 482] on li "Group" at bounding box center [637, 478] width 106 height 26
click at [634, 510] on li "Ungroup" at bounding box center [612, 505] width 106 height 26
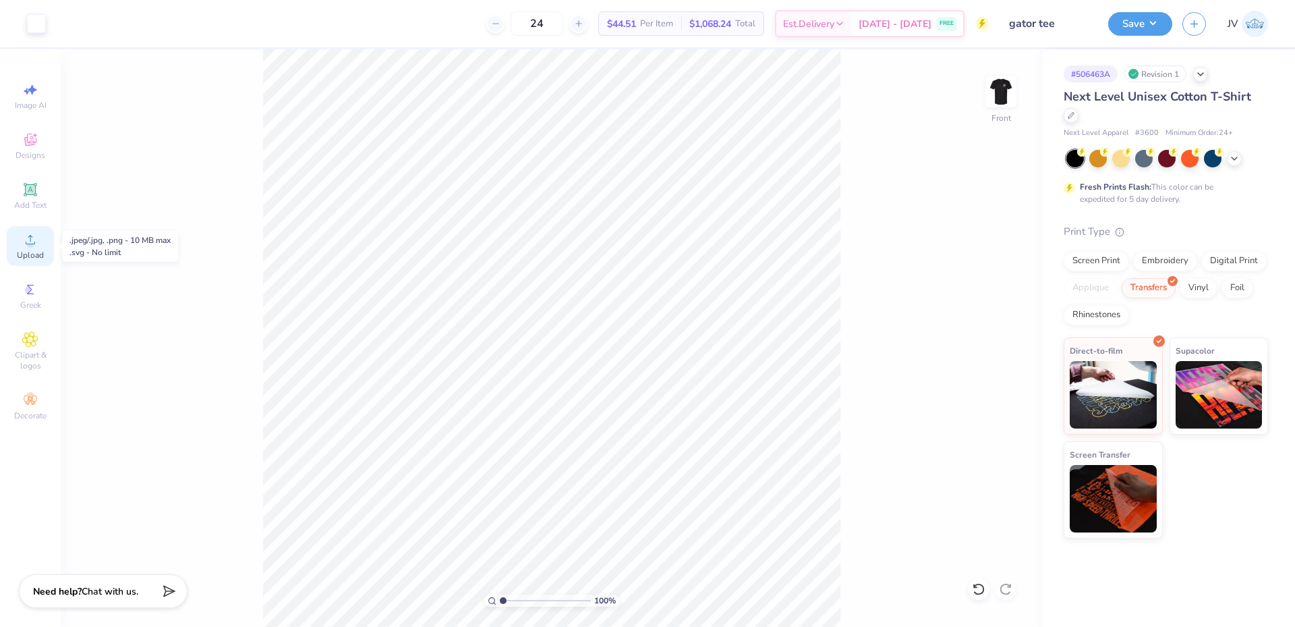
click at [24, 243] on icon at bounding box center [30, 239] width 16 height 16
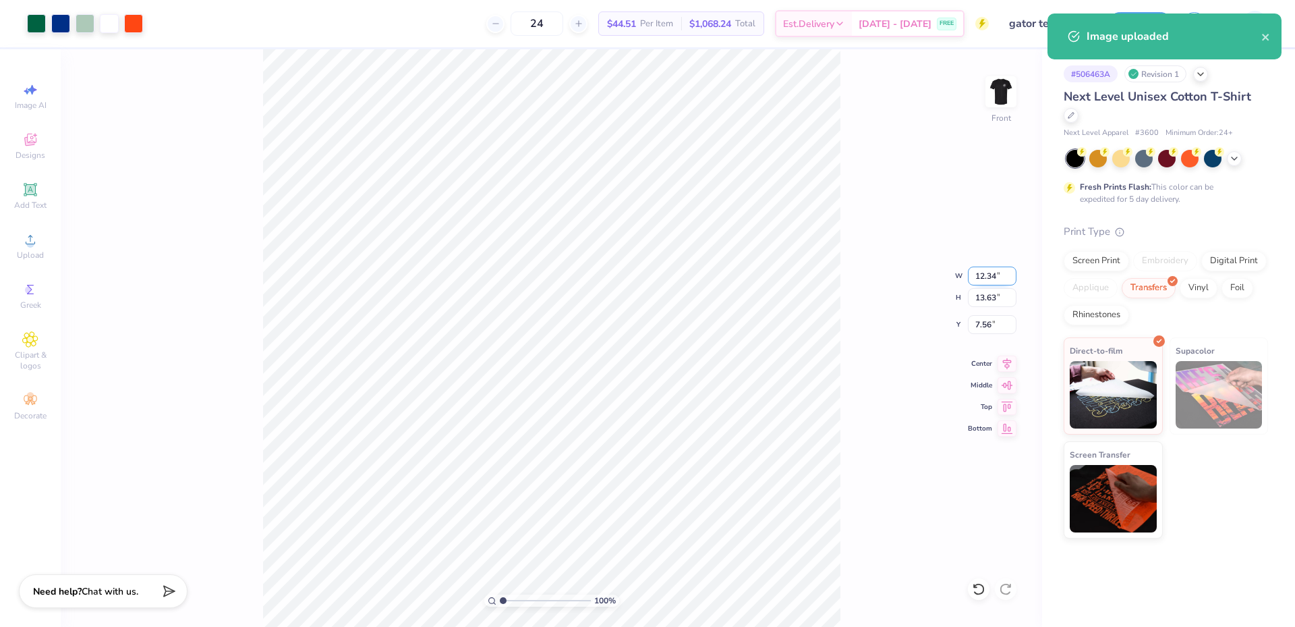
click at [982, 275] on input "12.34" at bounding box center [992, 275] width 49 height 19
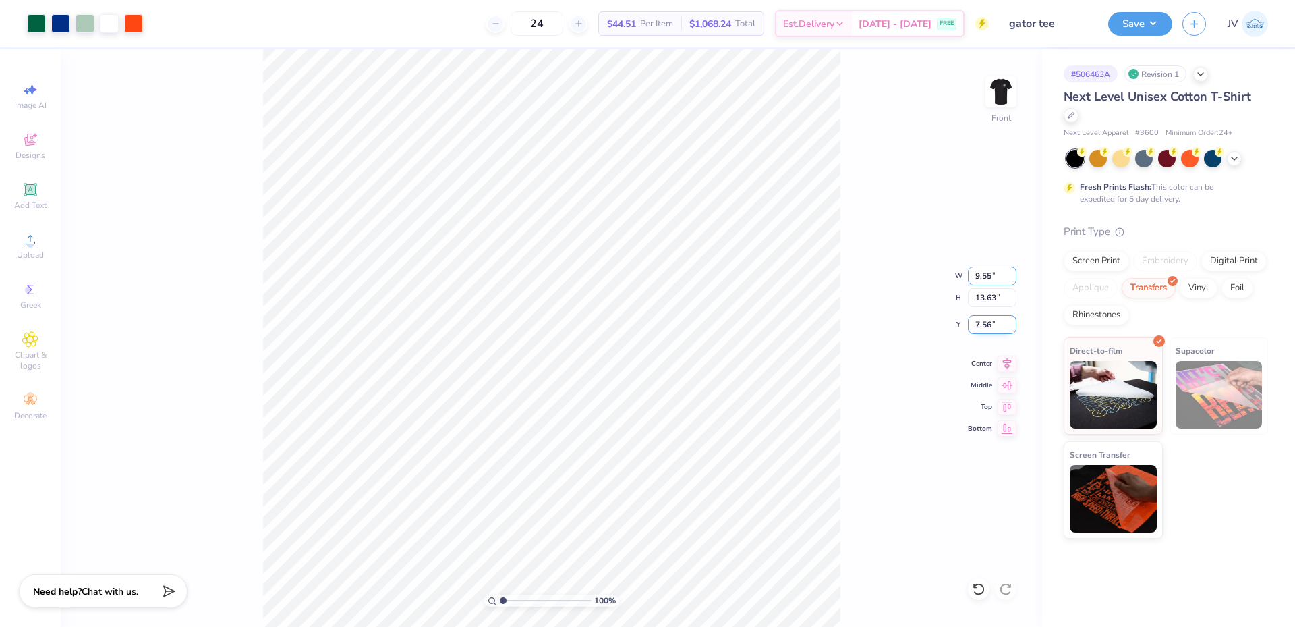
type input "9.55"
click at [983, 327] on input "7.56" at bounding box center [992, 324] width 49 height 19
type input "10.54"
click at [983, 327] on input "9.10" at bounding box center [992, 324] width 49 height 19
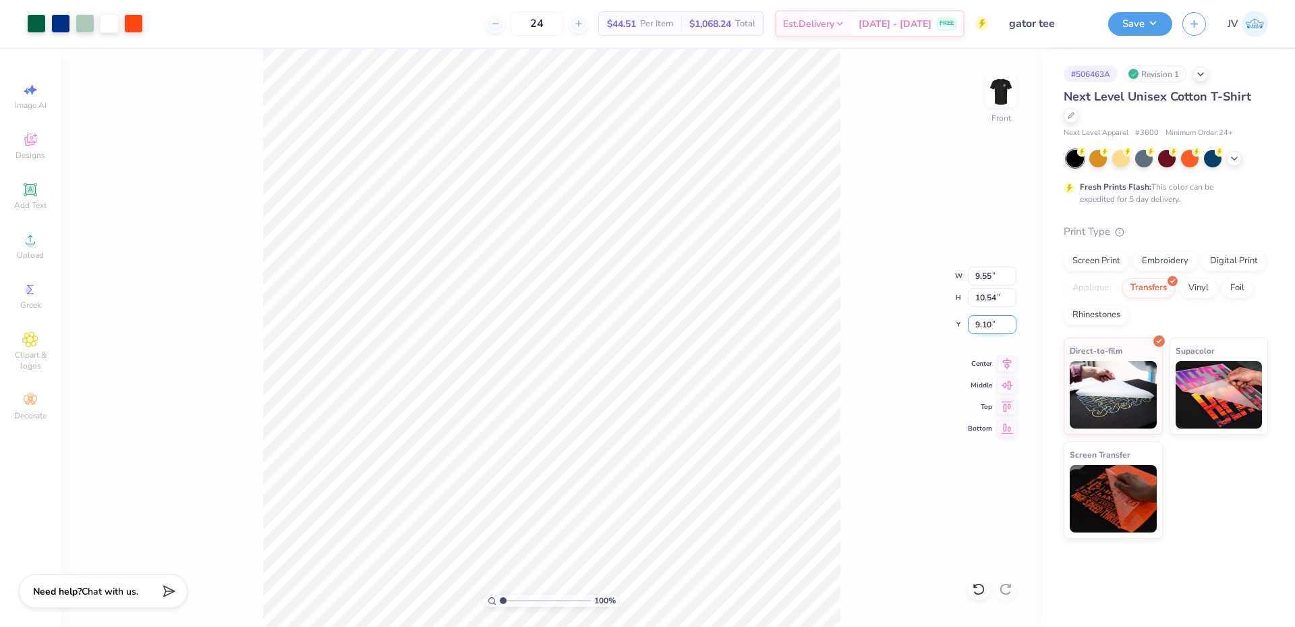
click at [983, 327] on input "9.10" at bounding box center [992, 324] width 49 height 19
type input "5.26"
click at [1009, 363] on icon at bounding box center [1007, 361] width 19 height 16
click at [638, 480] on li "Group" at bounding box center [626, 478] width 106 height 26
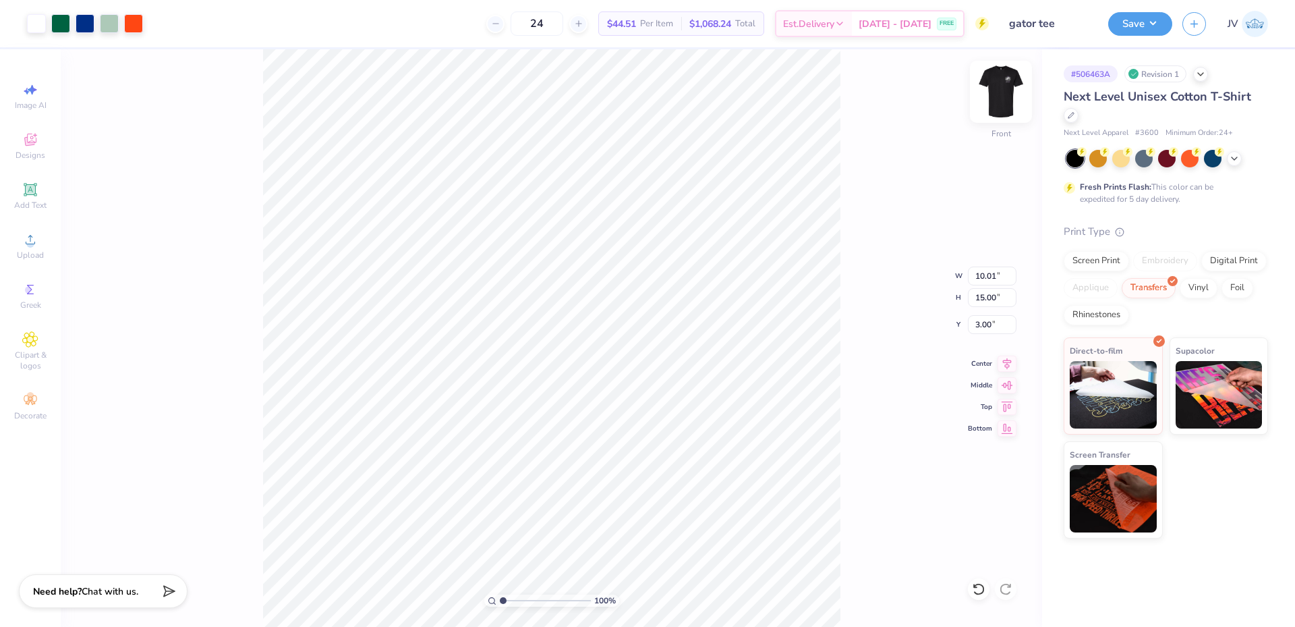
click at [996, 92] on img at bounding box center [1001, 92] width 54 height 54
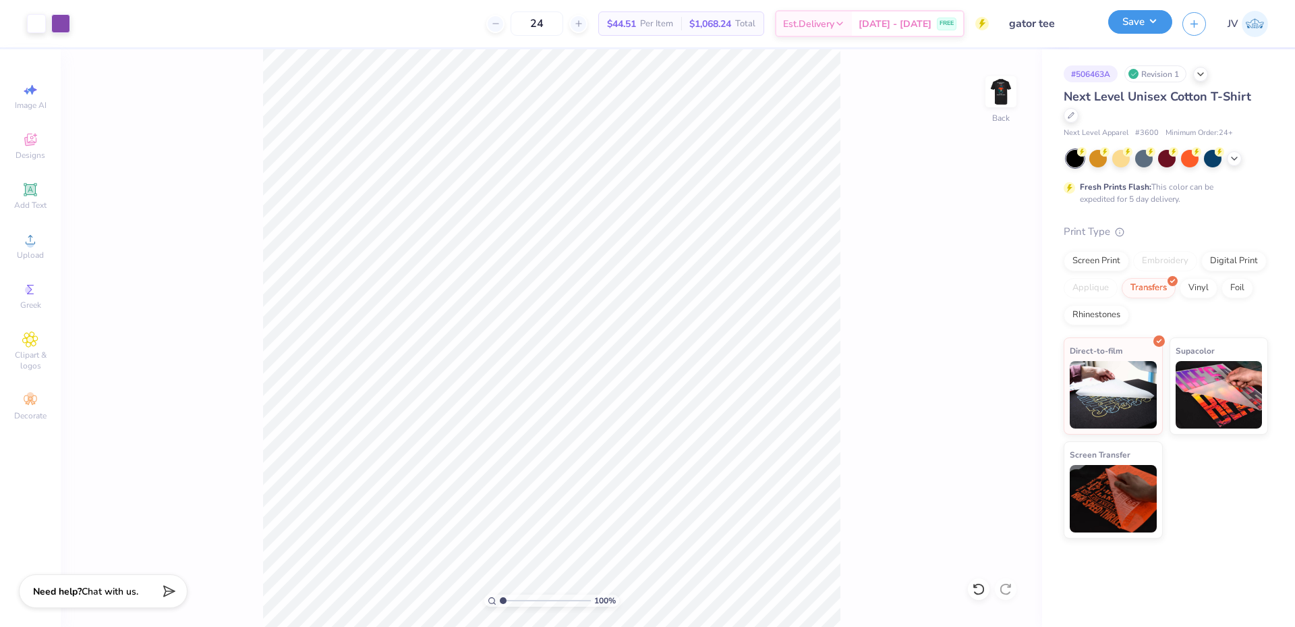
click at [1143, 20] on button "Save" at bounding box center [1140, 22] width 64 height 24
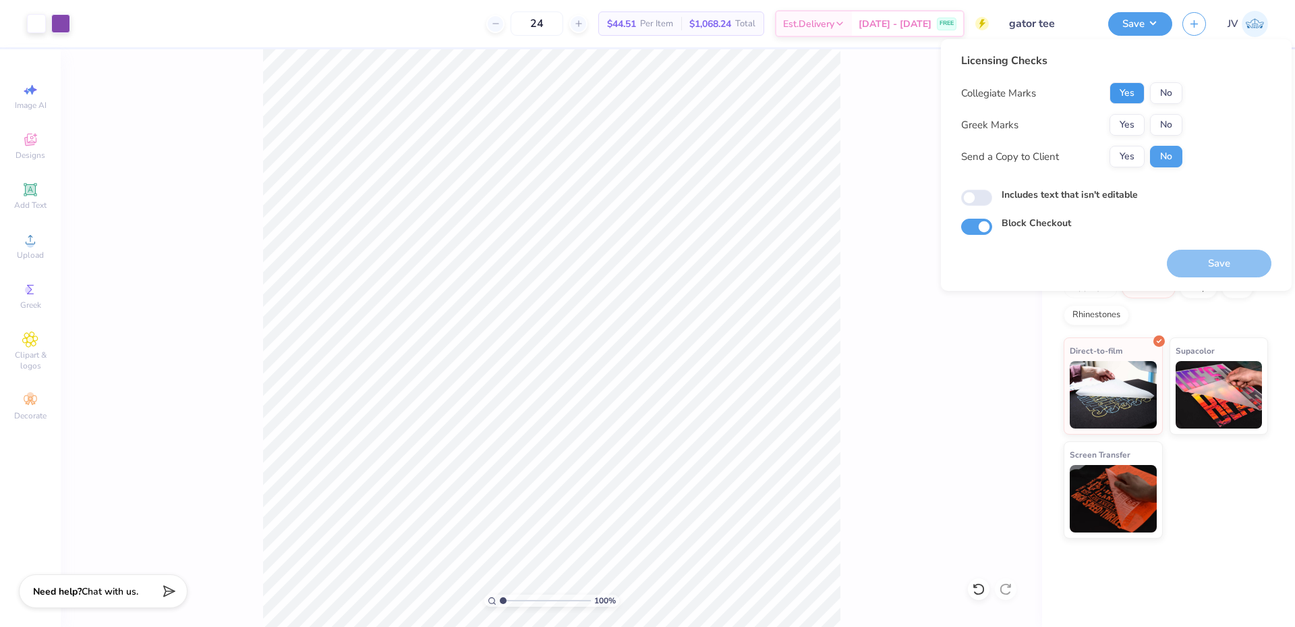
click at [1123, 93] on button "Yes" at bounding box center [1127, 93] width 35 height 22
click at [1127, 118] on button "Yes" at bounding box center [1127, 125] width 35 height 22
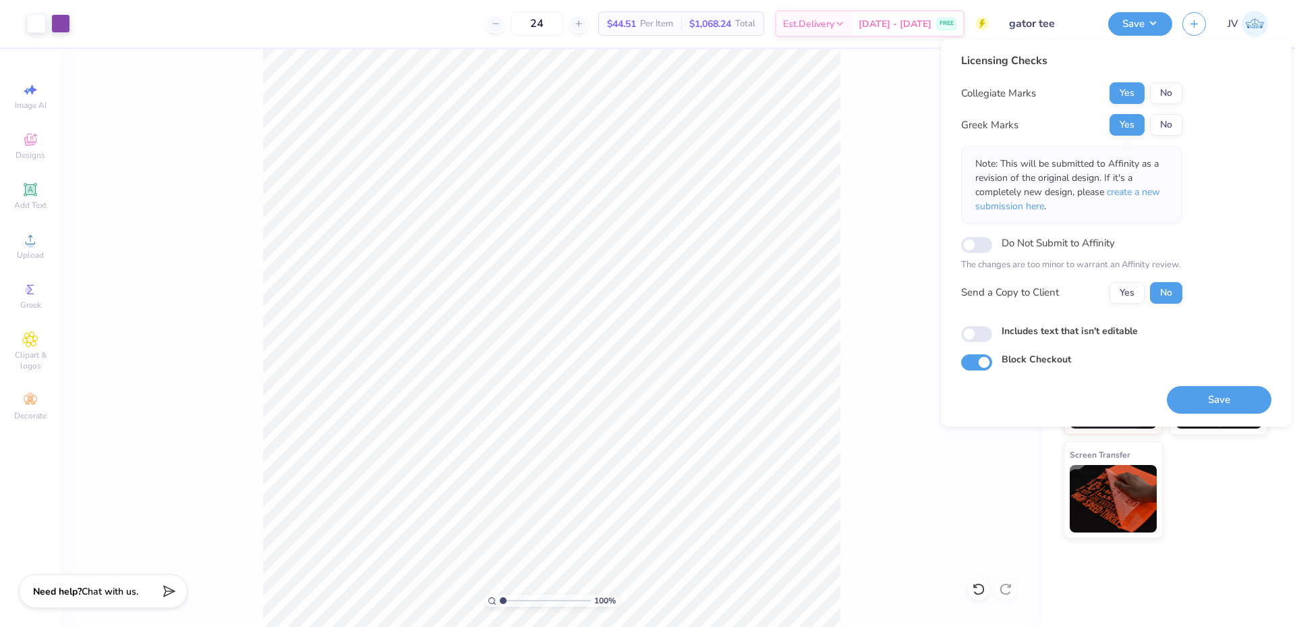
click at [854, 88] on div "100 % Back" at bounding box center [552, 337] width 982 height 577
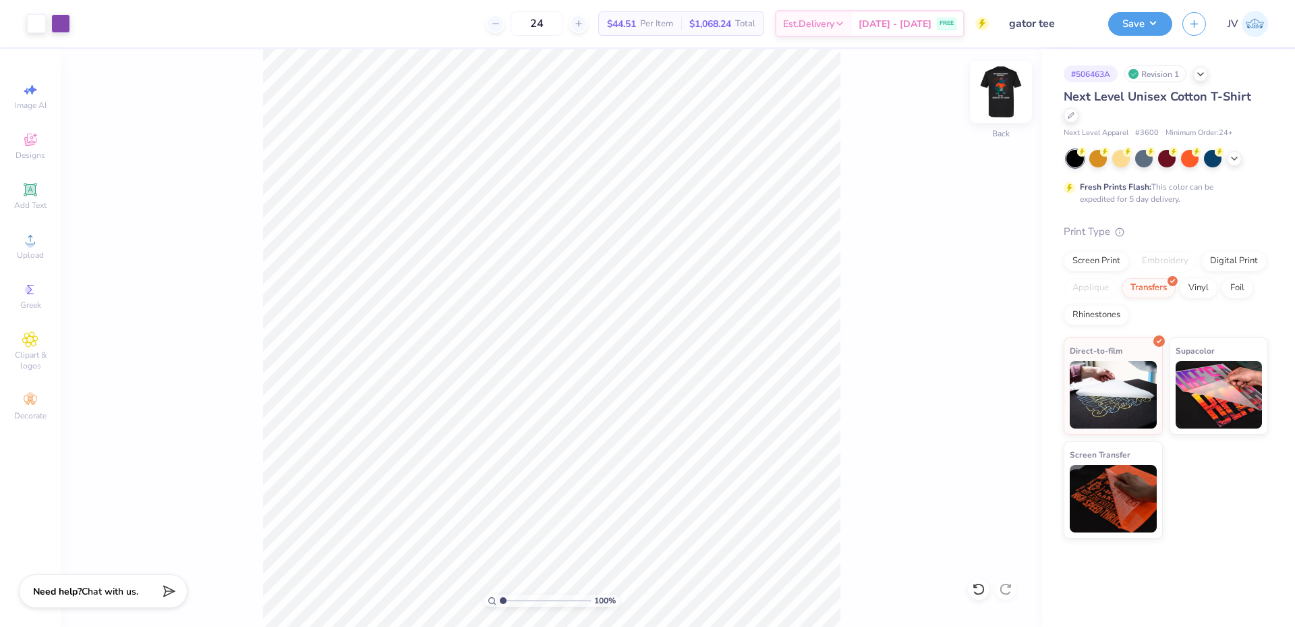
click at [1011, 93] on img at bounding box center [1001, 92] width 54 height 54
click at [1012, 86] on img at bounding box center [1001, 92] width 54 height 54
click at [1141, 15] on button "Save" at bounding box center [1140, 22] width 64 height 24
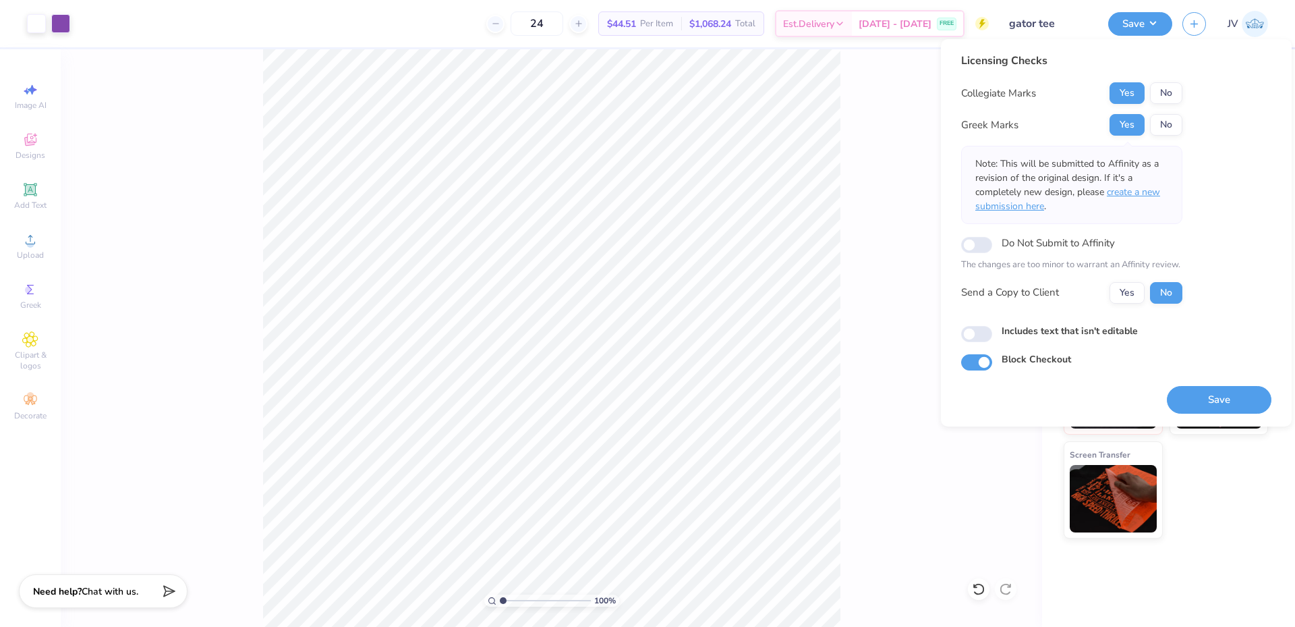
click at [1151, 193] on span "create a new submission here" at bounding box center [1067, 199] width 185 height 27
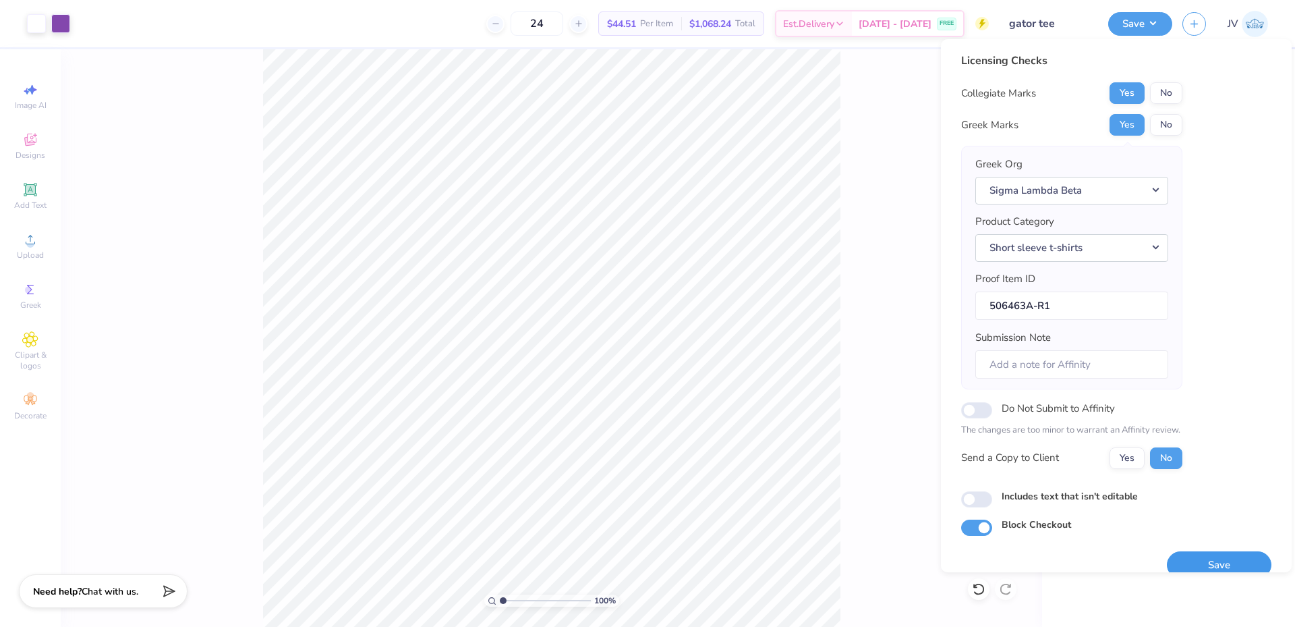
click at [1224, 571] on button "Save" at bounding box center [1219, 565] width 105 height 28
